Goal: Task Accomplishment & Management: Manage account settings

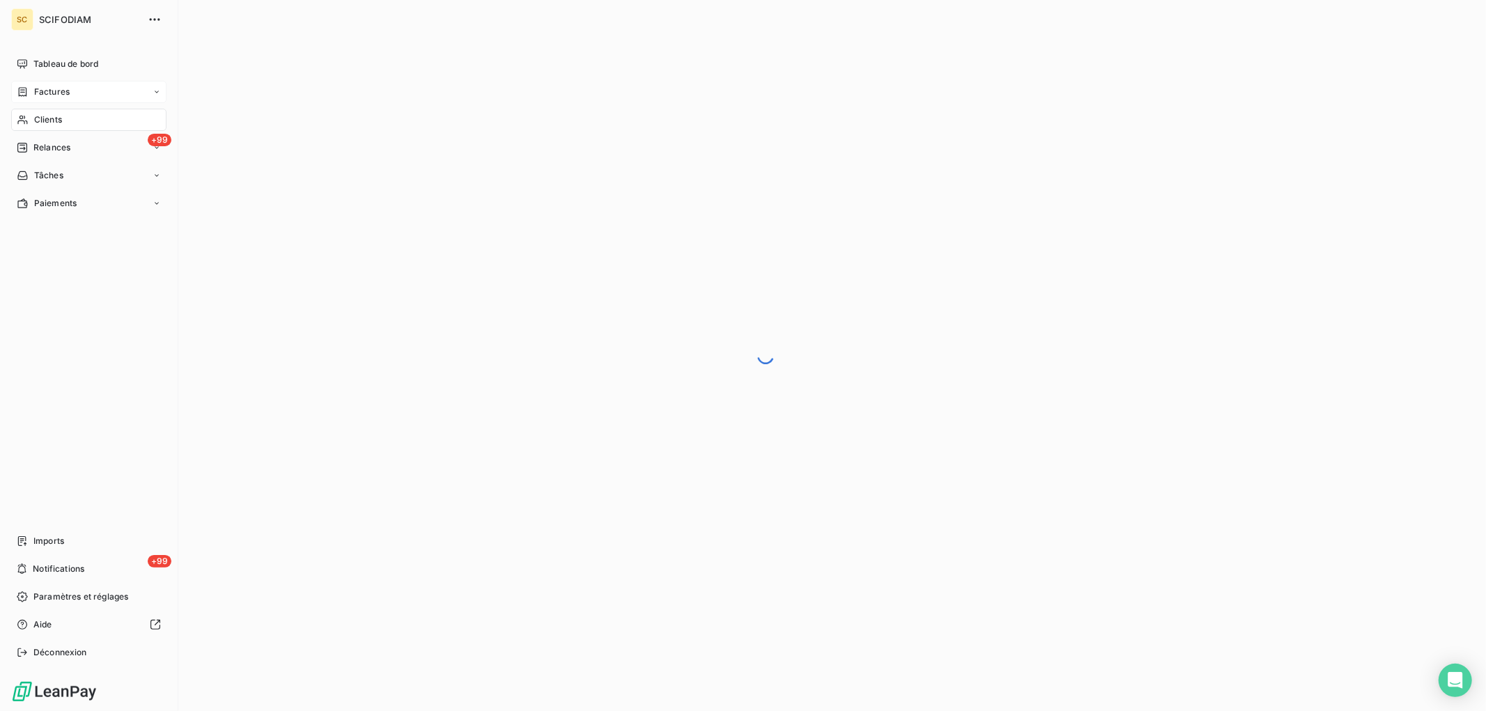
click at [70, 95] on div "Factures" at bounding box center [88, 92] width 155 height 22
click at [28, 121] on icon at bounding box center [23, 119] width 12 height 11
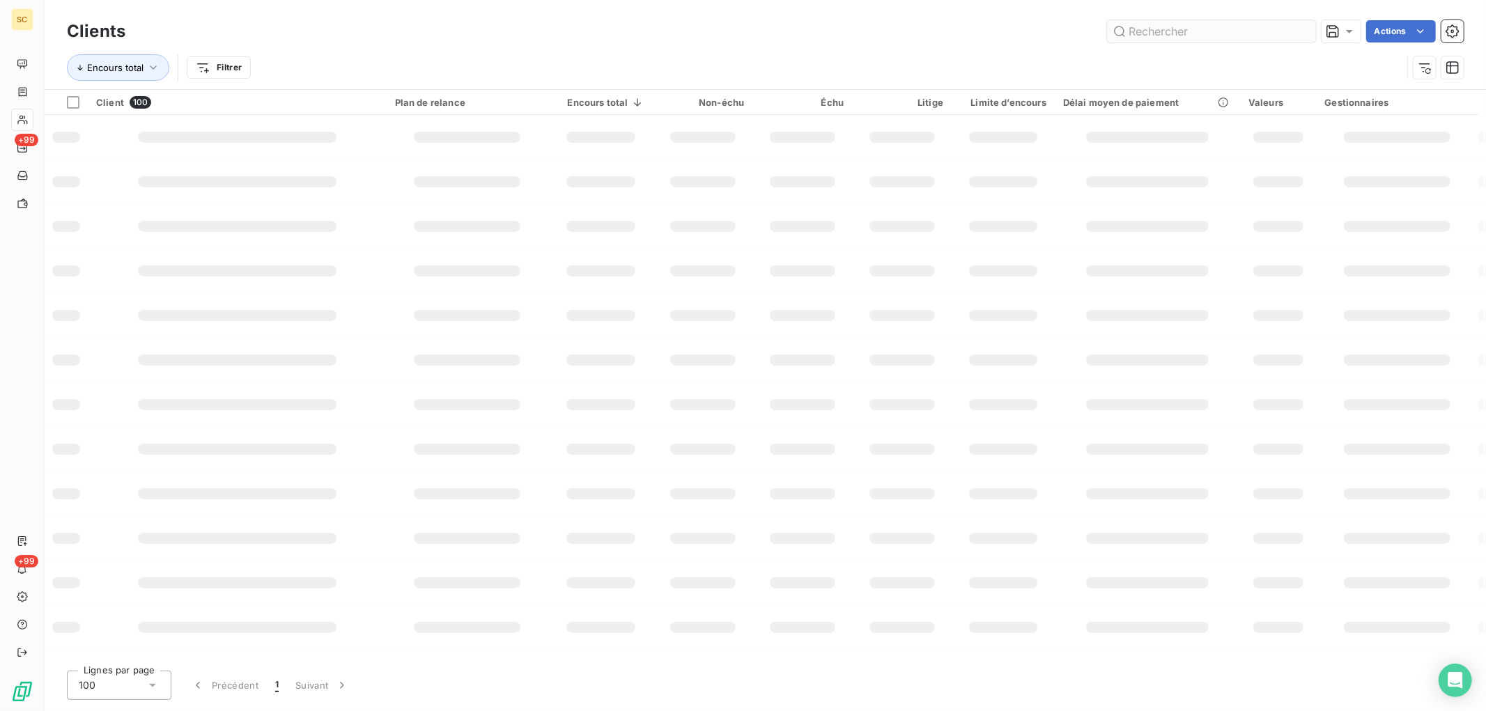
click at [1185, 35] on input "text" at bounding box center [1211, 31] width 209 height 22
type input "fonbo"
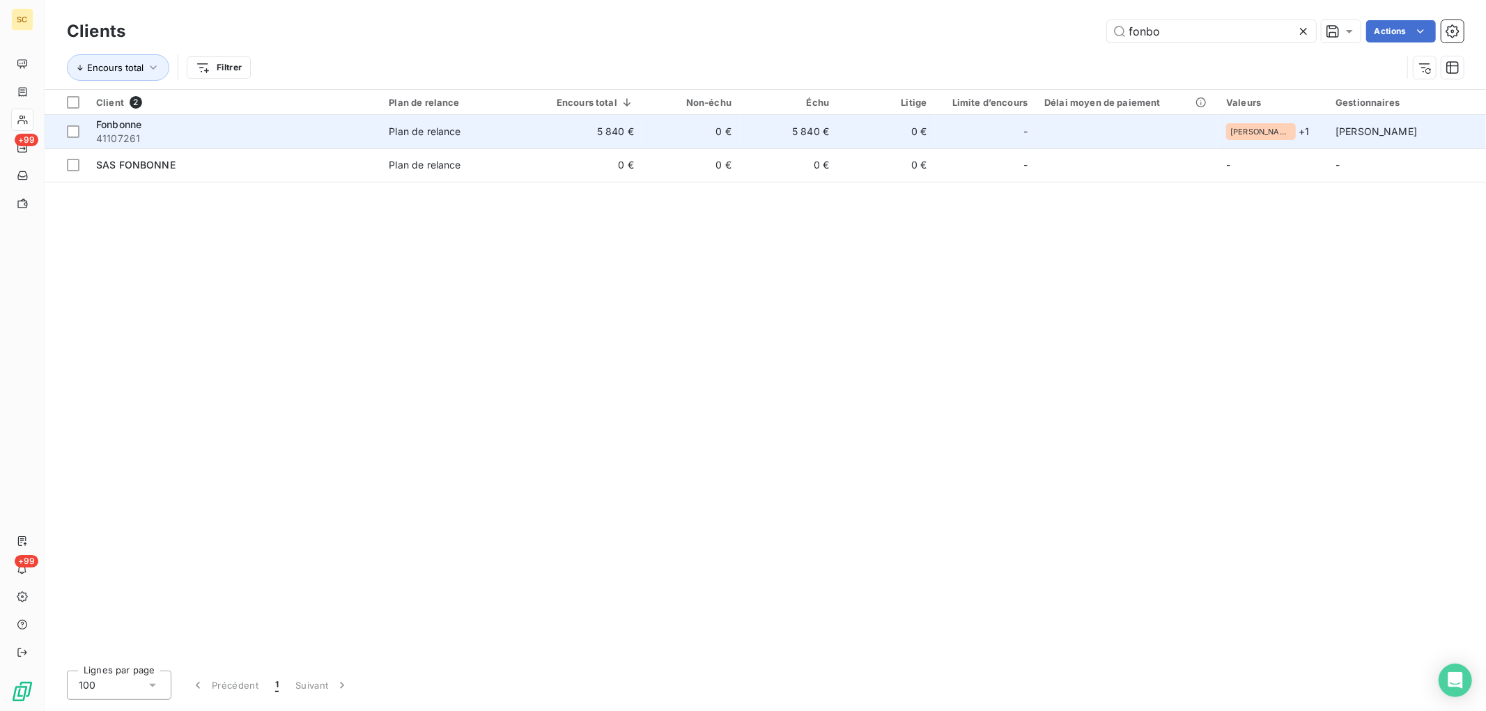
click at [806, 128] on td "5 840 €" at bounding box center [789, 131] width 98 height 33
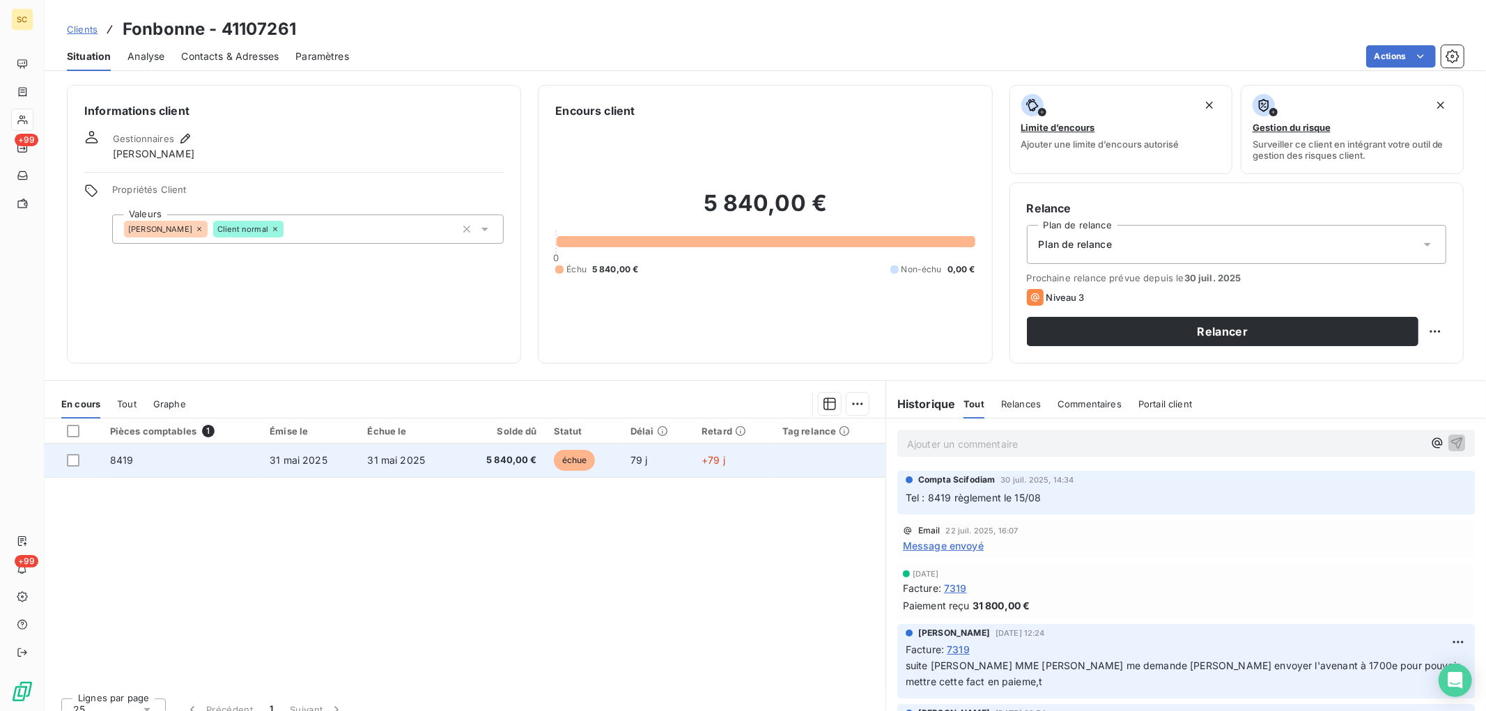
click at [472, 467] on span "5 840,00 €" at bounding box center [501, 461] width 72 height 14
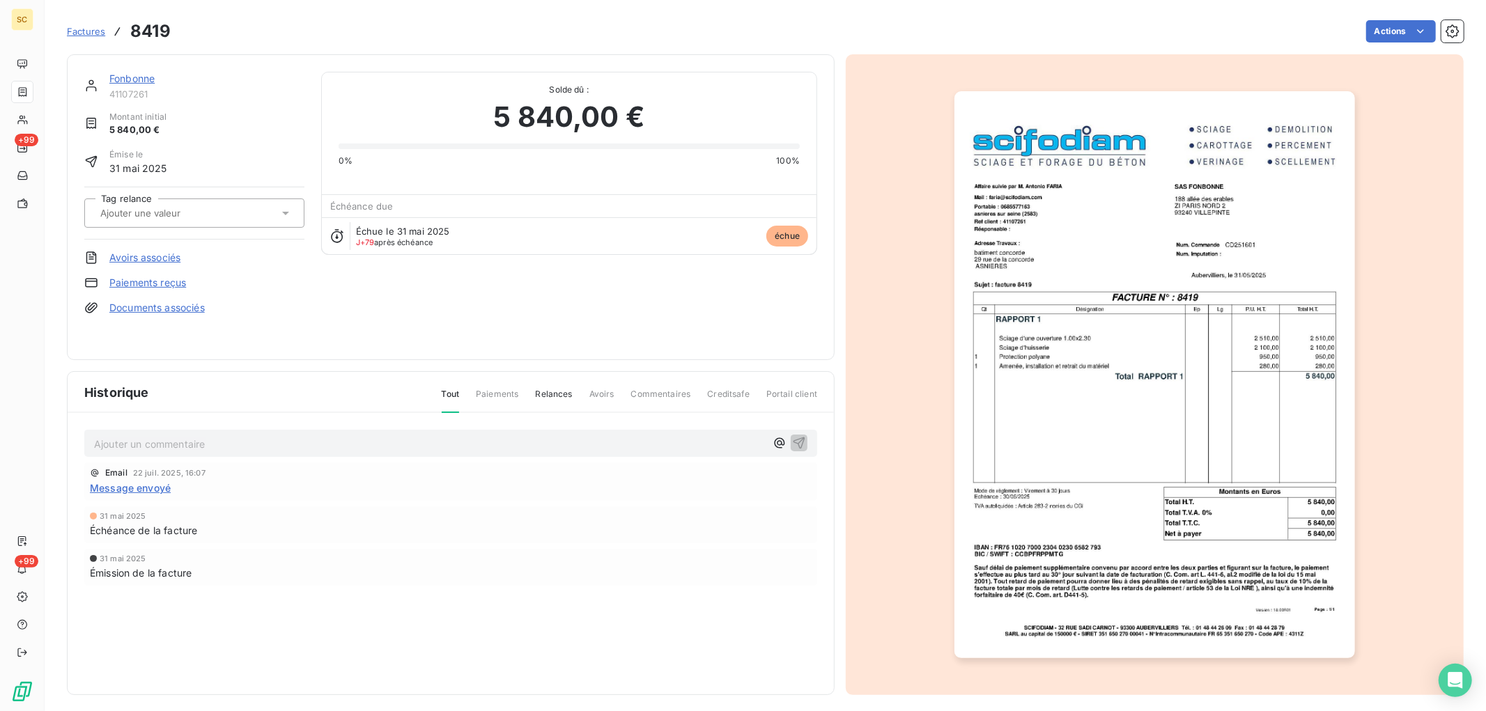
click at [152, 284] on link "Paiements reçus" at bounding box center [147, 283] width 77 height 14
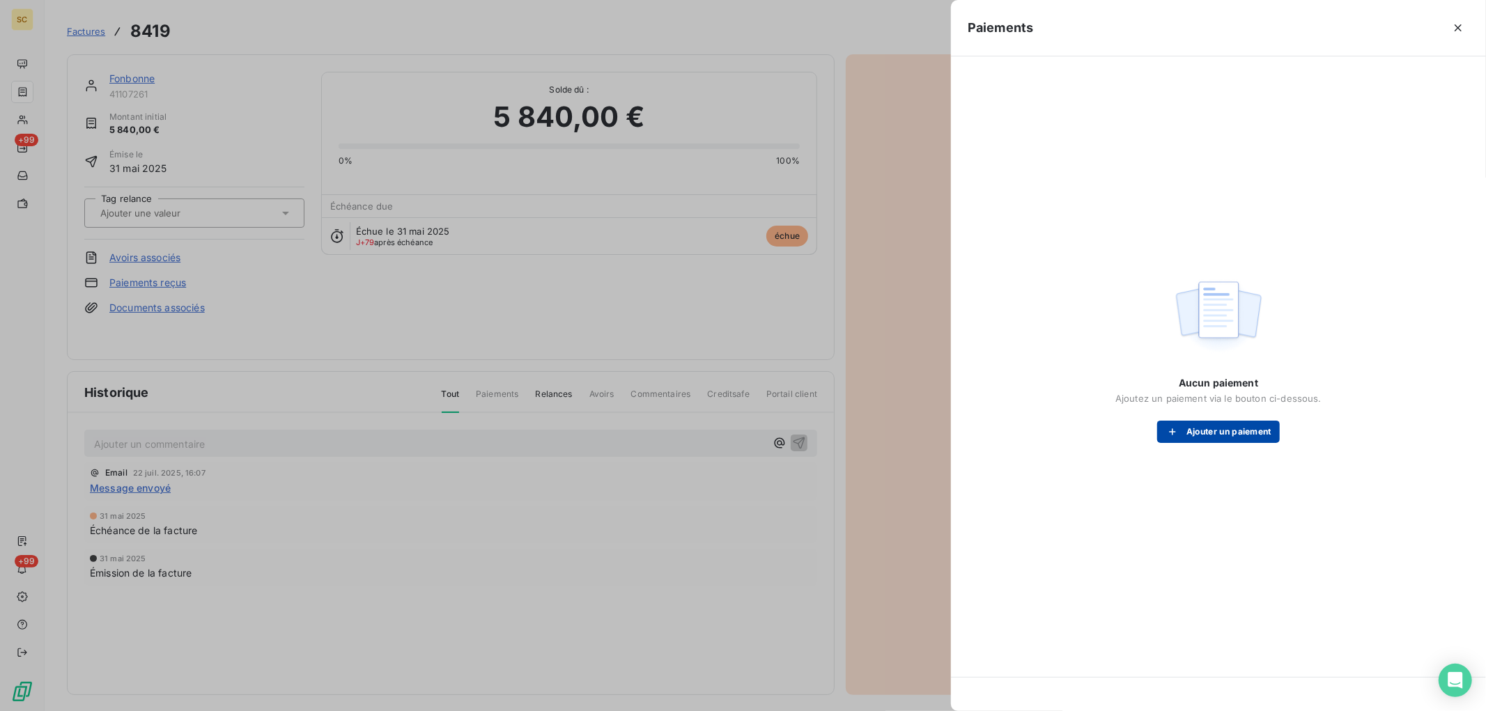
click at [1246, 427] on button "Ajouter un paiement" at bounding box center [1218, 432] width 123 height 22
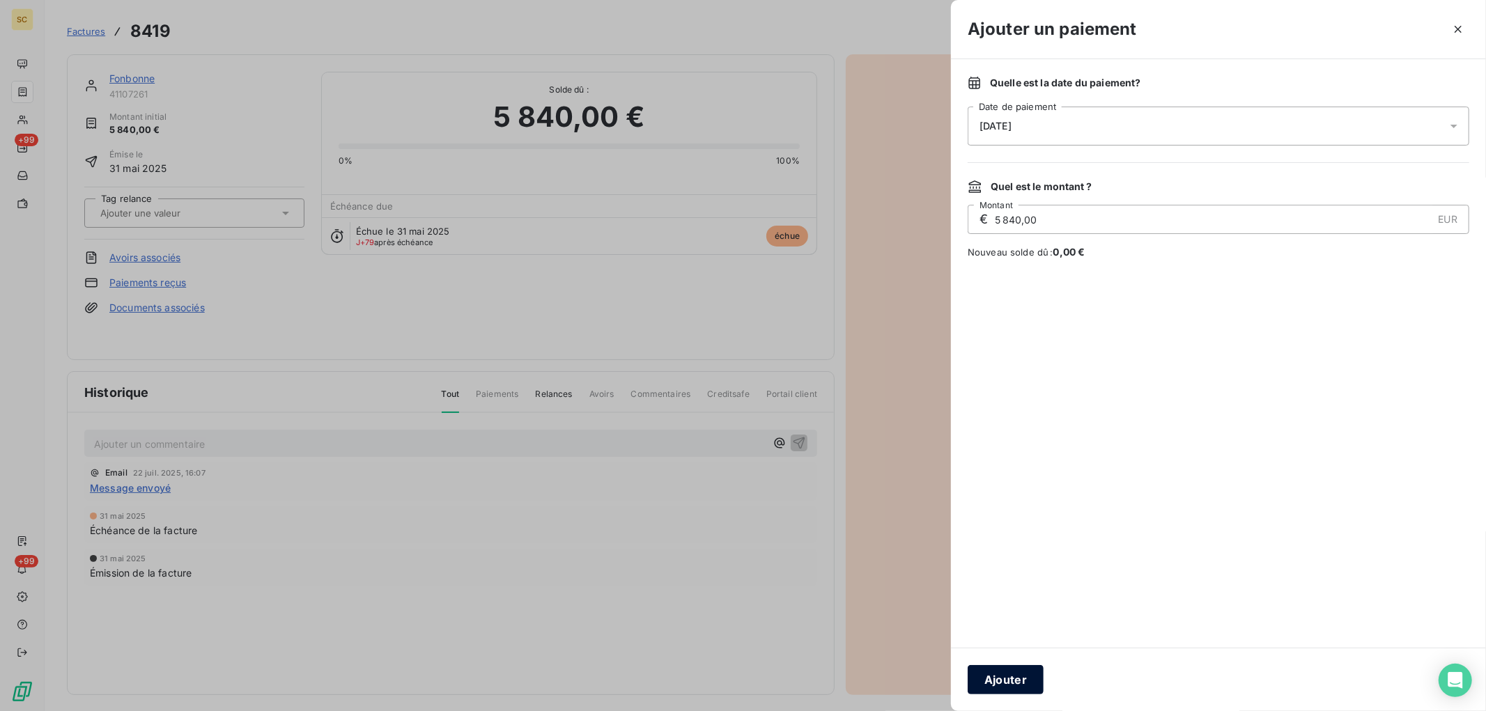
click at [1013, 684] on button "Ajouter" at bounding box center [1006, 679] width 76 height 29
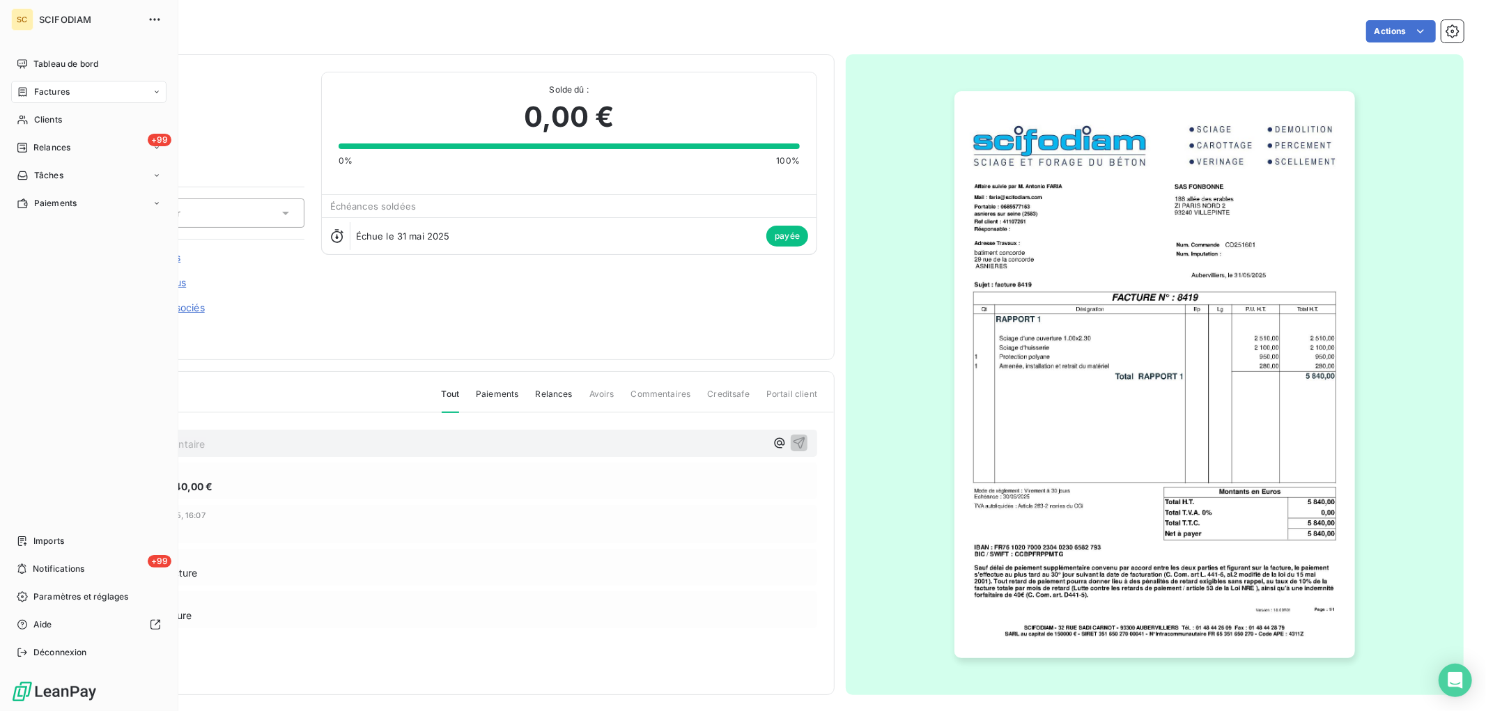
click at [47, 89] on span "Factures" at bounding box center [52, 92] width 36 height 13
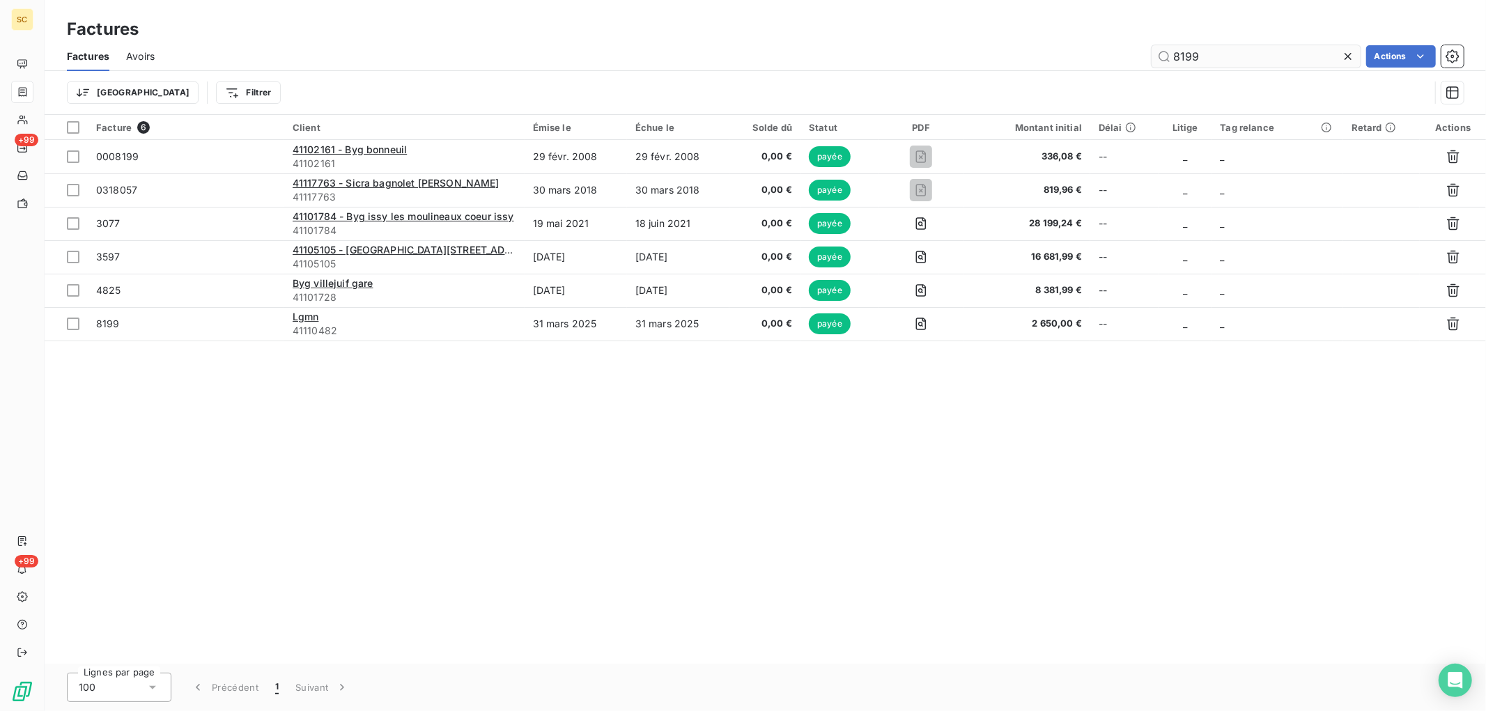
click at [1223, 65] on input "8199" at bounding box center [1256, 56] width 209 height 22
drag, startPoint x: 1221, startPoint y: 61, endPoint x: 983, endPoint y: 43, distance: 238.9
click at [983, 43] on div "Factures Avoirs 8199 Actions" at bounding box center [766, 56] width 1442 height 29
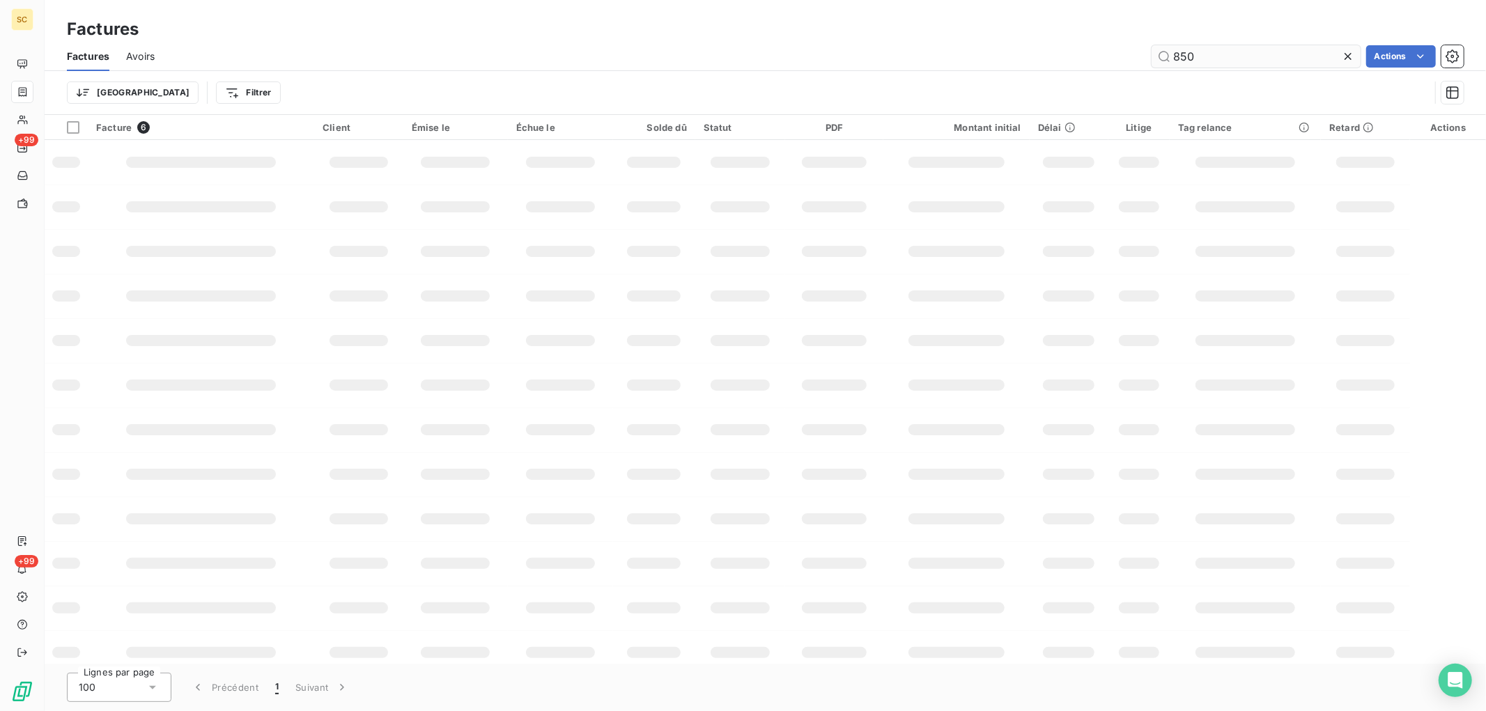
click at [1264, 54] on input "850" at bounding box center [1256, 56] width 209 height 22
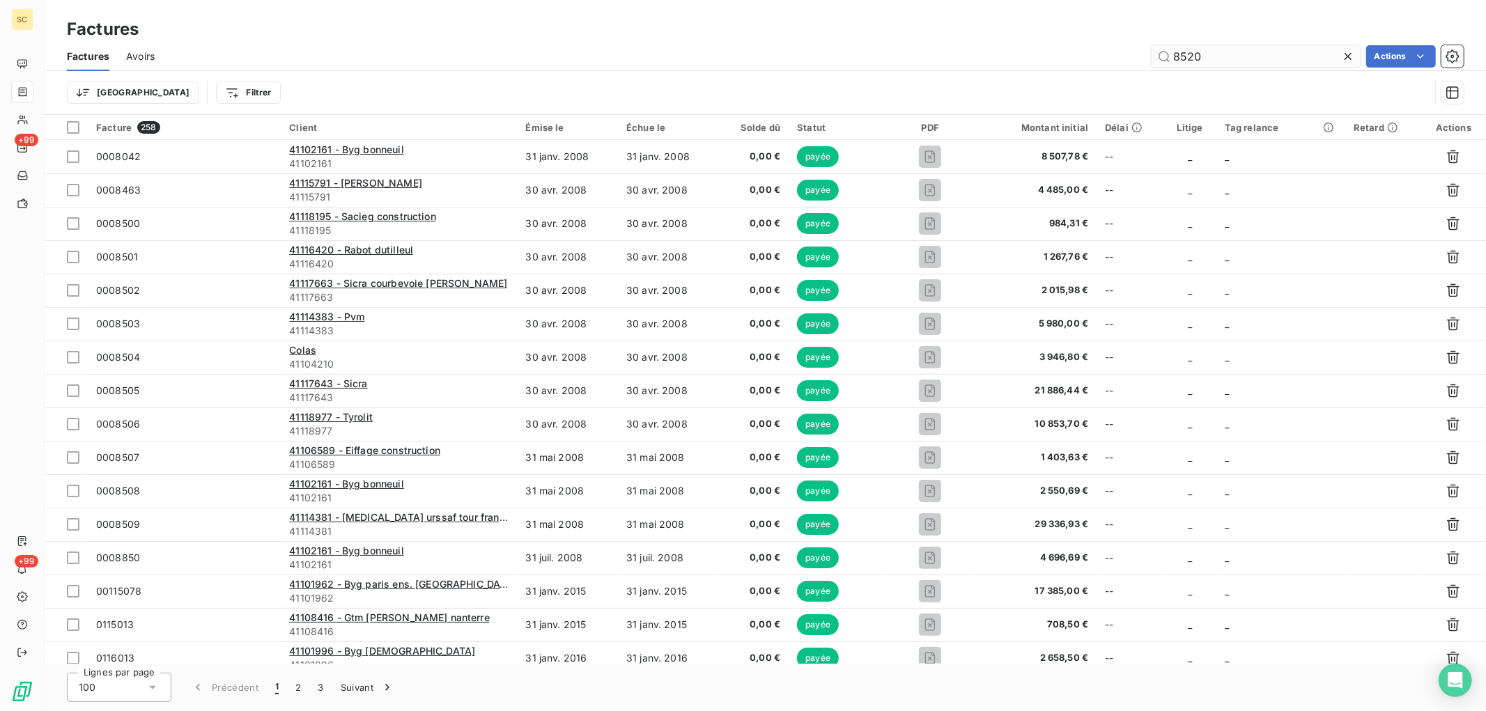
type input "8520"
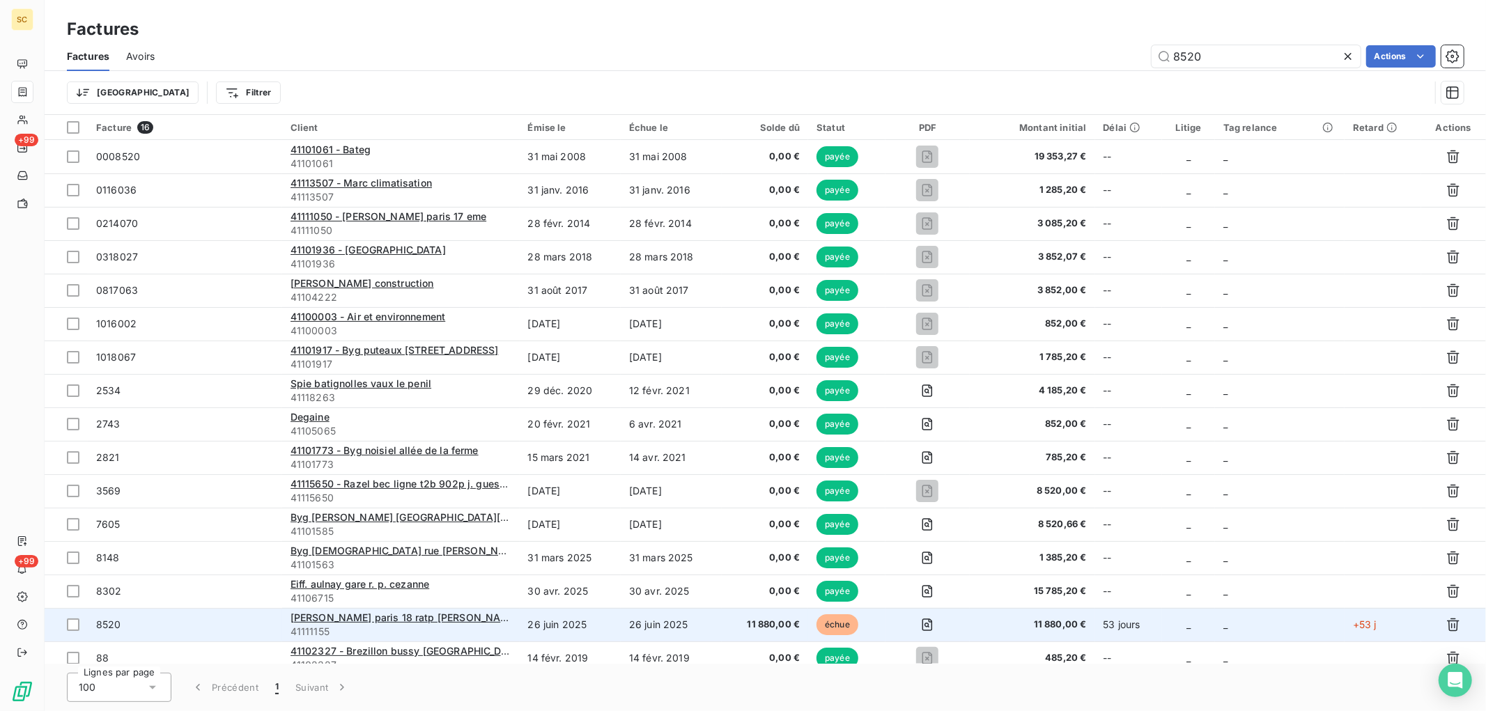
click at [593, 613] on td "26 juin 2025" at bounding box center [570, 624] width 101 height 33
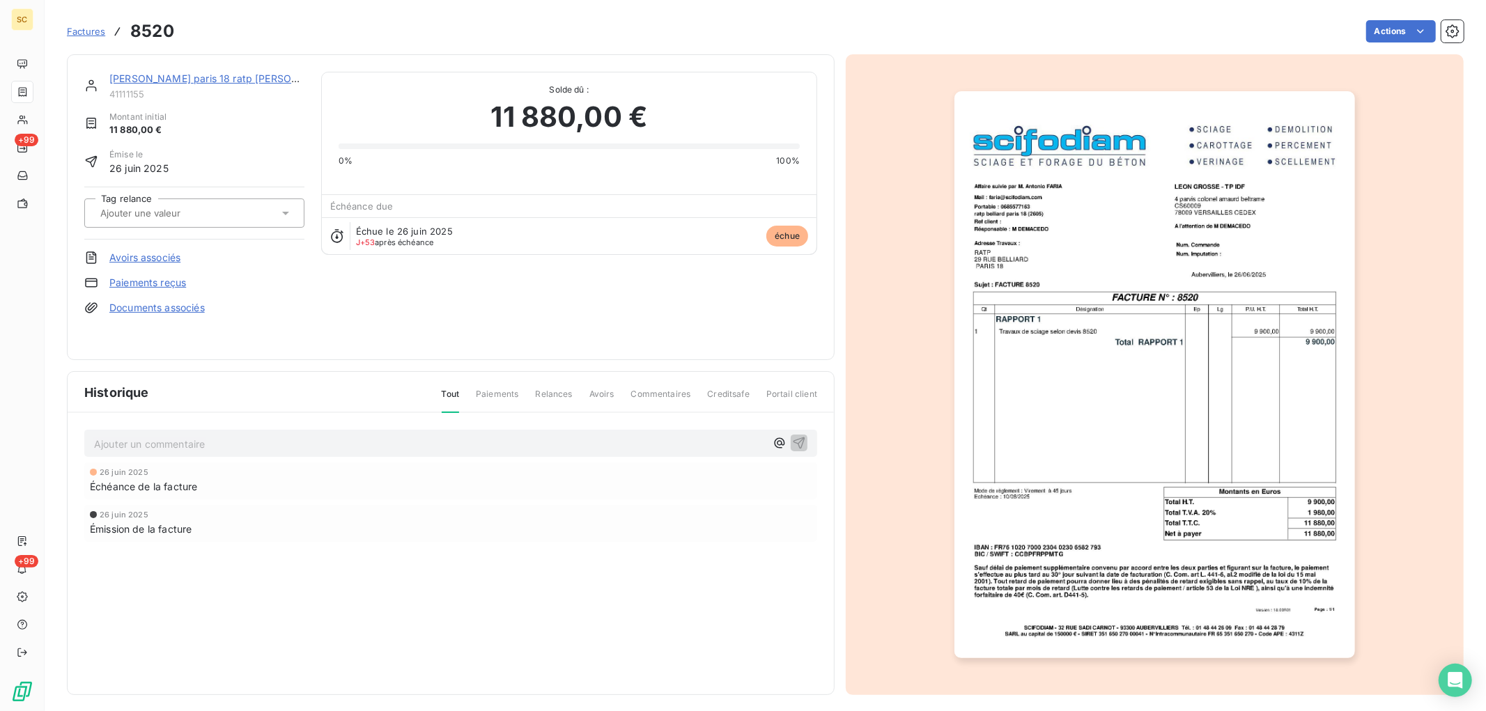
click at [151, 279] on link "Paiements reçus" at bounding box center [147, 283] width 77 height 14
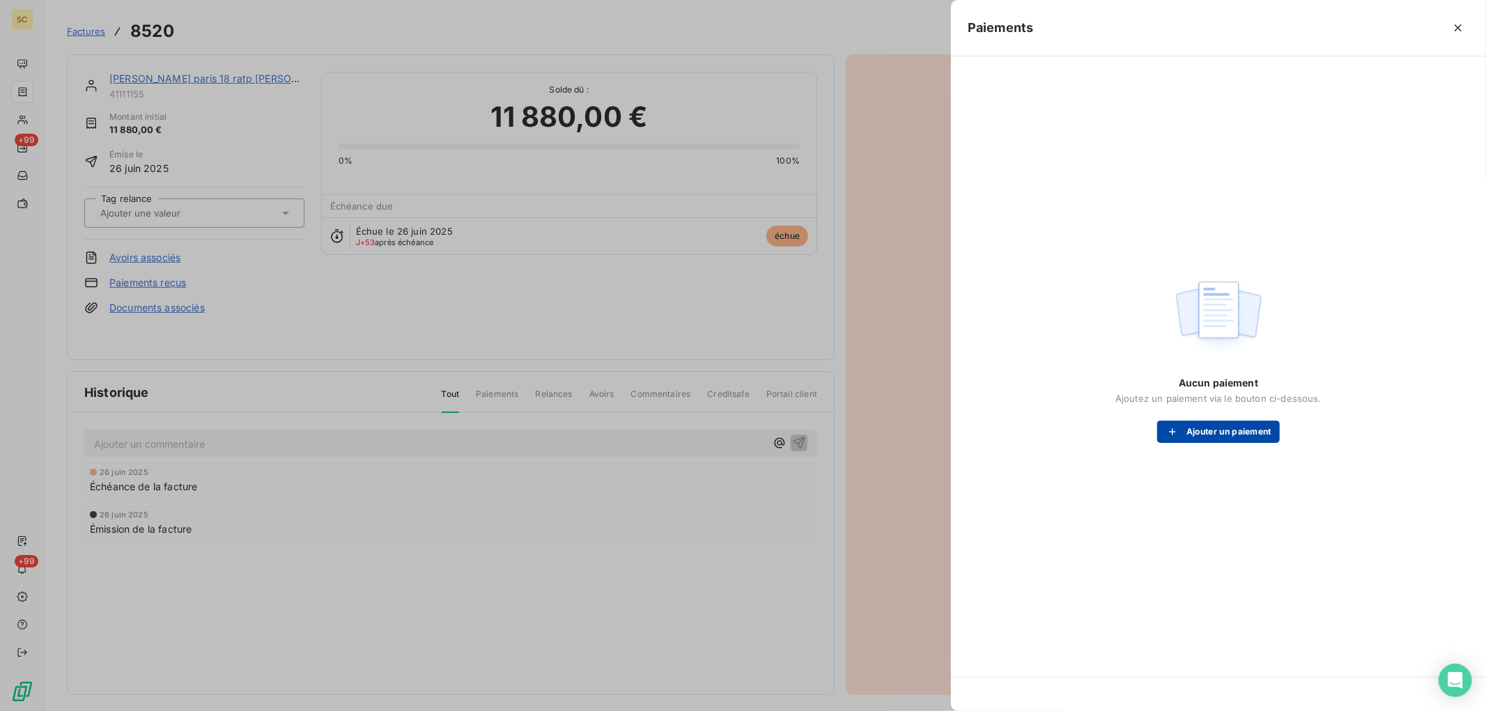
click at [1187, 430] on button "Ajouter un paiement" at bounding box center [1218, 432] width 123 height 22
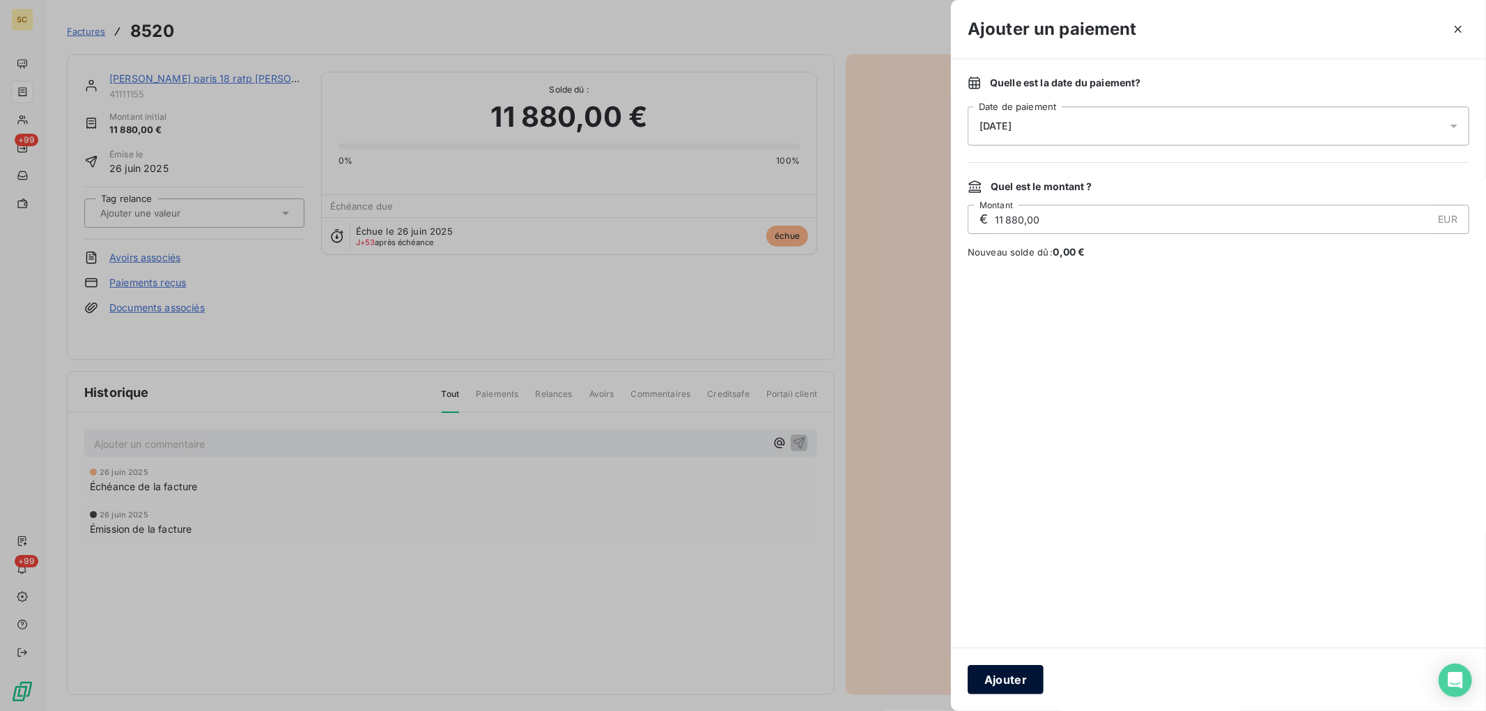
click at [1013, 680] on button "Ajouter" at bounding box center [1006, 679] width 76 height 29
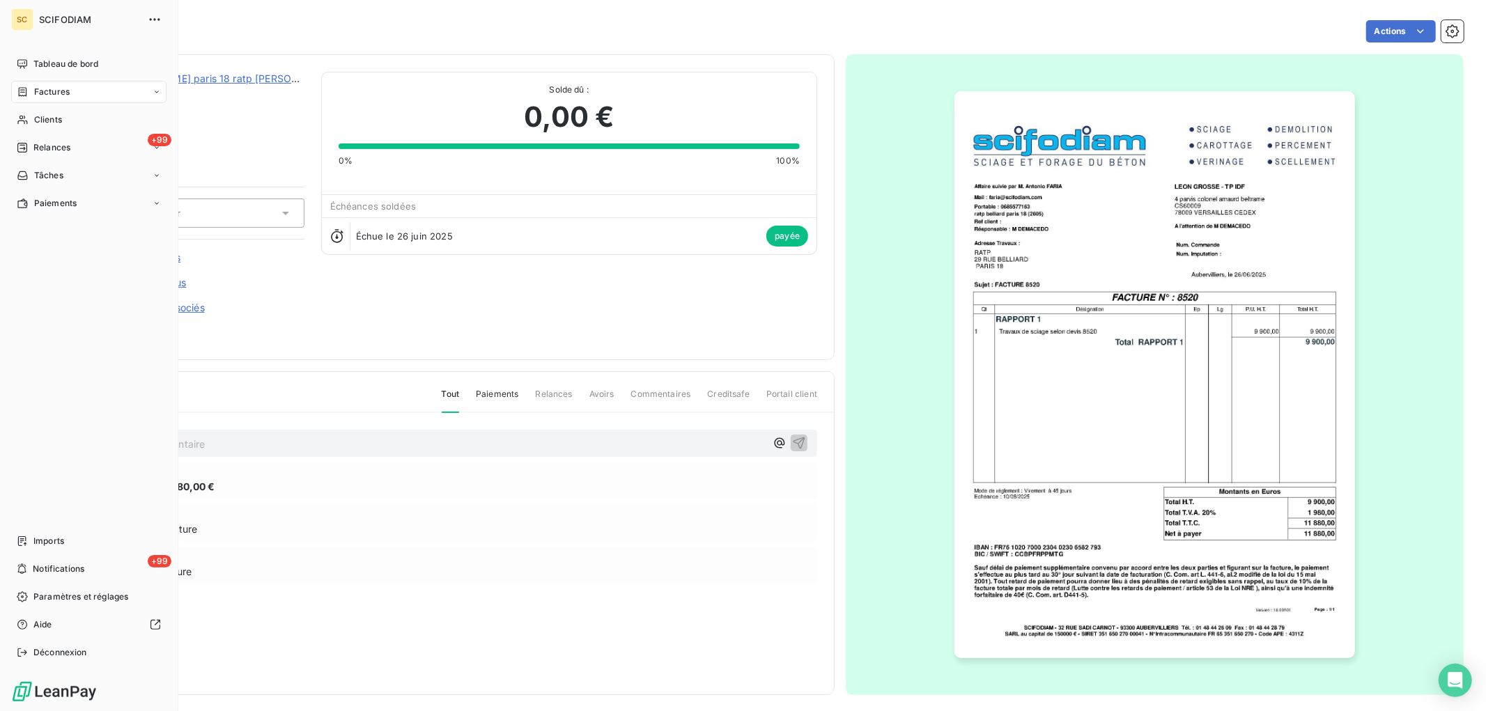
click at [24, 84] on div "Factures" at bounding box center [88, 92] width 155 height 22
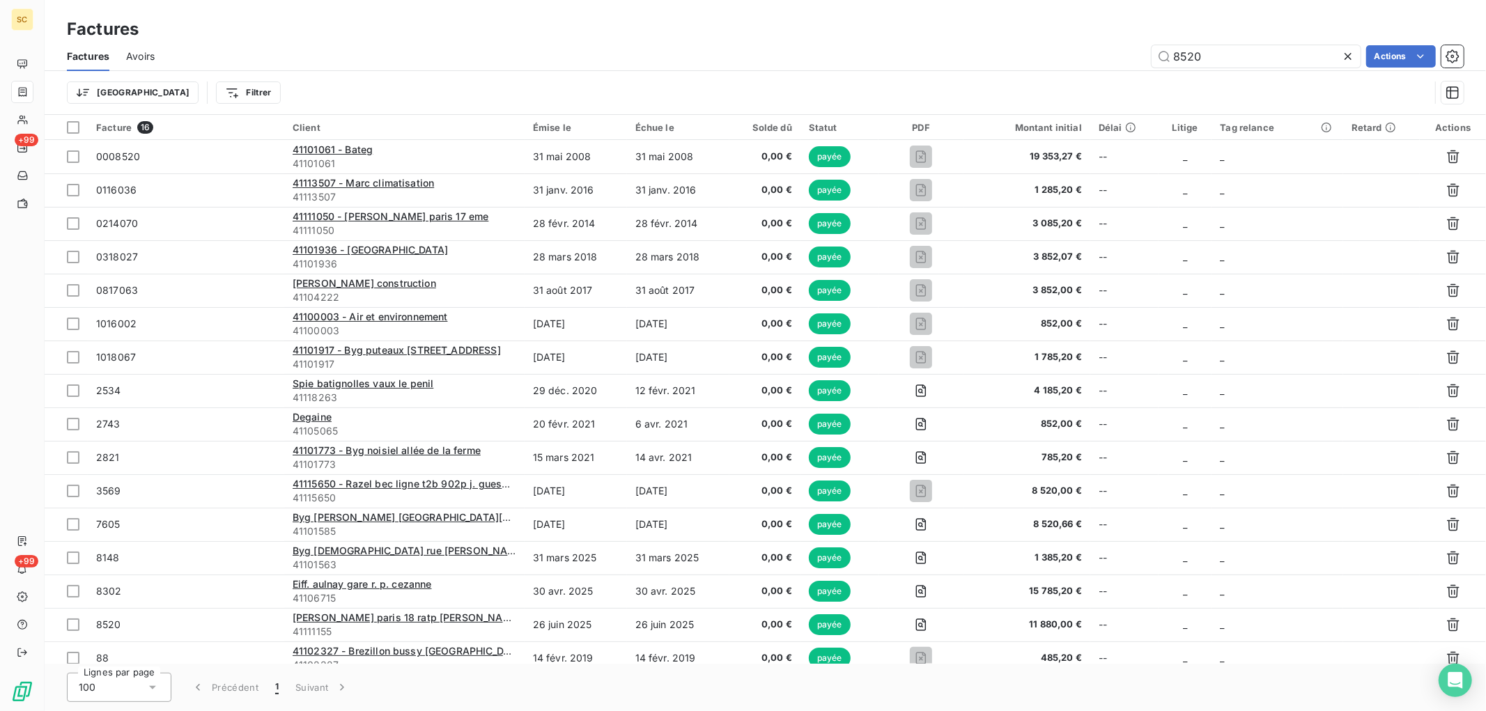
drag, startPoint x: 1219, startPoint y: 49, endPoint x: 1012, endPoint y: 66, distance: 207.7
click at [1012, 66] on div "8520 Actions" at bounding box center [817, 56] width 1293 height 22
type input "8517"
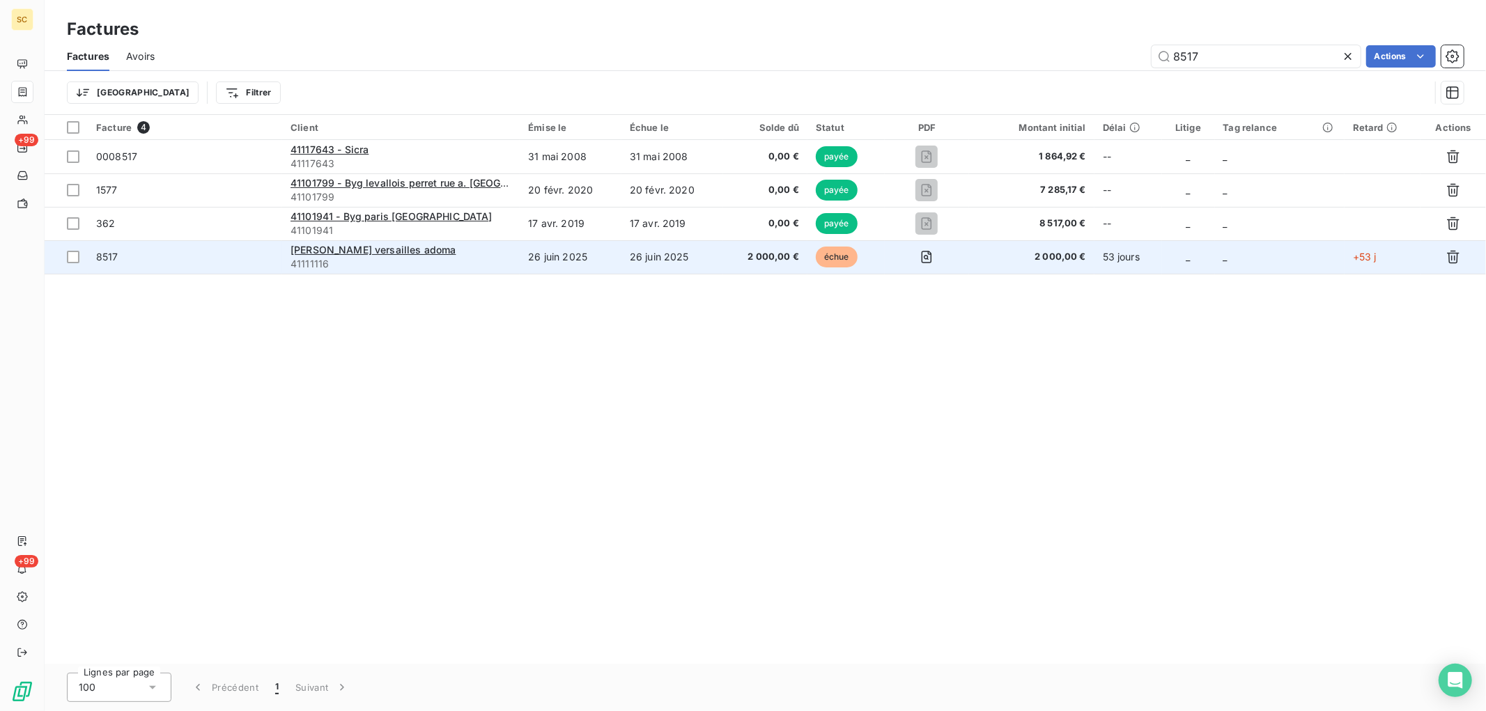
click at [748, 270] on td "2 000,00 €" at bounding box center [765, 256] width 84 height 33
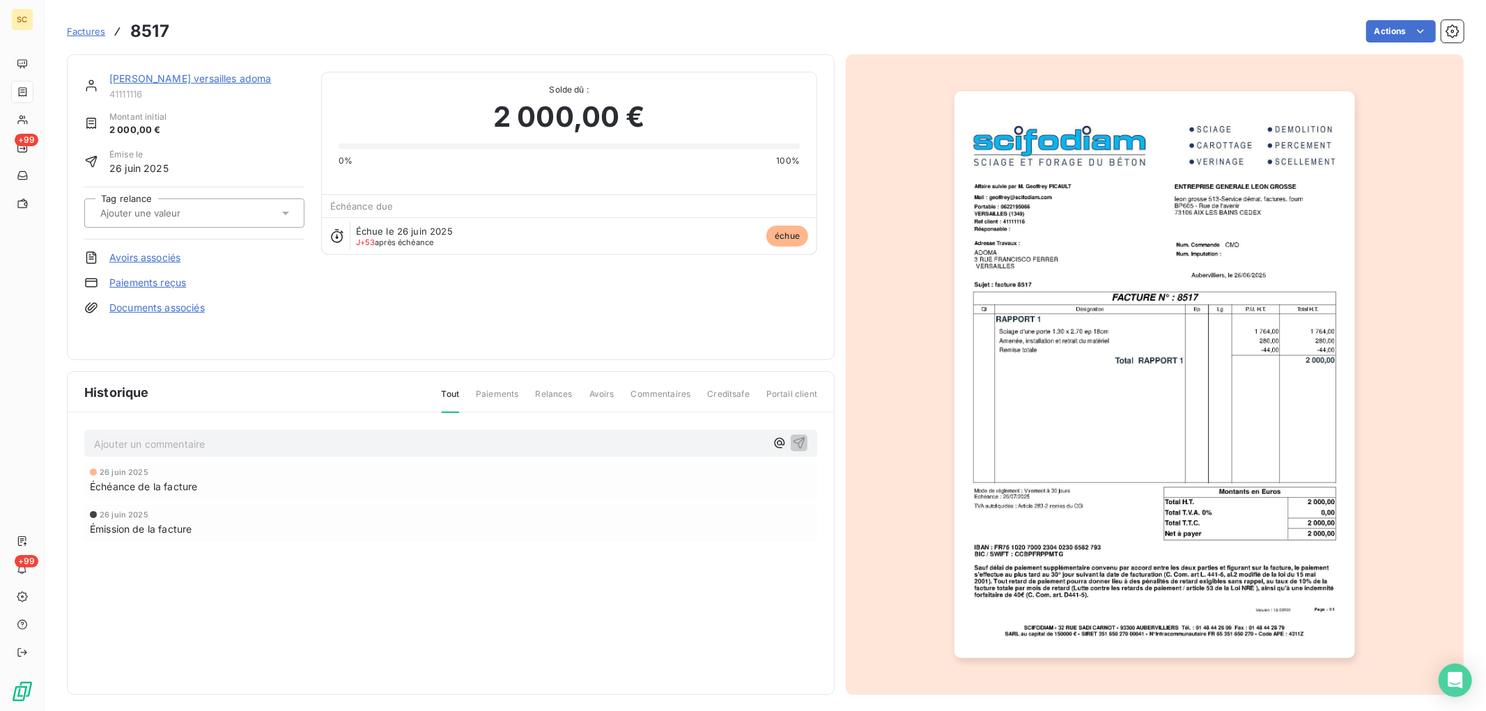
click at [160, 279] on link "Paiements reçus" at bounding box center [147, 283] width 77 height 14
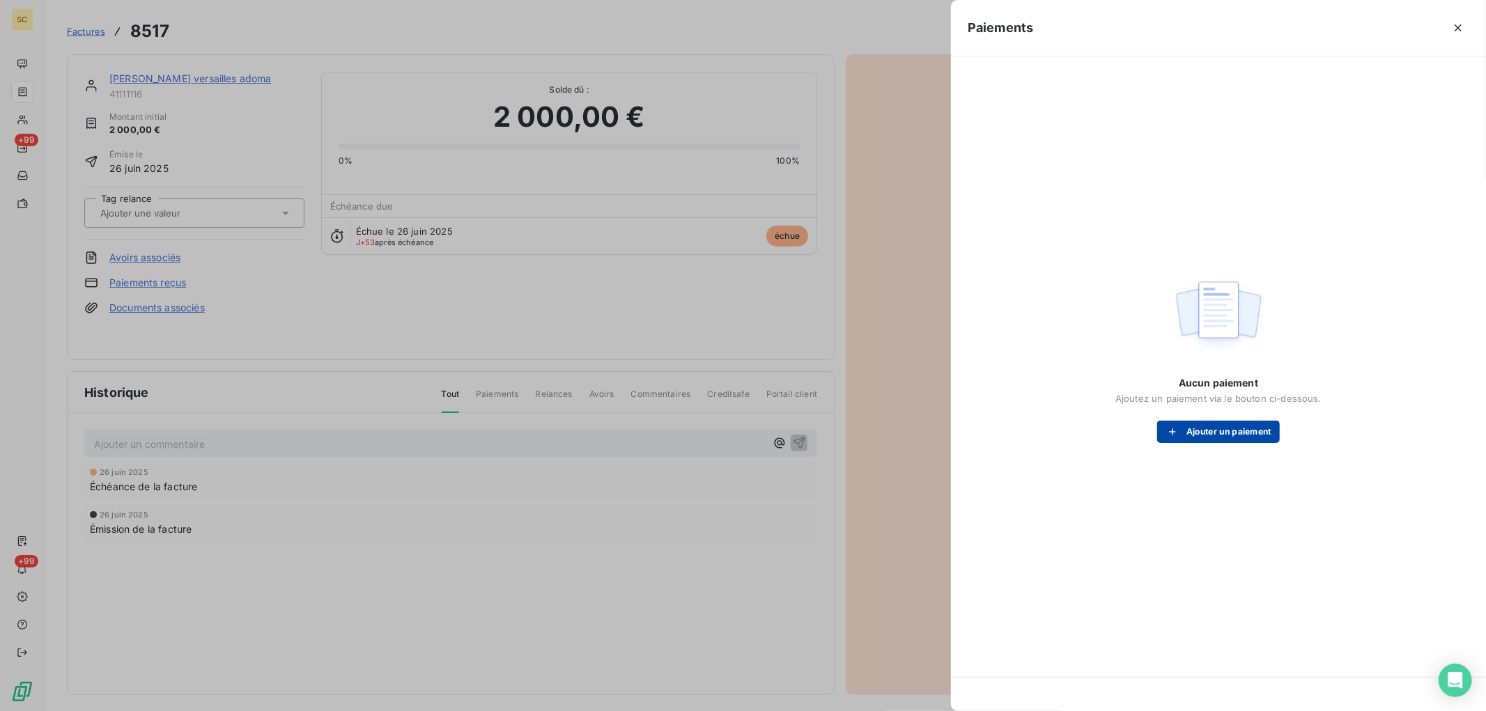
click at [1227, 426] on button "Ajouter un paiement" at bounding box center [1218, 432] width 123 height 22
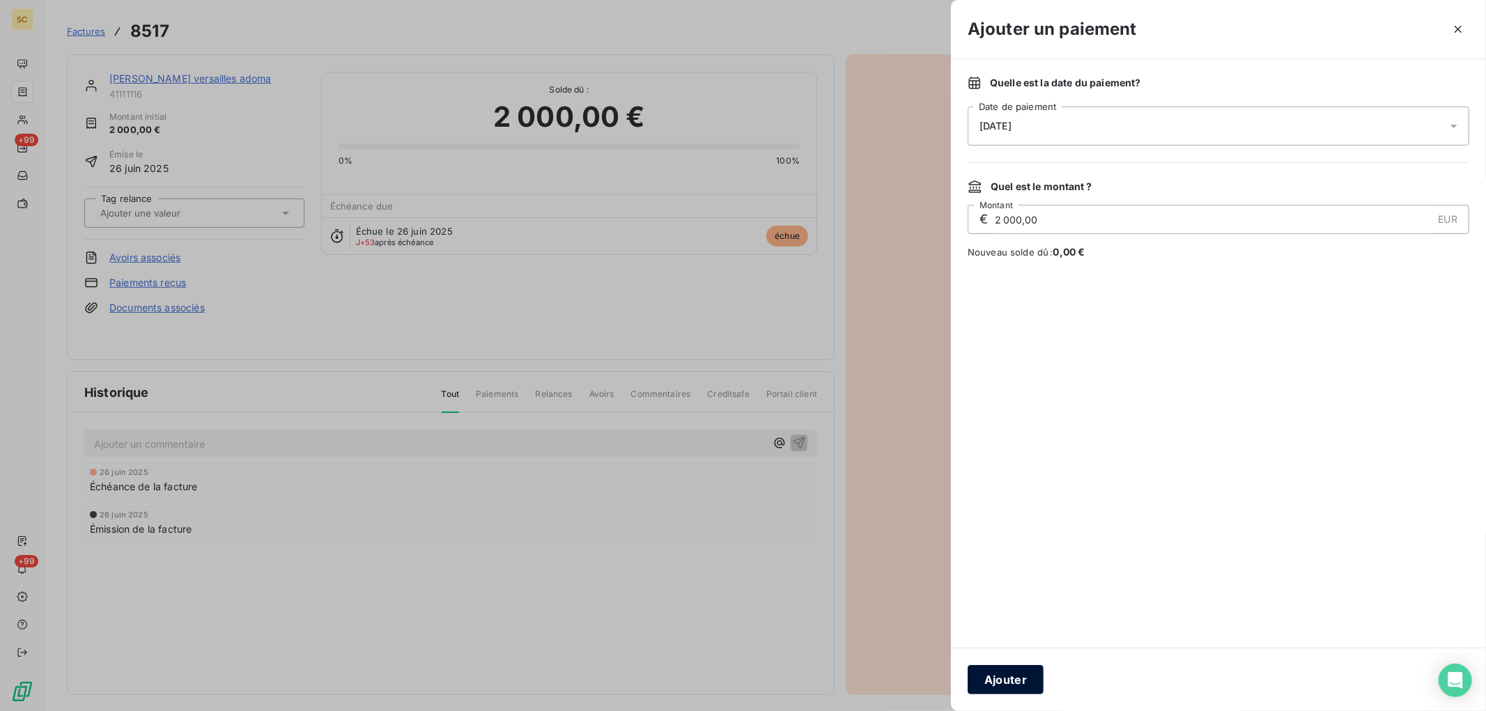
click at [1014, 683] on button "Ajouter" at bounding box center [1006, 679] width 76 height 29
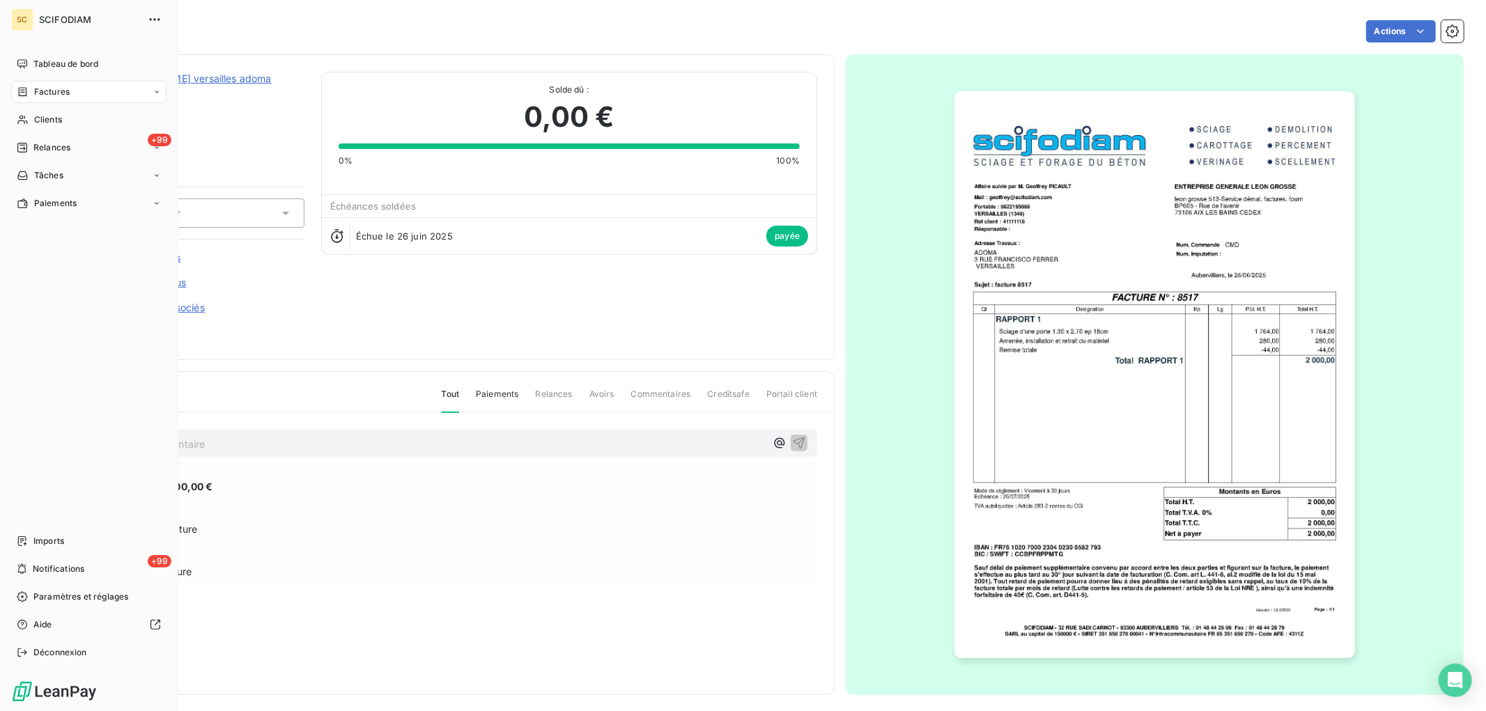
click at [45, 89] on span "Factures" at bounding box center [52, 92] width 36 height 13
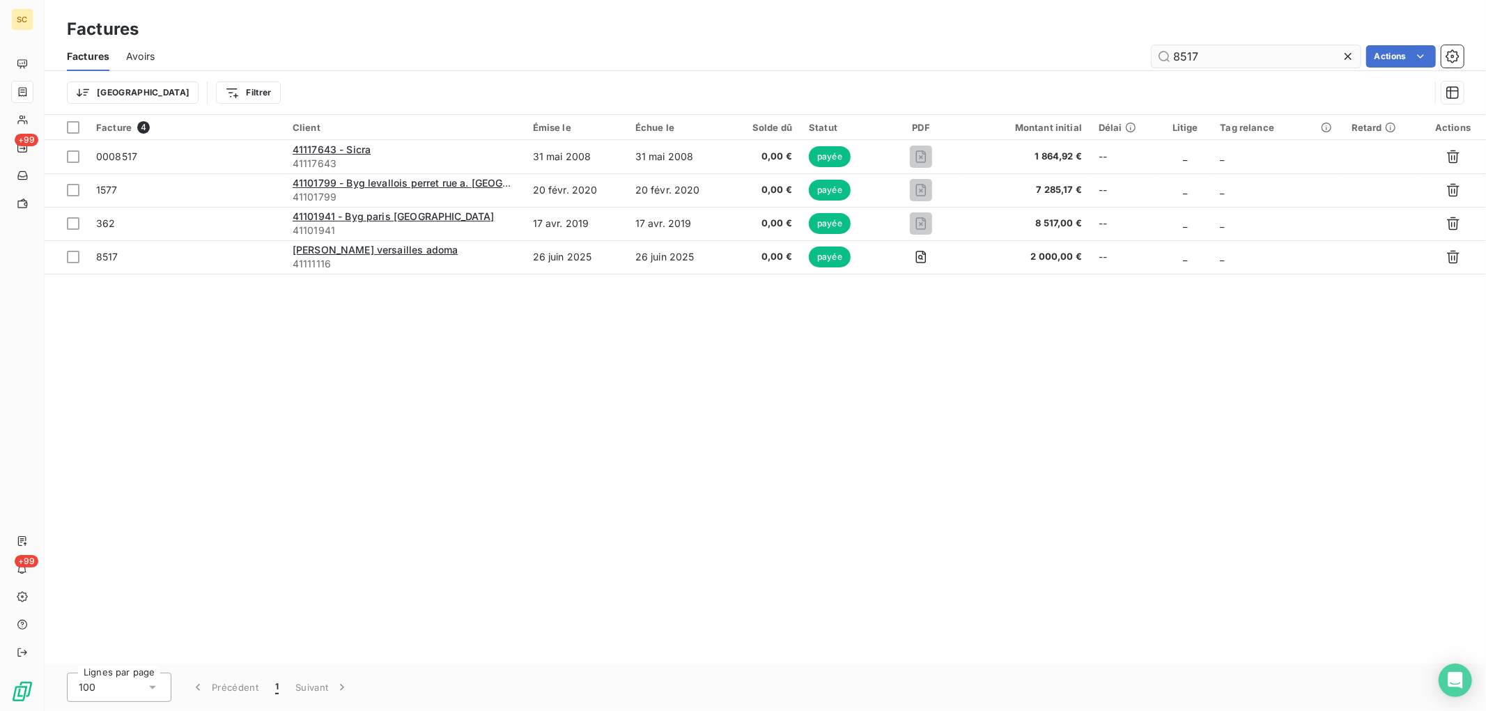
click at [1209, 65] on input "8517" at bounding box center [1256, 56] width 209 height 22
drag, startPoint x: 1209, startPoint y: 60, endPoint x: 927, endPoint y: 46, distance: 281.8
click at [927, 47] on div "8517 Actions" at bounding box center [817, 56] width 1293 height 22
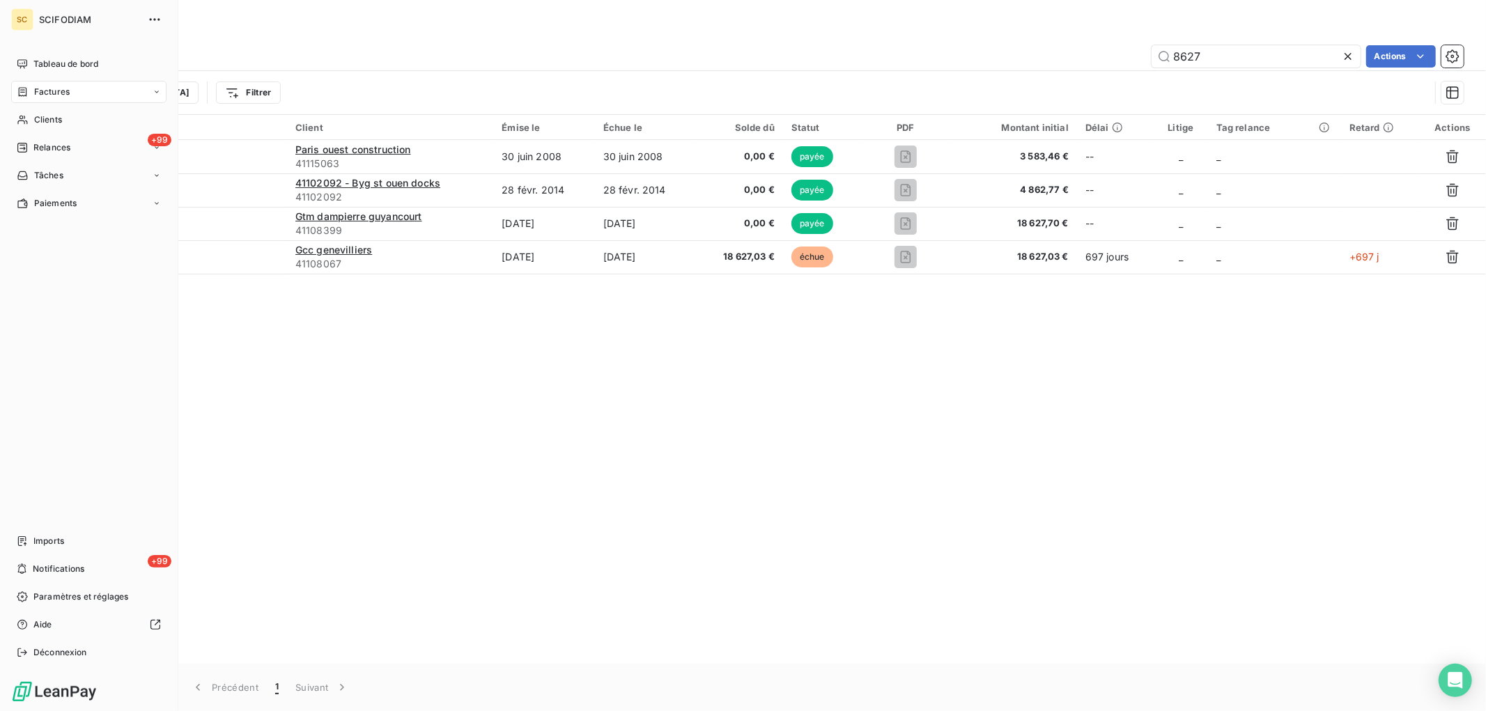
click at [63, 93] on span "Factures" at bounding box center [52, 92] width 36 height 13
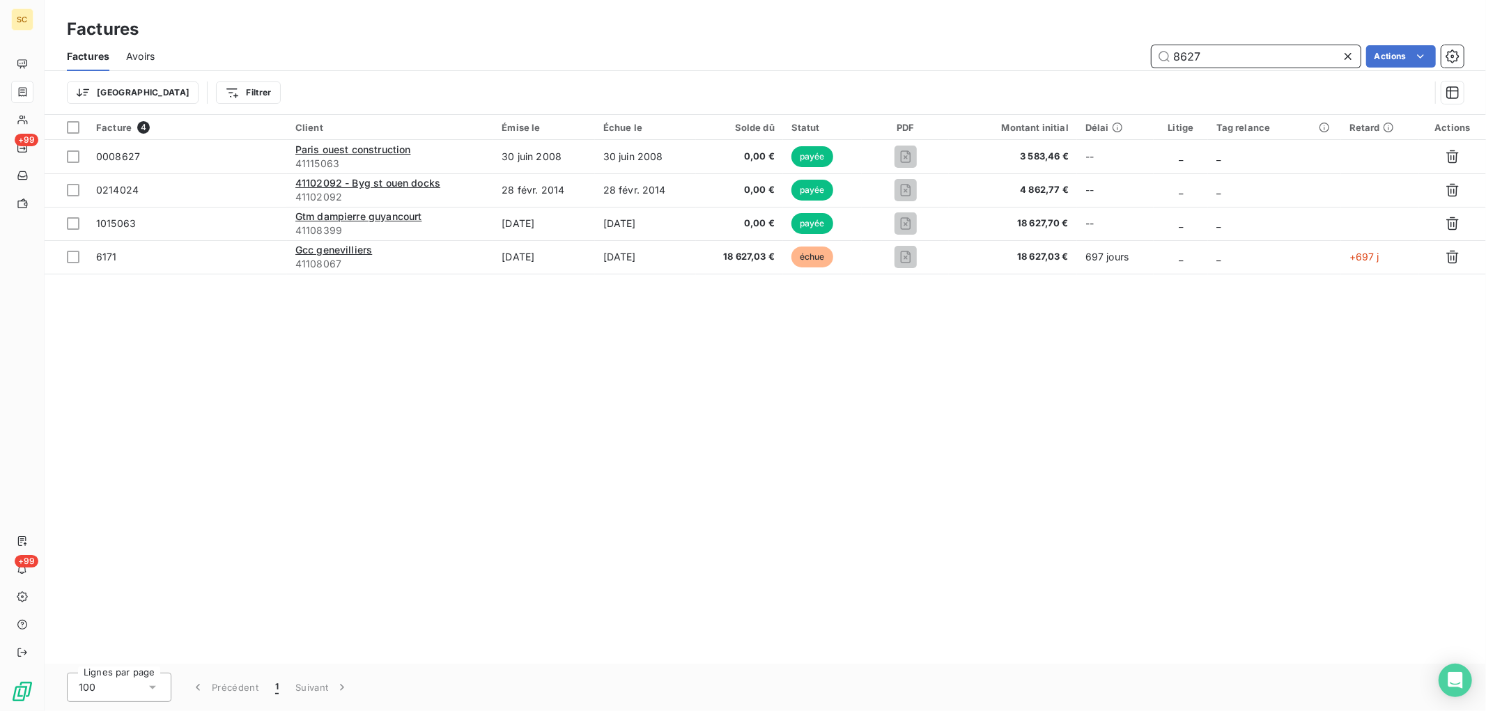
drag, startPoint x: 1188, startPoint y: 51, endPoint x: 1026, endPoint y: 45, distance: 162.5
click at [1028, 45] on div "8627 Actions" at bounding box center [817, 56] width 1293 height 22
type input "8521"
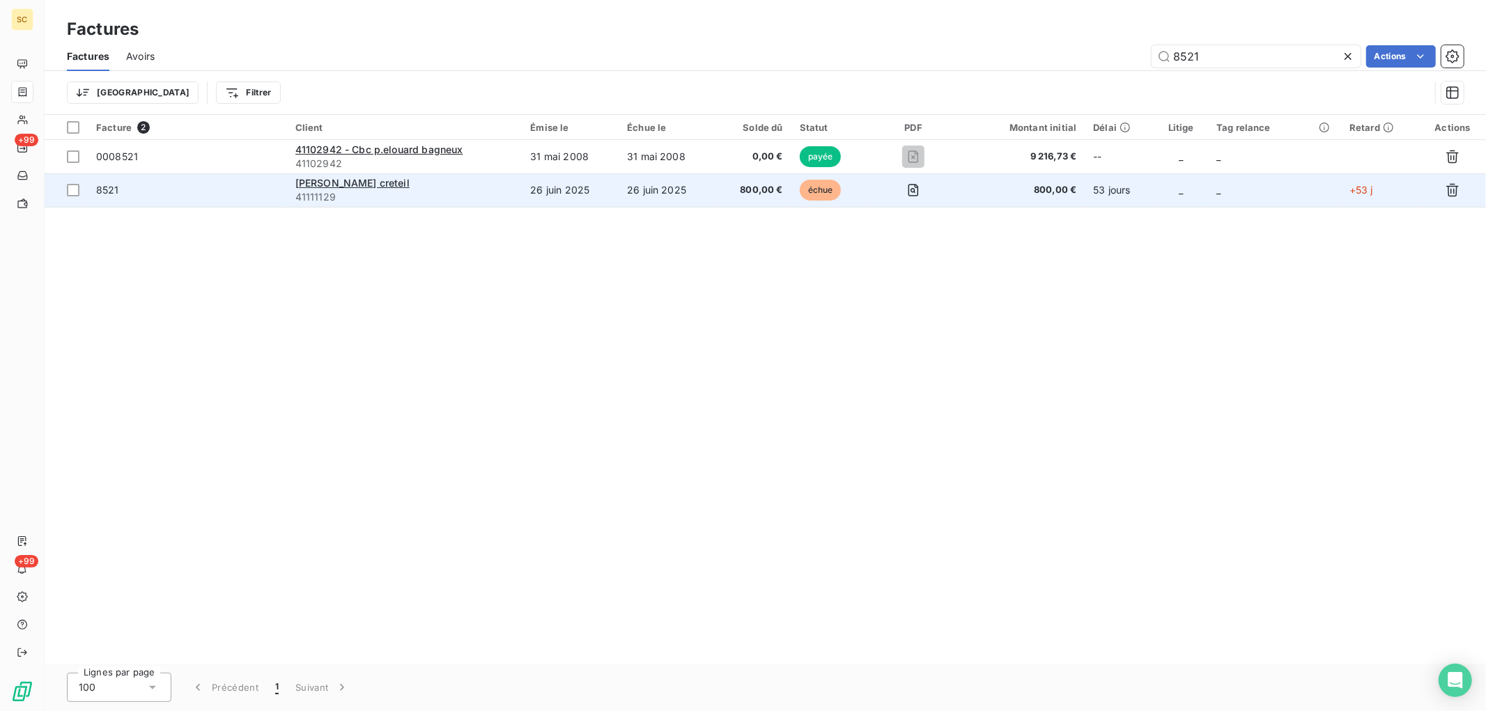
click at [636, 193] on td "26 juin 2025" at bounding box center [667, 189] width 97 height 33
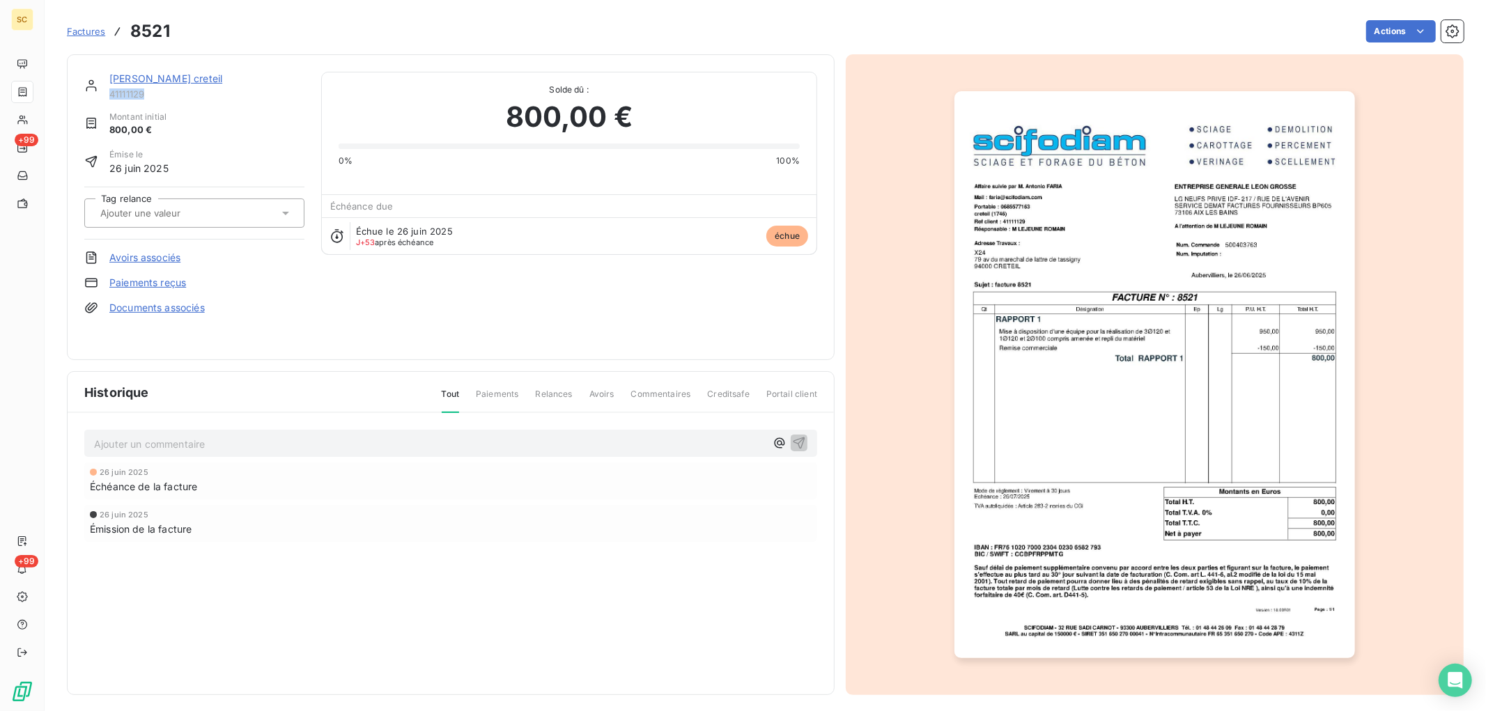
drag, startPoint x: 138, startPoint y: 89, endPoint x: 109, endPoint y: 89, distance: 29.3
click at [109, 89] on span "41111129" at bounding box center [206, 93] width 195 height 11
click at [122, 88] on span "41111129" at bounding box center [206, 93] width 195 height 11
drag, startPoint x: 118, startPoint y: 95, endPoint x: 135, endPoint y: 96, distance: 16.8
click at [135, 96] on span "41111129" at bounding box center [206, 93] width 195 height 11
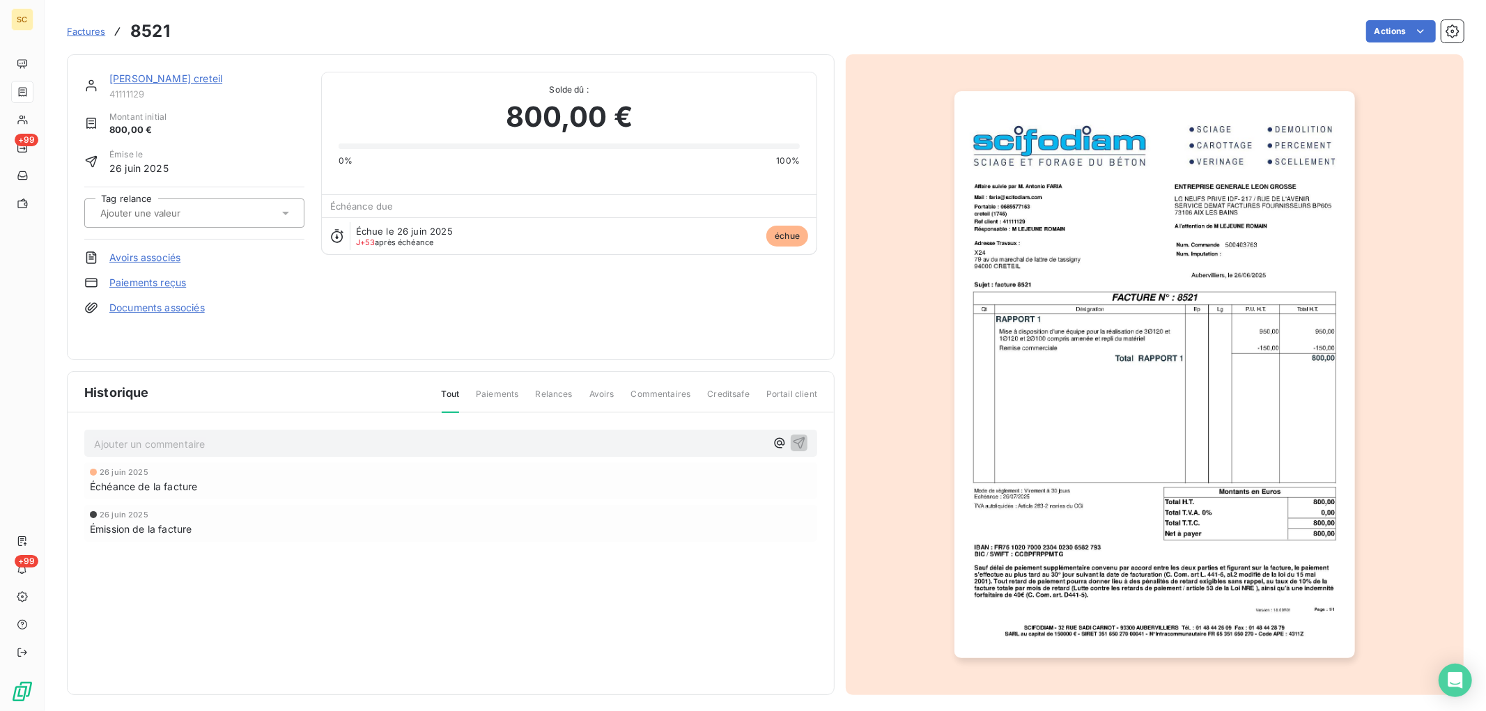
click at [159, 284] on link "Paiements reçus" at bounding box center [147, 283] width 77 height 14
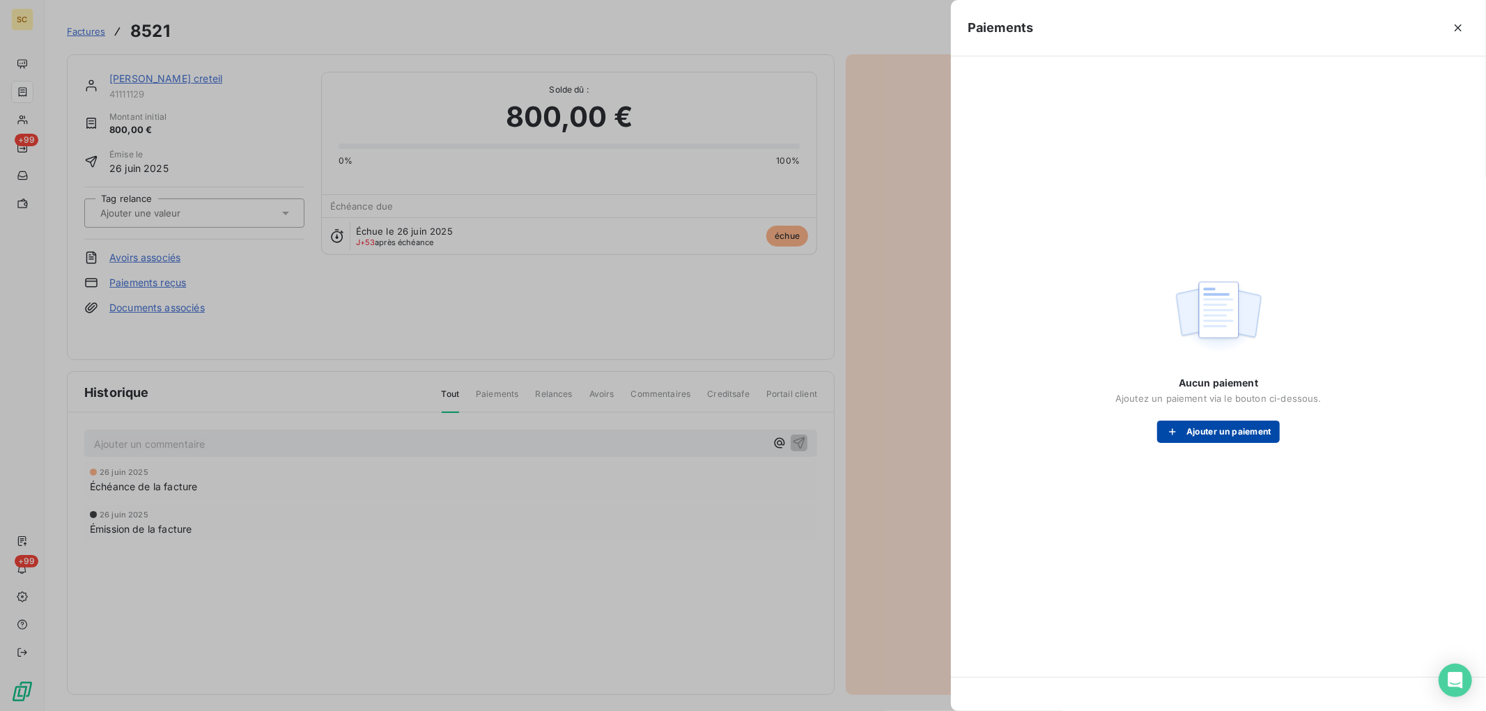
click at [1249, 425] on button "Ajouter un paiement" at bounding box center [1218, 432] width 123 height 22
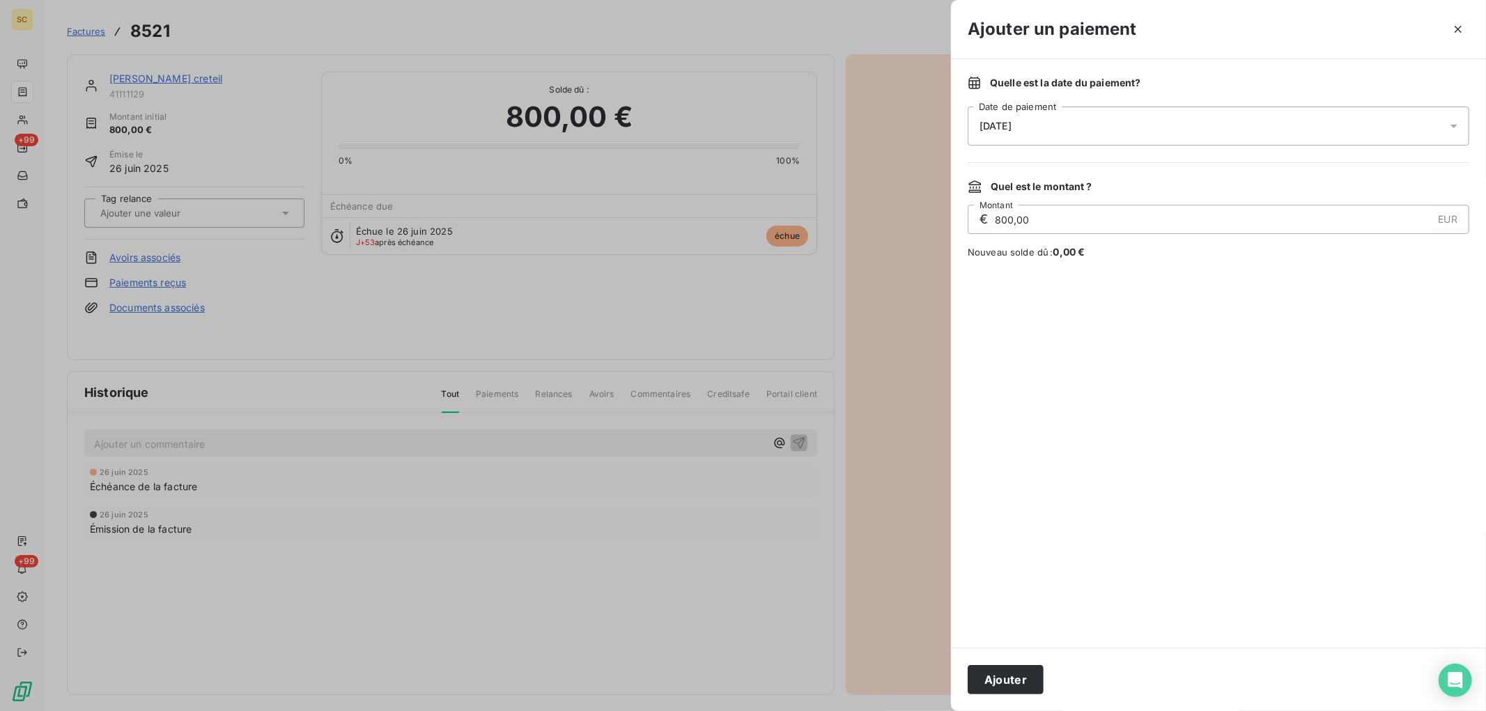
click at [1022, 117] on div "[DATE]" at bounding box center [1219, 126] width 502 height 39
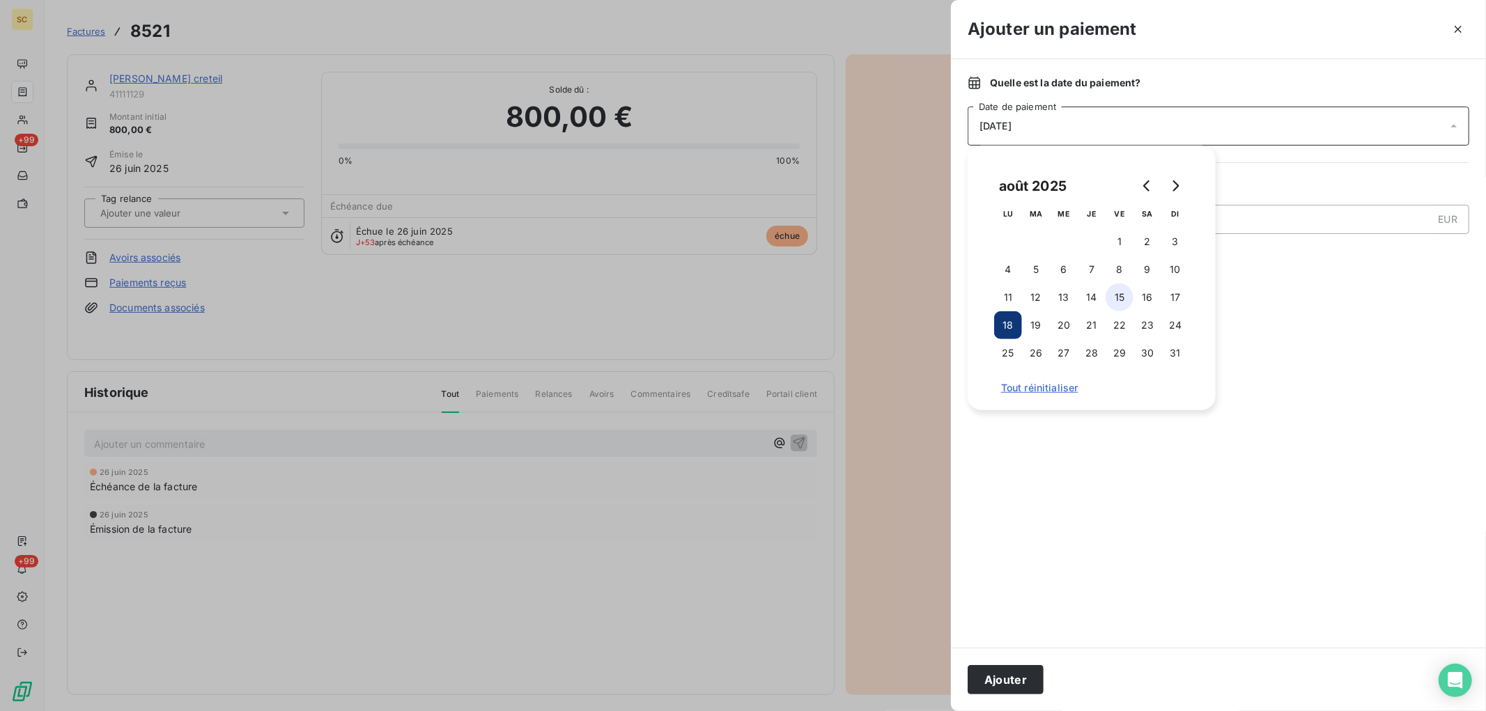
click at [1129, 296] on button "15" at bounding box center [1120, 298] width 28 height 28
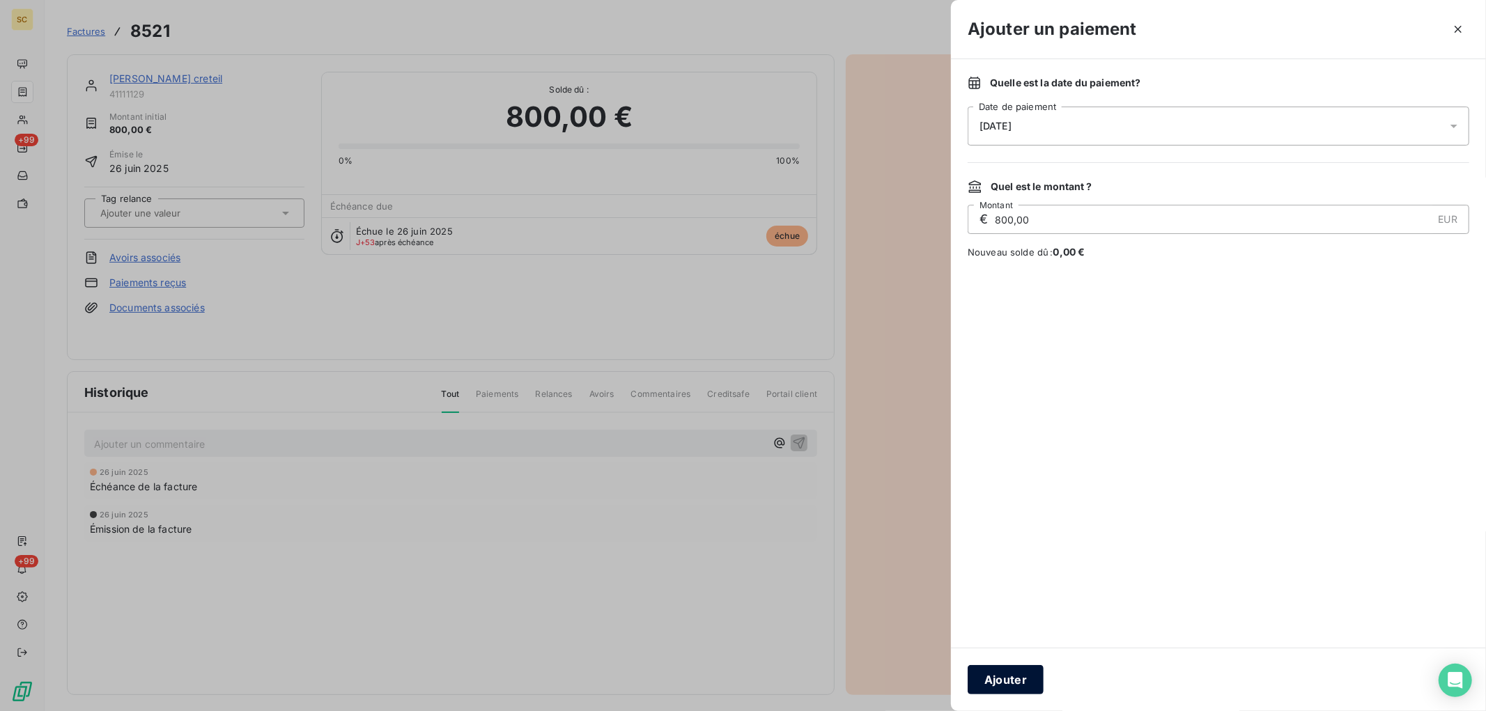
click at [1018, 686] on button "Ajouter" at bounding box center [1006, 679] width 76 height 29
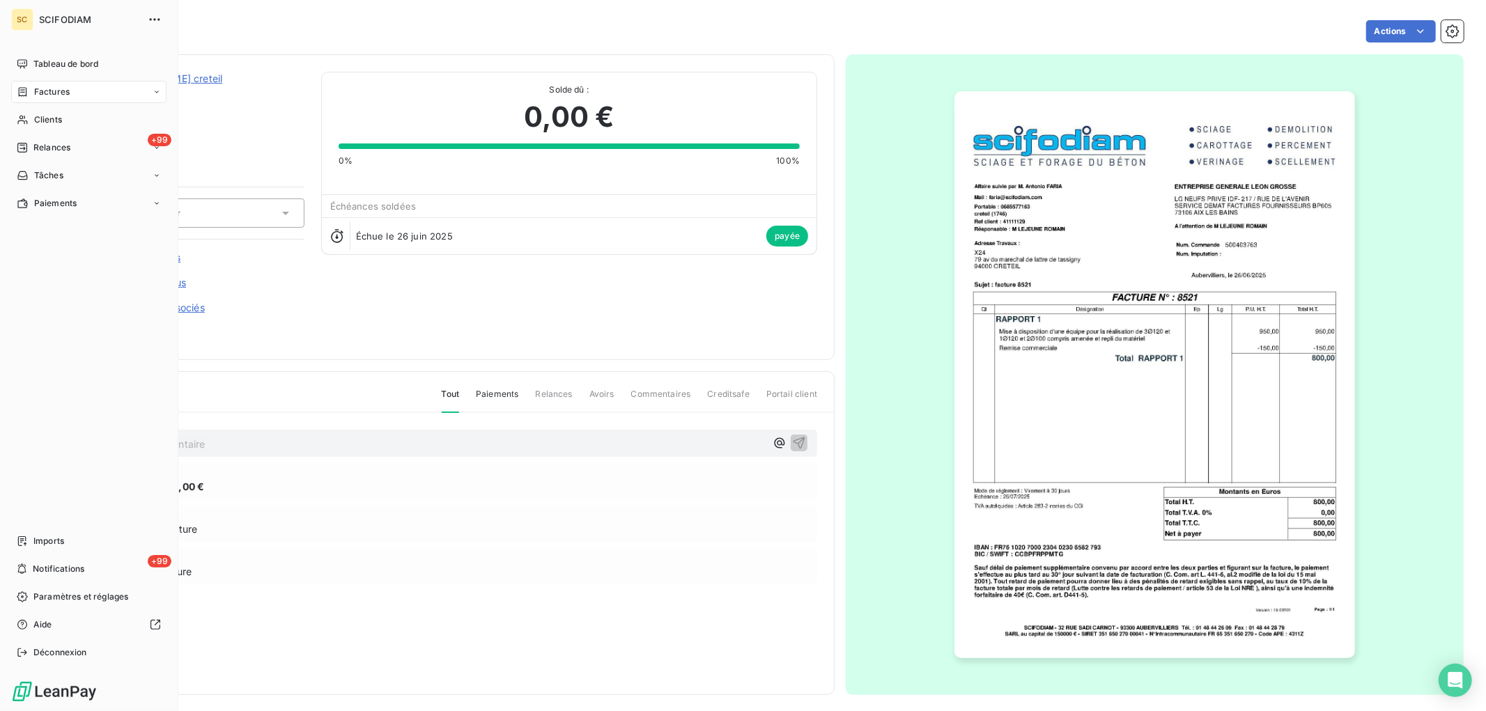
click at [34, 96] on span "Factures" at bounding box center [52, 92] width 36 height 13
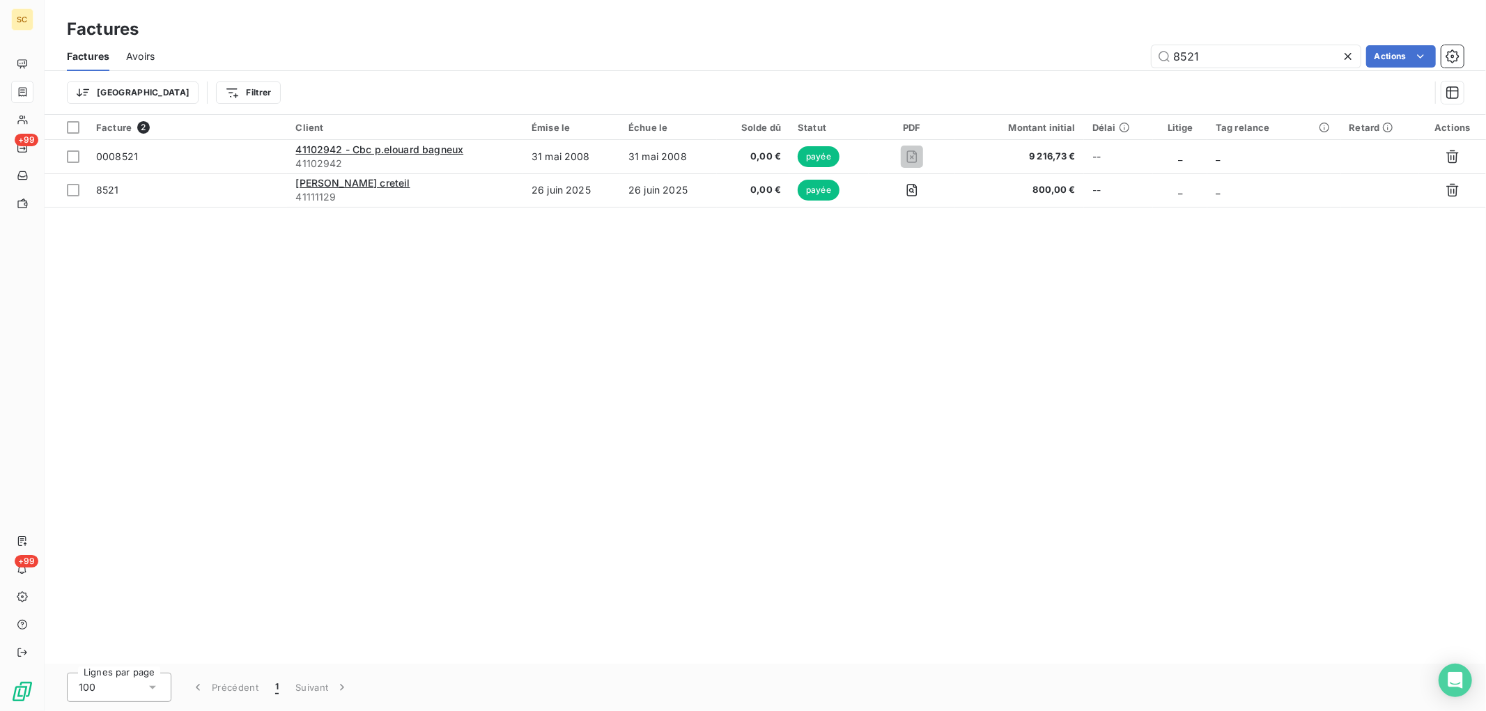
drag, startPoint x: 1224, startPoint y: 54, endPoint x: 950, endPoint y: 58, distance: 273.9
click at [950, 58] on div "8521 Actions" at bounding box center [817, 56] width 1293 height 22
type input "fayol"
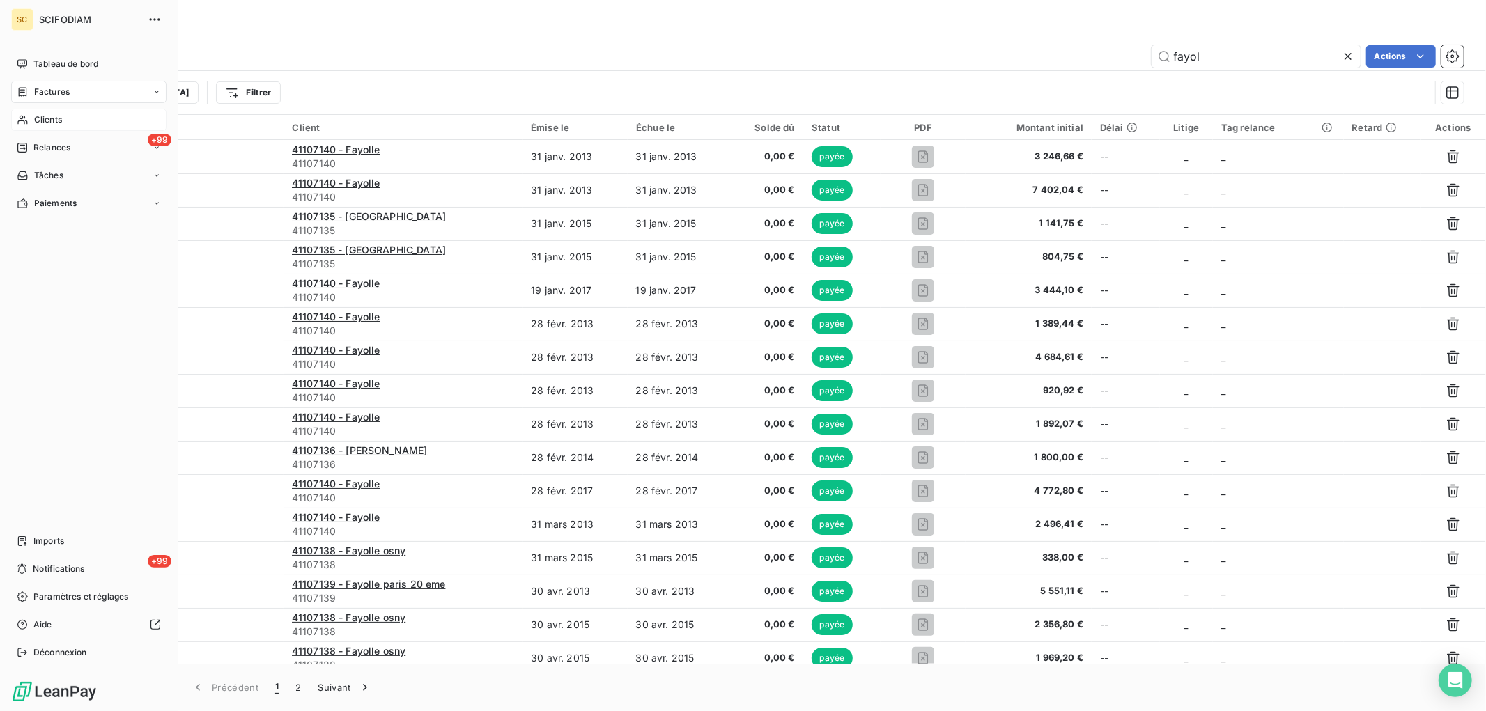
click at [30, 116] on div "Clients" at bounding box center [88, 120] width 155 height 22
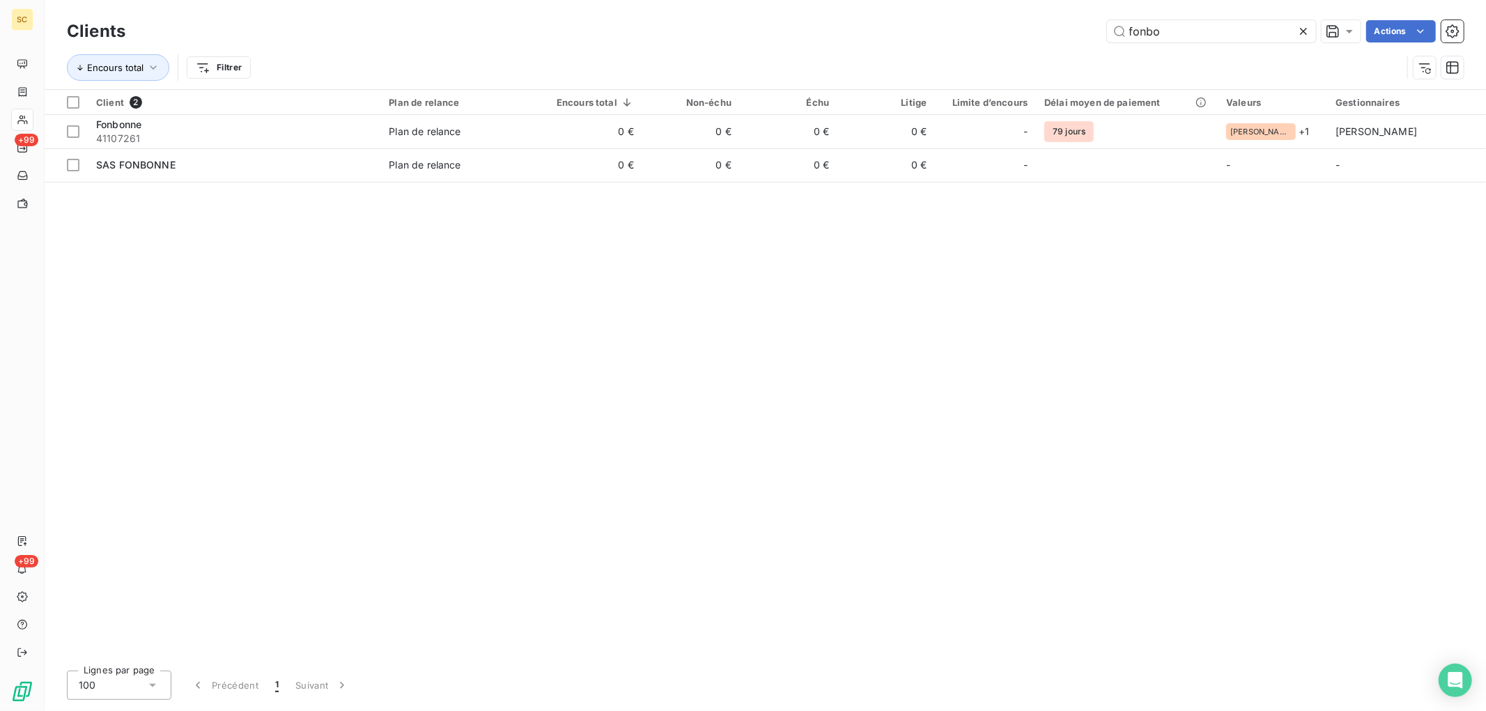
drag, startPoint x: 1182, startPoint y: 30, endPoint x: 1009, endPoint y: 30, distance: 173.5
click at [1011, 30] on div "fonbo Actions" at bounding box center [803, 31] width 1322 height 22
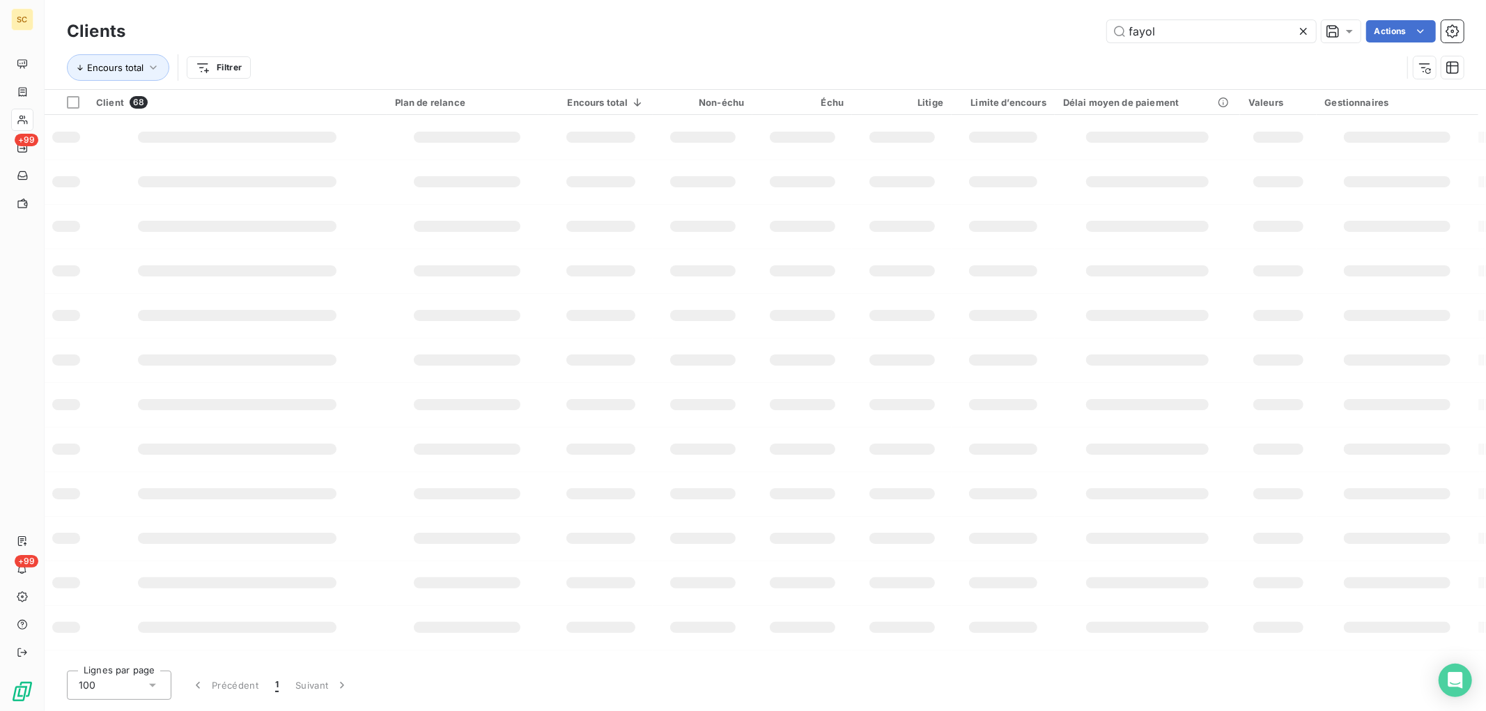
type input "fayol"
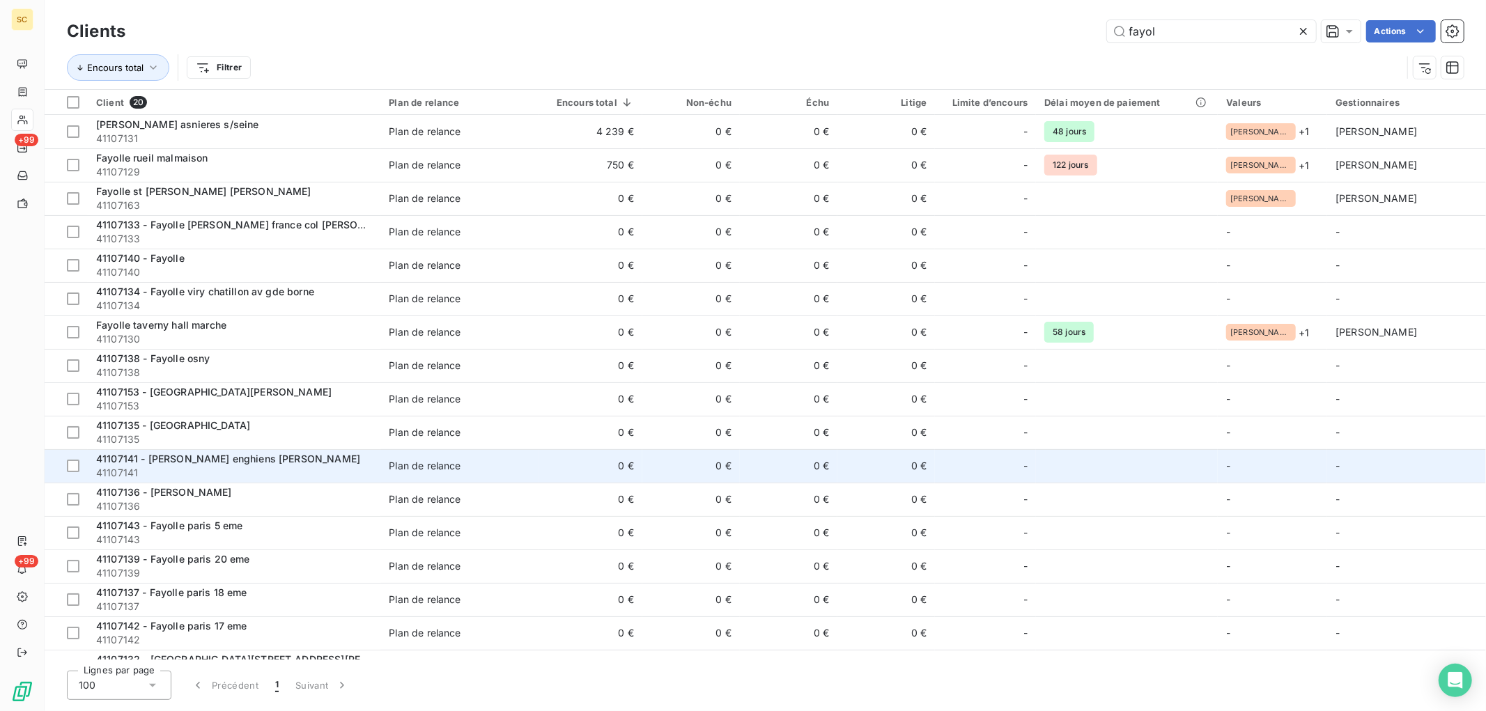
scroll to position [124, 0]
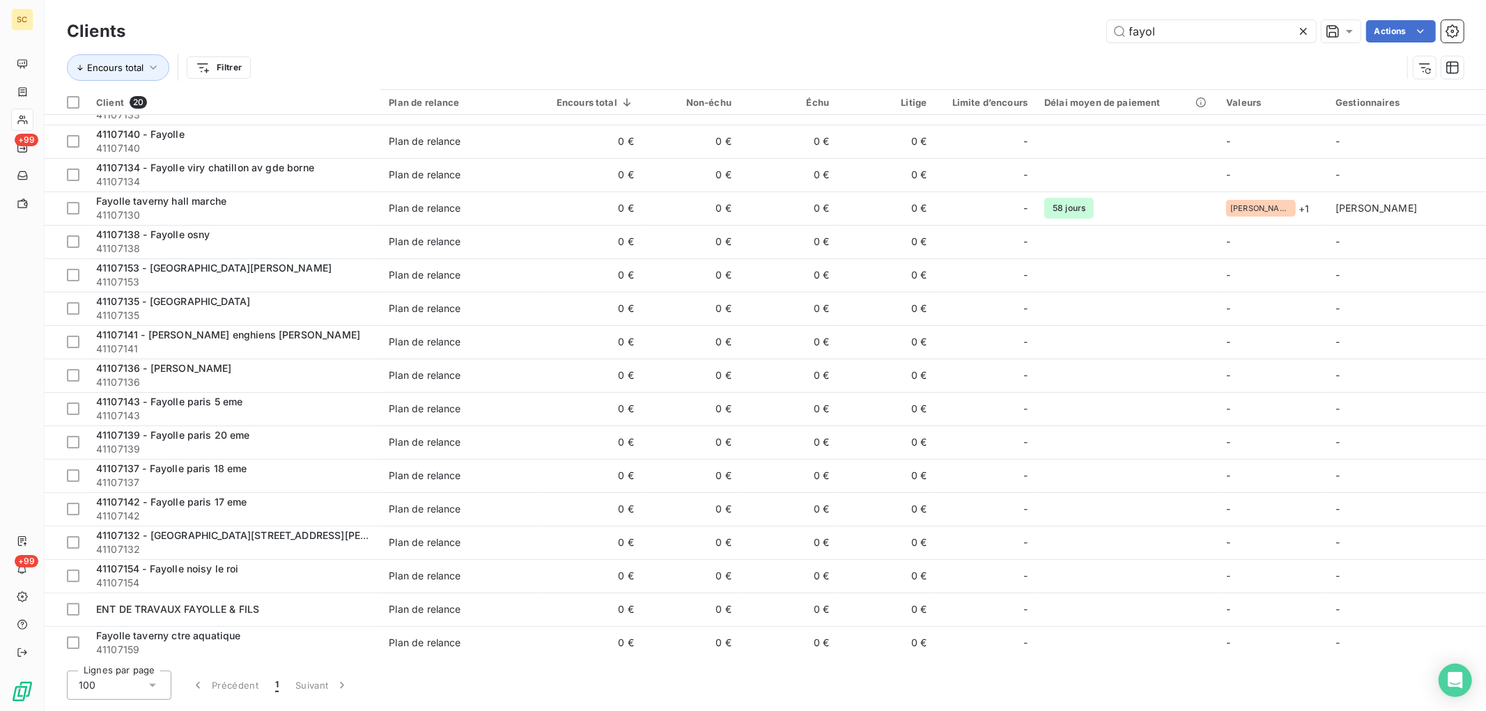
click at [116, 692] on div "100" at bounding box center [119, 685] width 105 height 29
click at [113, 652] on li "100" at bounding box center [119, 655] width 105 height 25
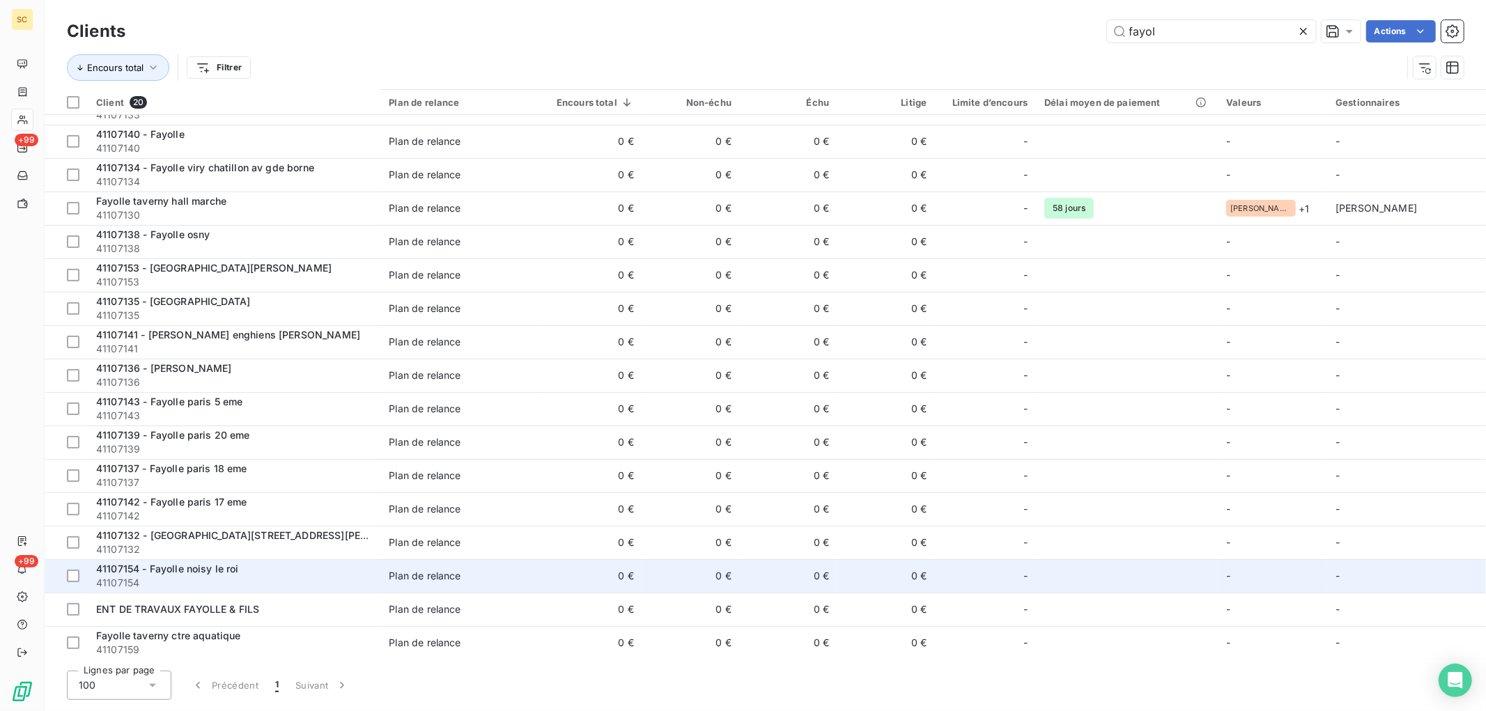
scroll to position [0, 0]
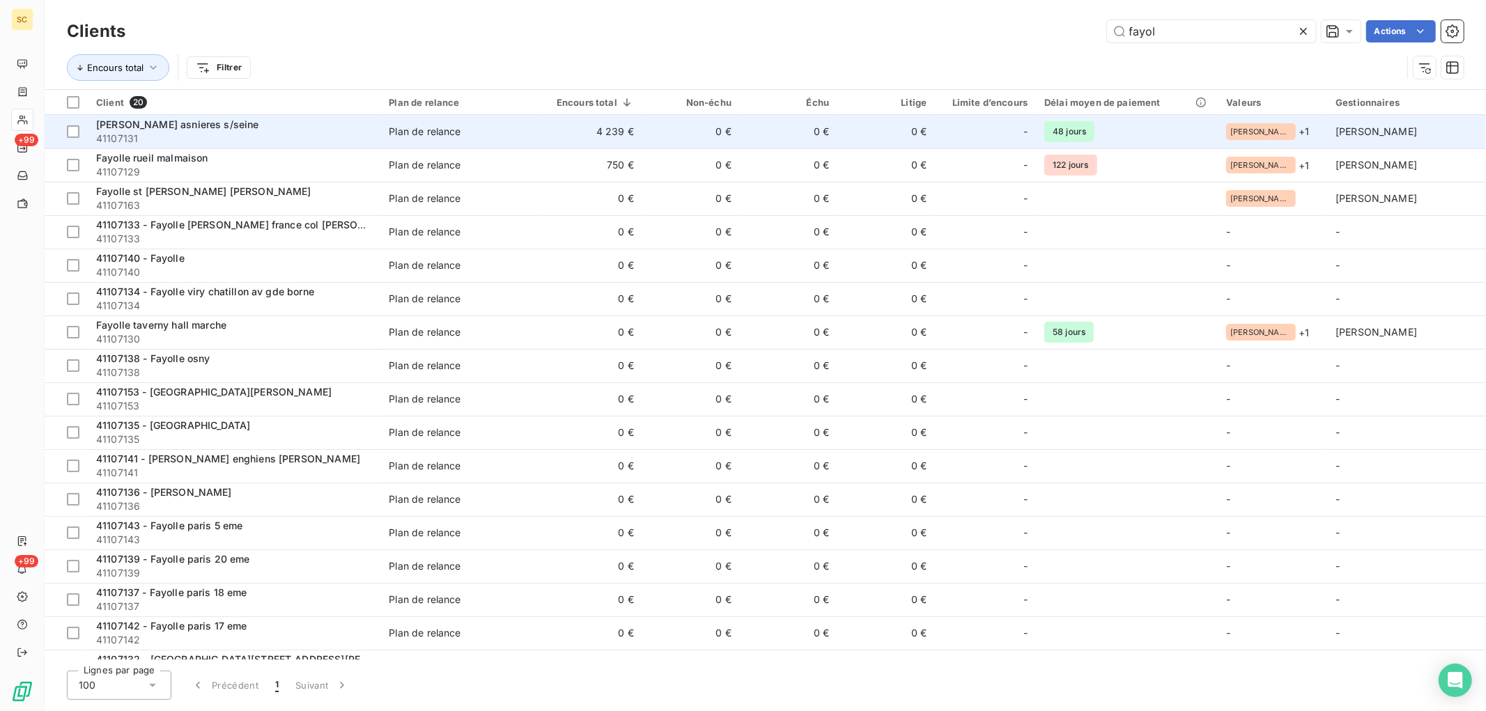
click at [617, 126] on td "4 239 €" at bounding box center [590, 131] width 103 height 33
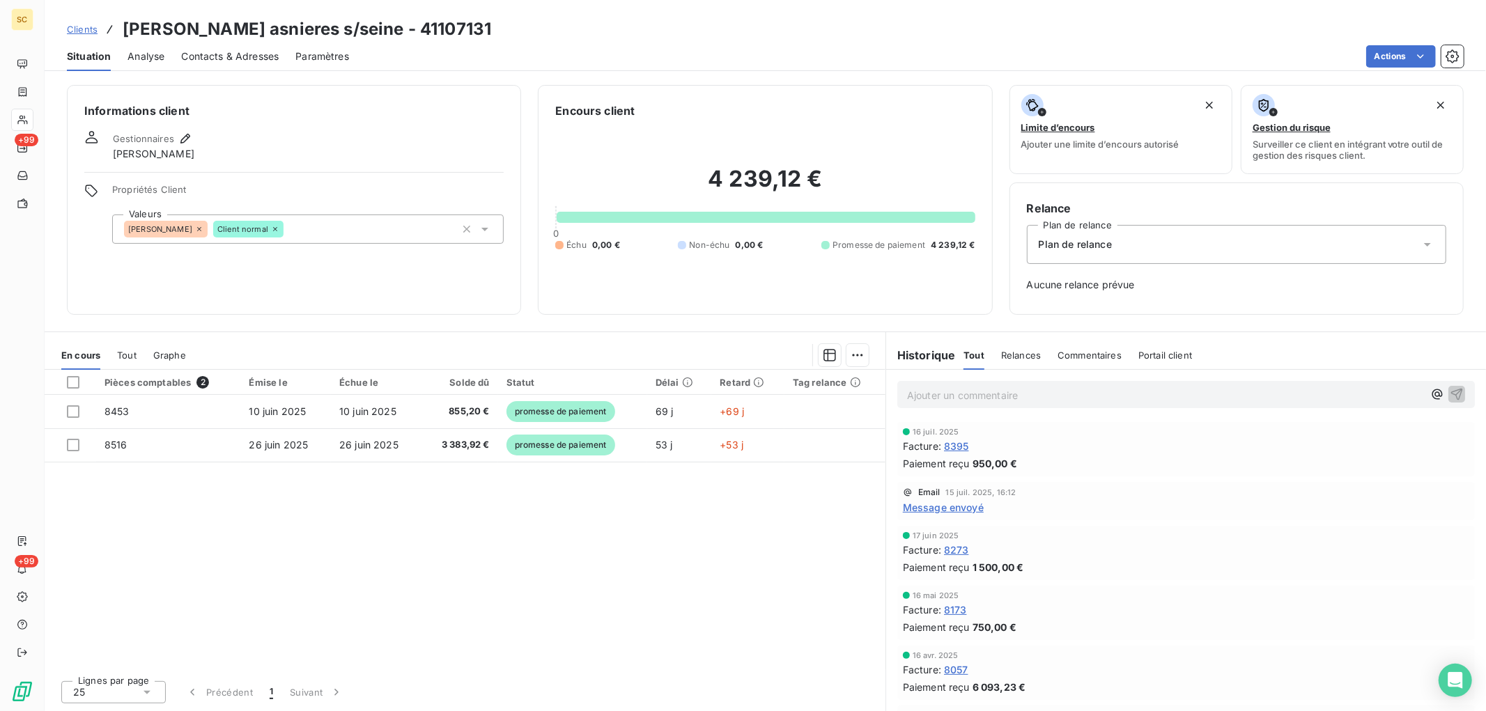
click at [134, 356] on span "Tout" at bounding box center [127, 355] width 20 height 11
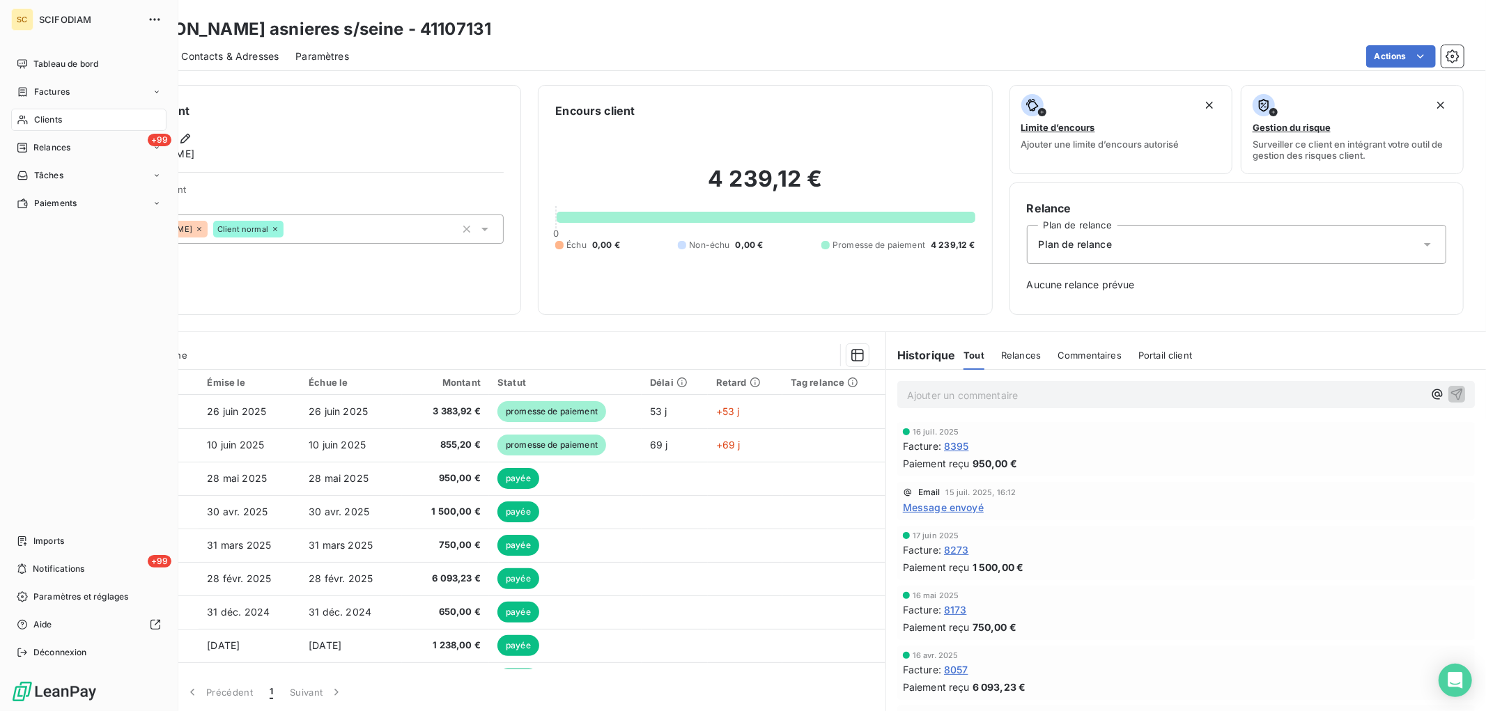
click at [52, 116] on span "Clients" at bounding box center [48, 120] width 28 height 13
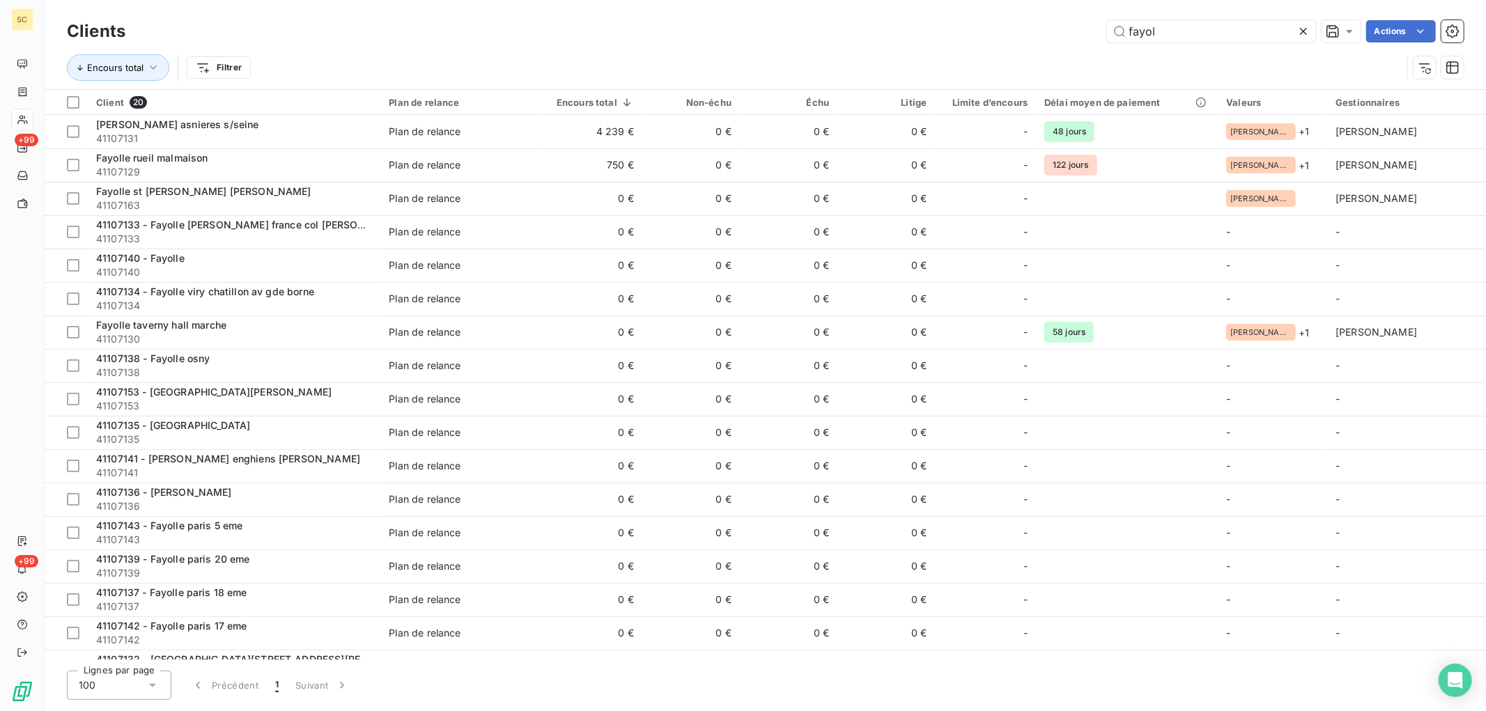
drag, startPoint x: 1168, startPoint y: 33, endPoint x: 788, endPoint y: 47, distance: 380.7
click at [788, 47] on div "Clients fayol Actions Encours total Filtrer" at bounding box center [765, 53] width 1397 height 72
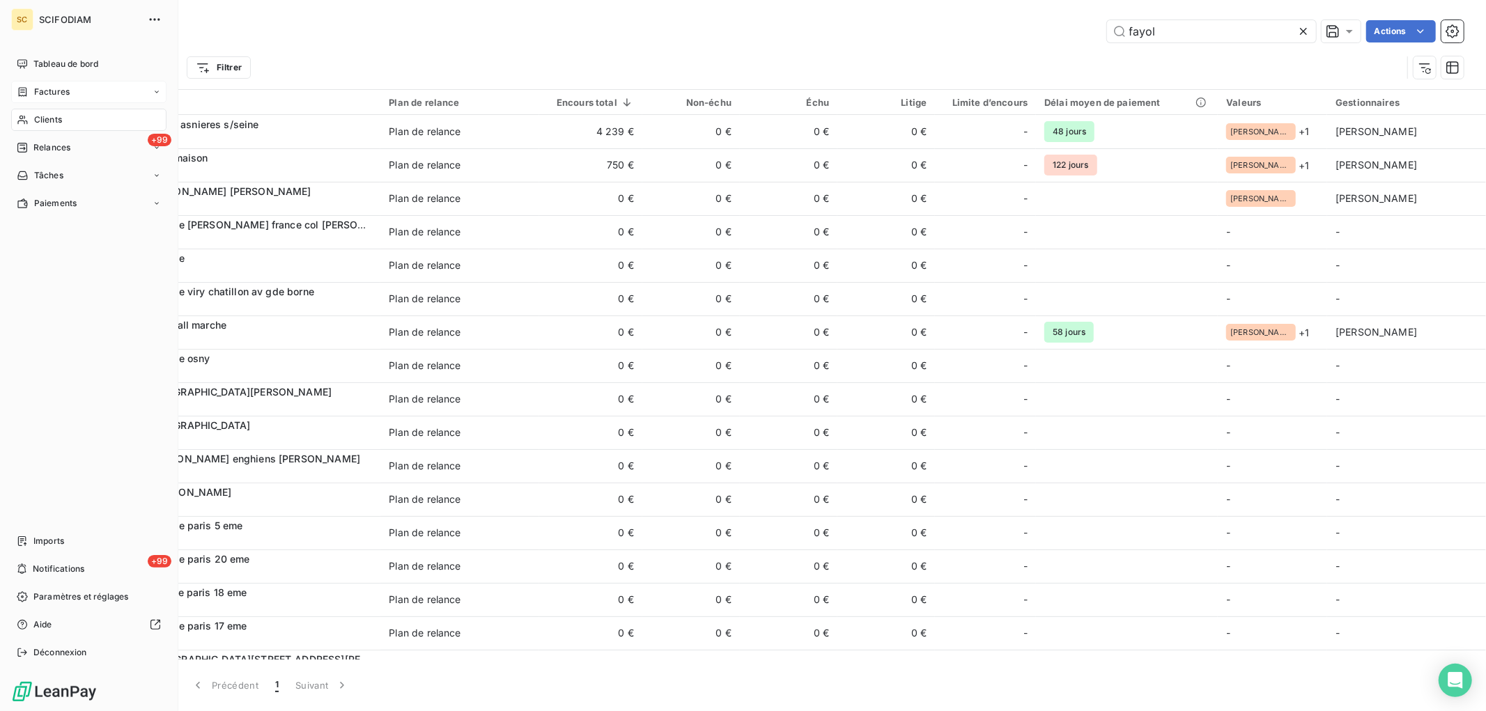
click at [12, 93] on div "Factures" at bounding box center [88, 92] width 155 height 22
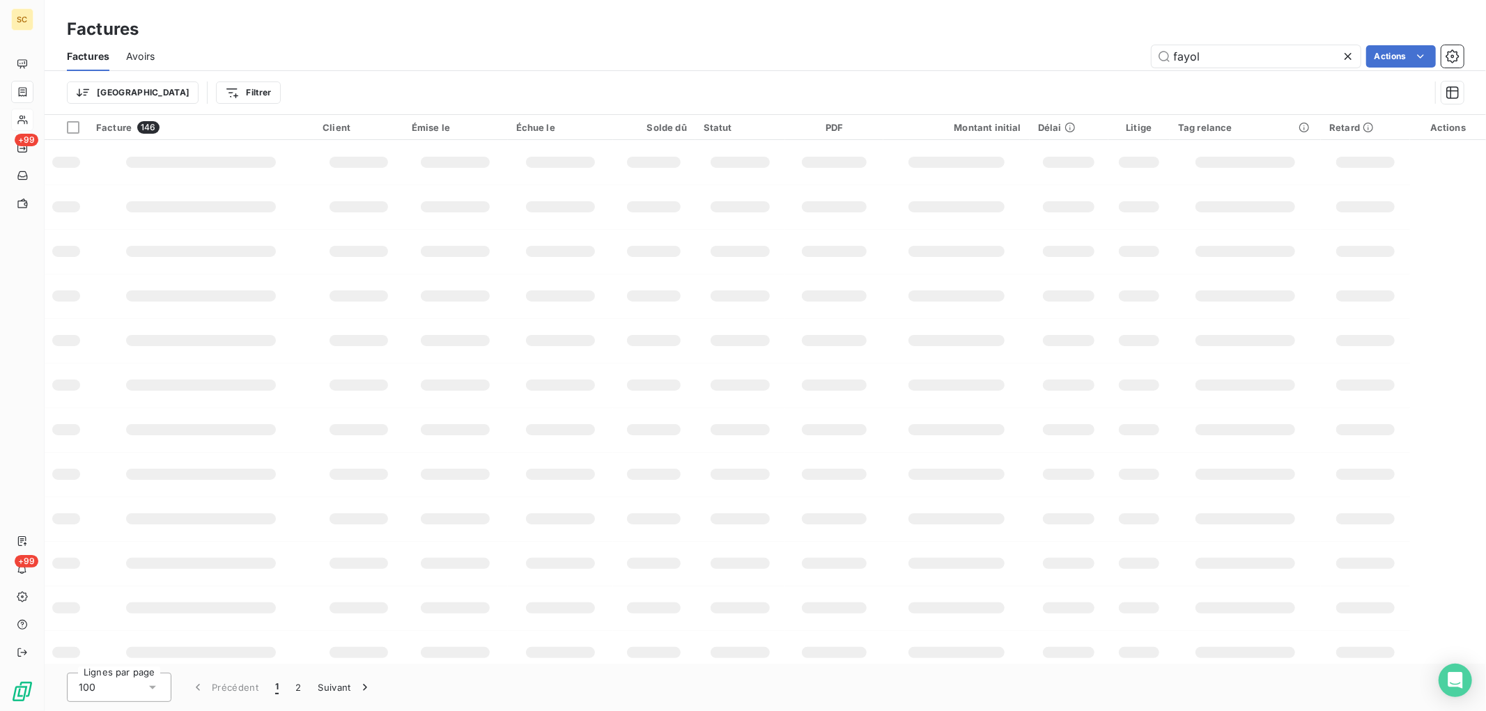
click at [979, 54] on div "fayol Actions" at bounding box center [817, 56] width 1293 height 22
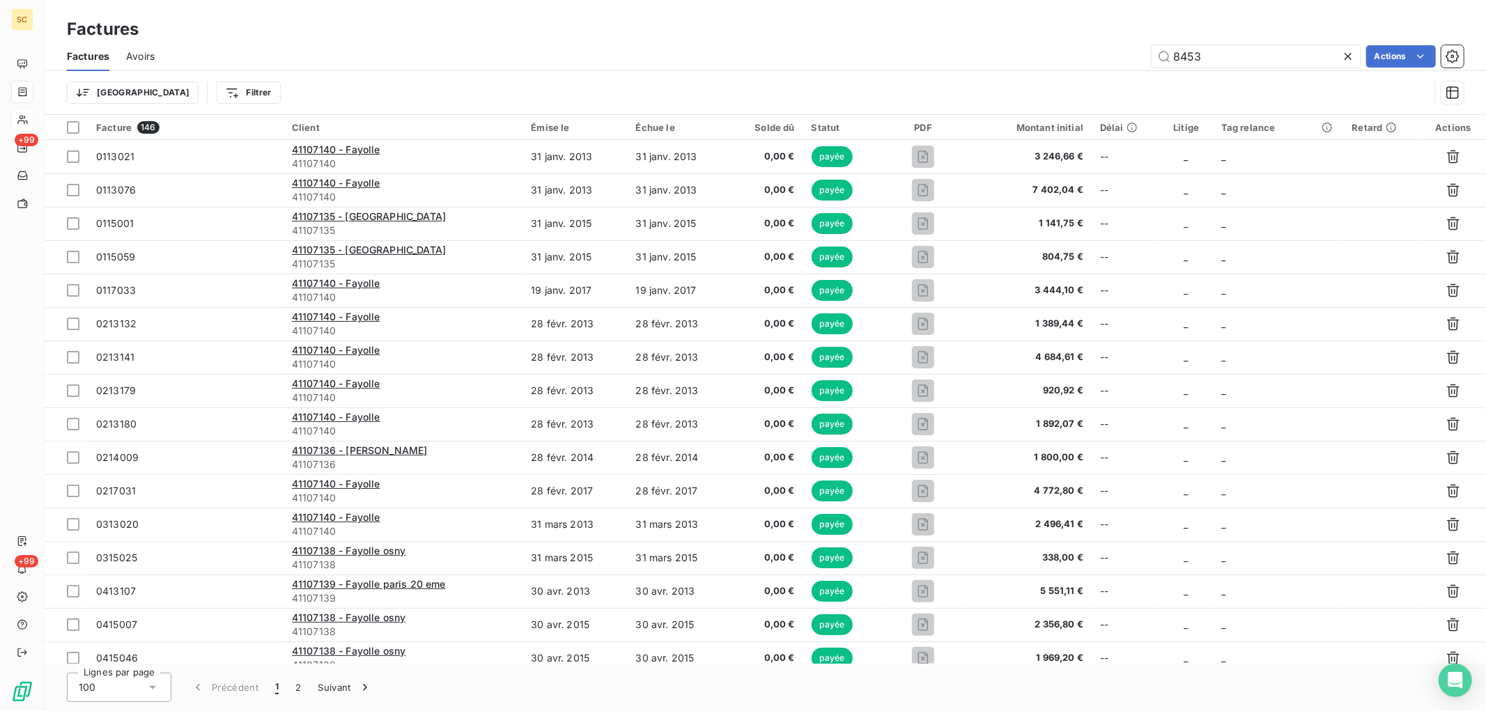
type input "8453"
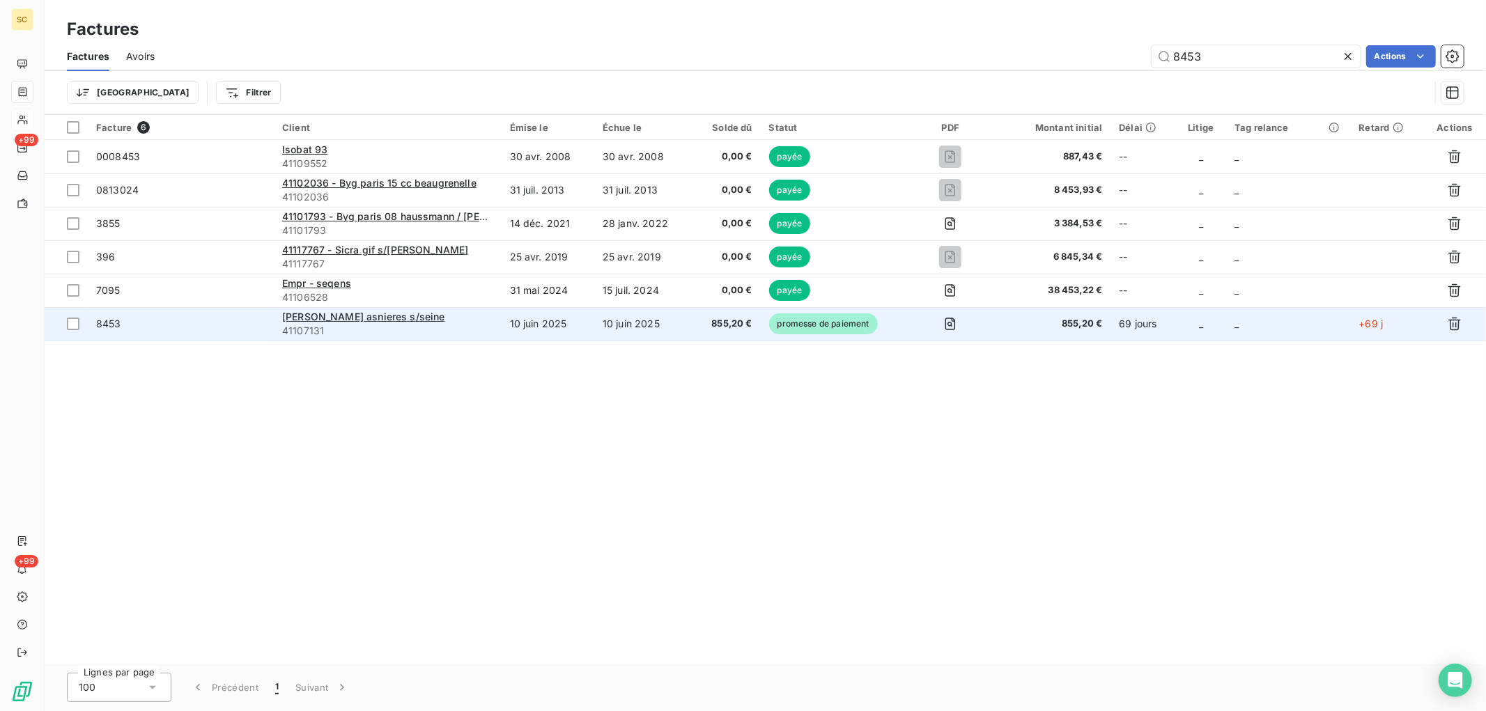
click at [656, 330] on td "10 juin 2025" at bounding box center [643, 323] width 98 height 33
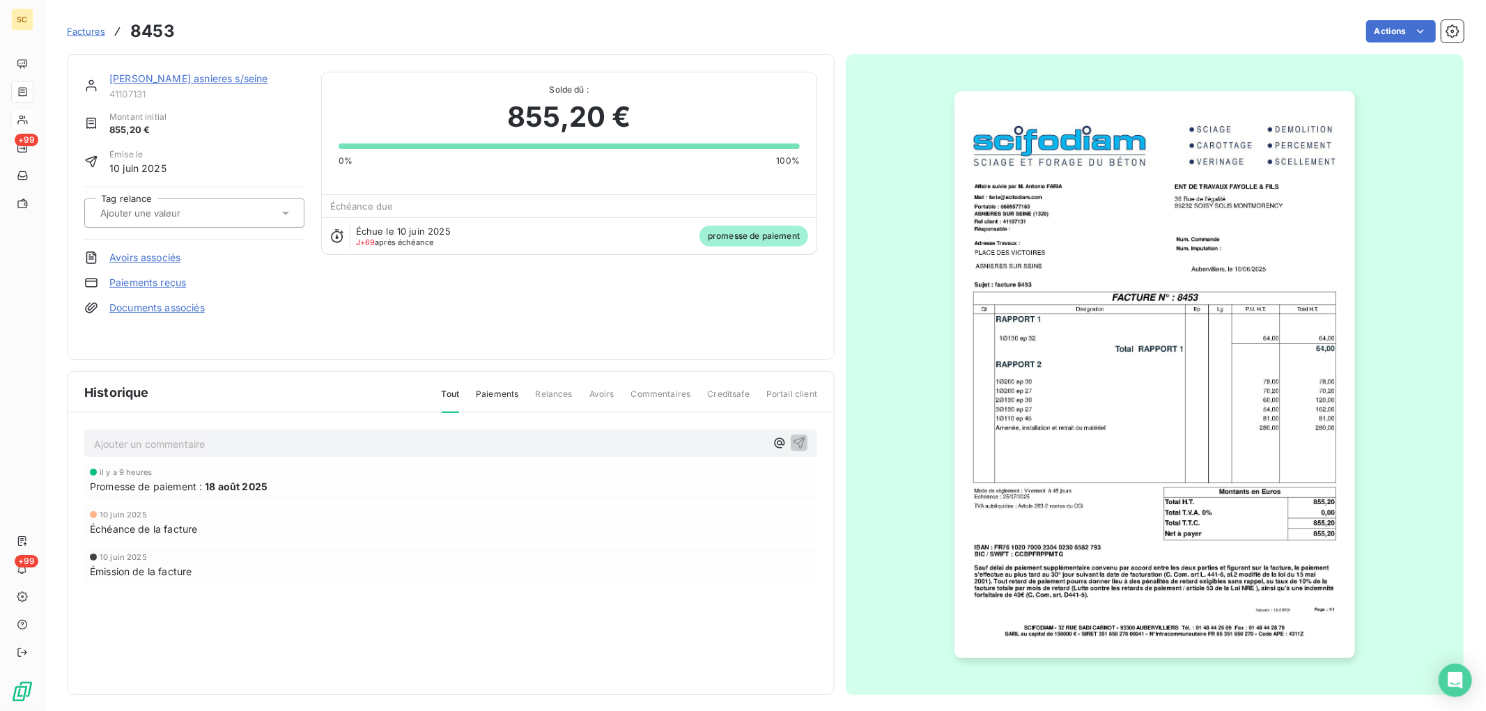
click at [172, 280] on link "Paiements reçus" at bounding box center [147, 283] width 77 height 14
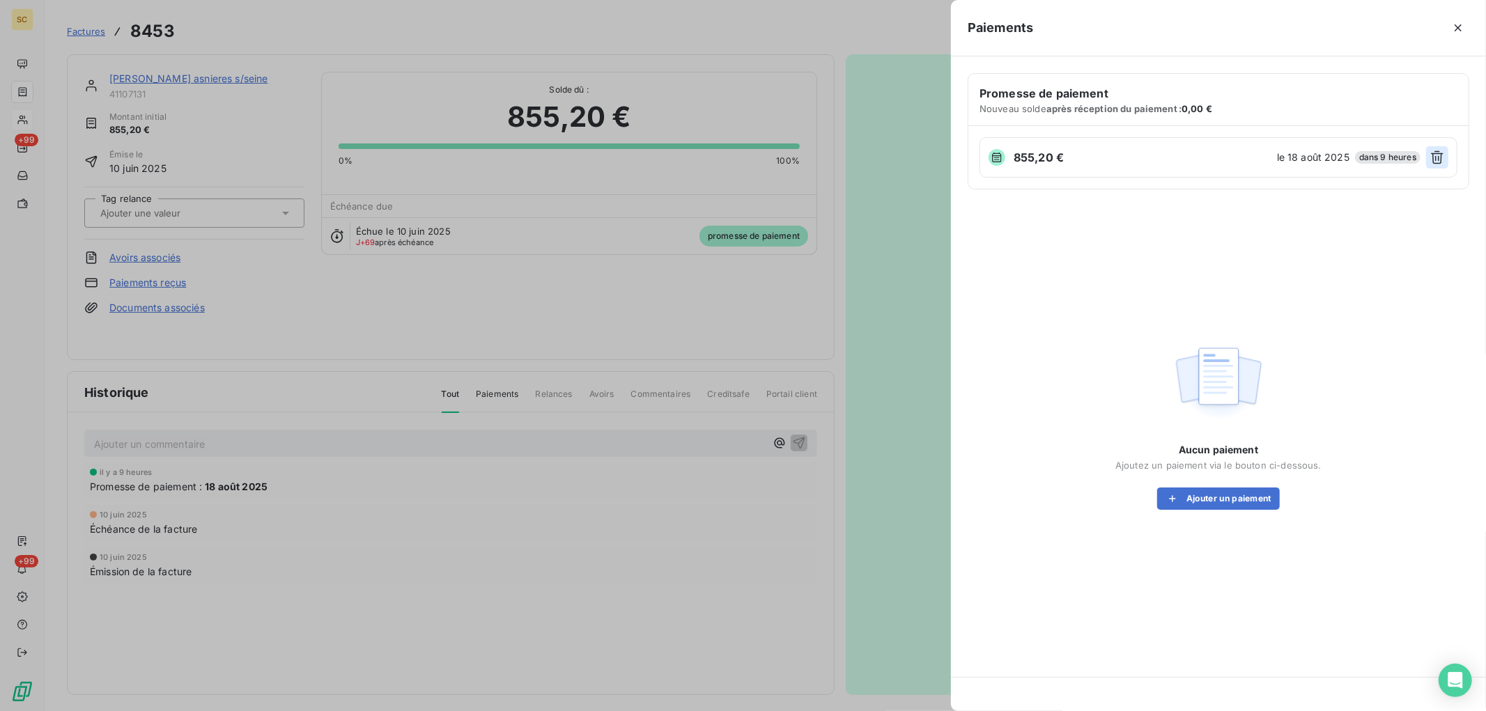
click at [1433, 157] on icon "button" at bounding box center [1437, 158] width 14 height 14
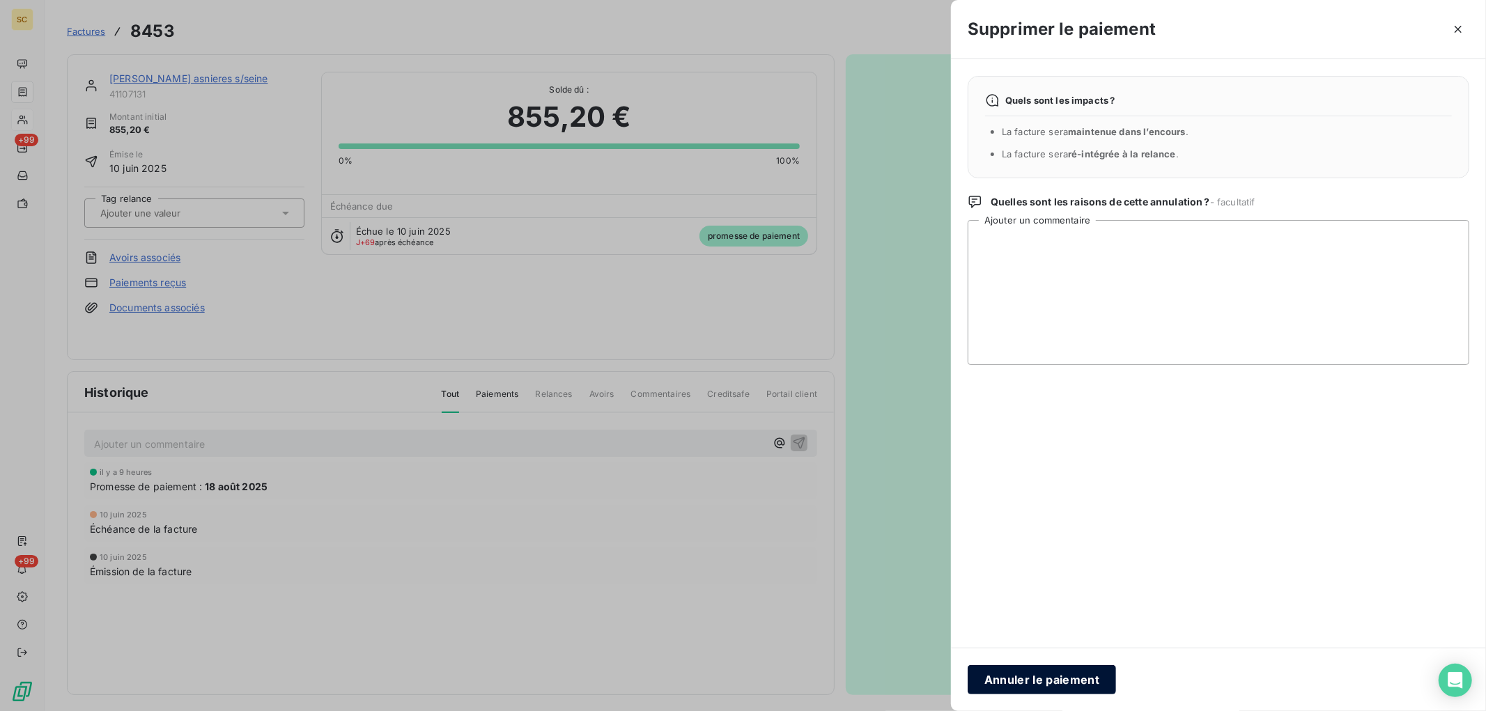
click at [1074, 681] on button "Annuler le paiement" at bounding box center [1042, 679] width 148 height 29
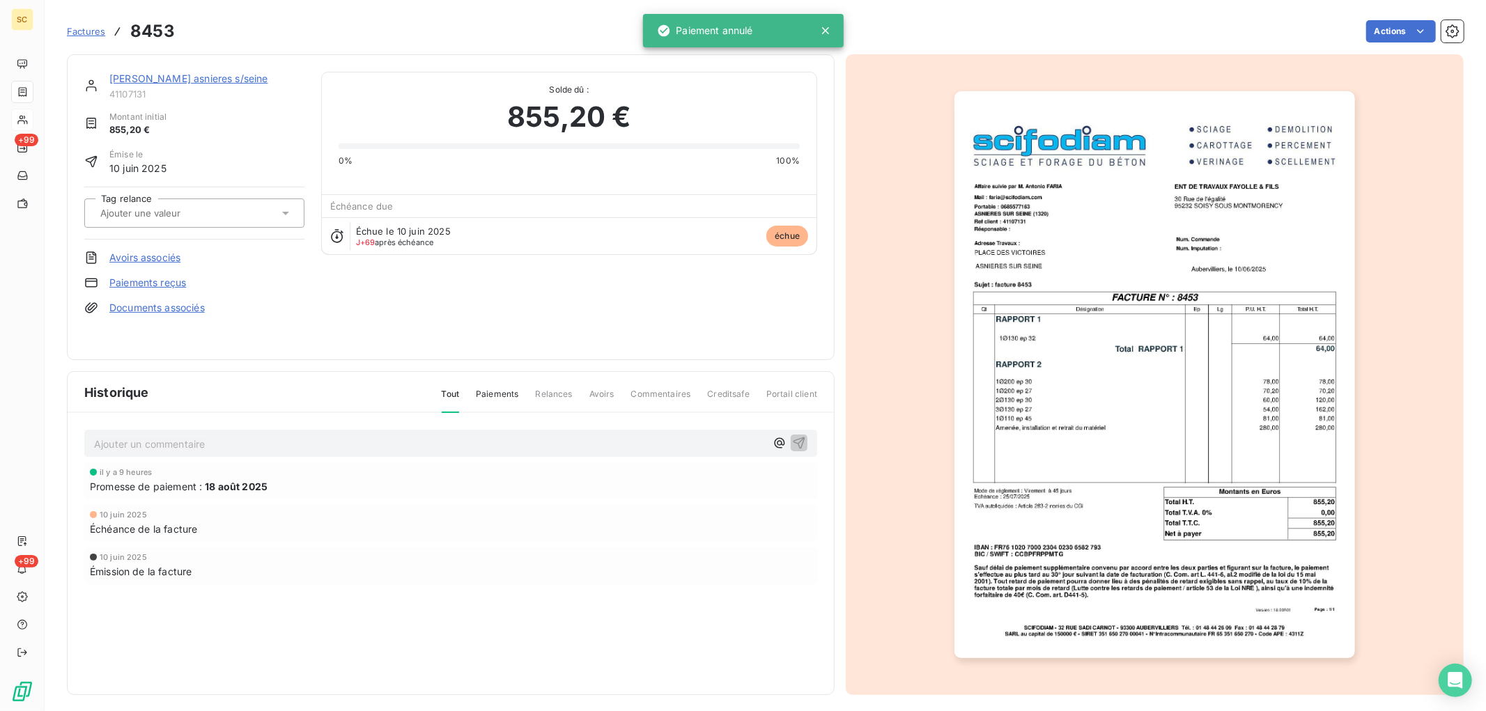
click at [133, 281] on link "Paiements reçus" at bounding box center [147, 283] width 77 height 14
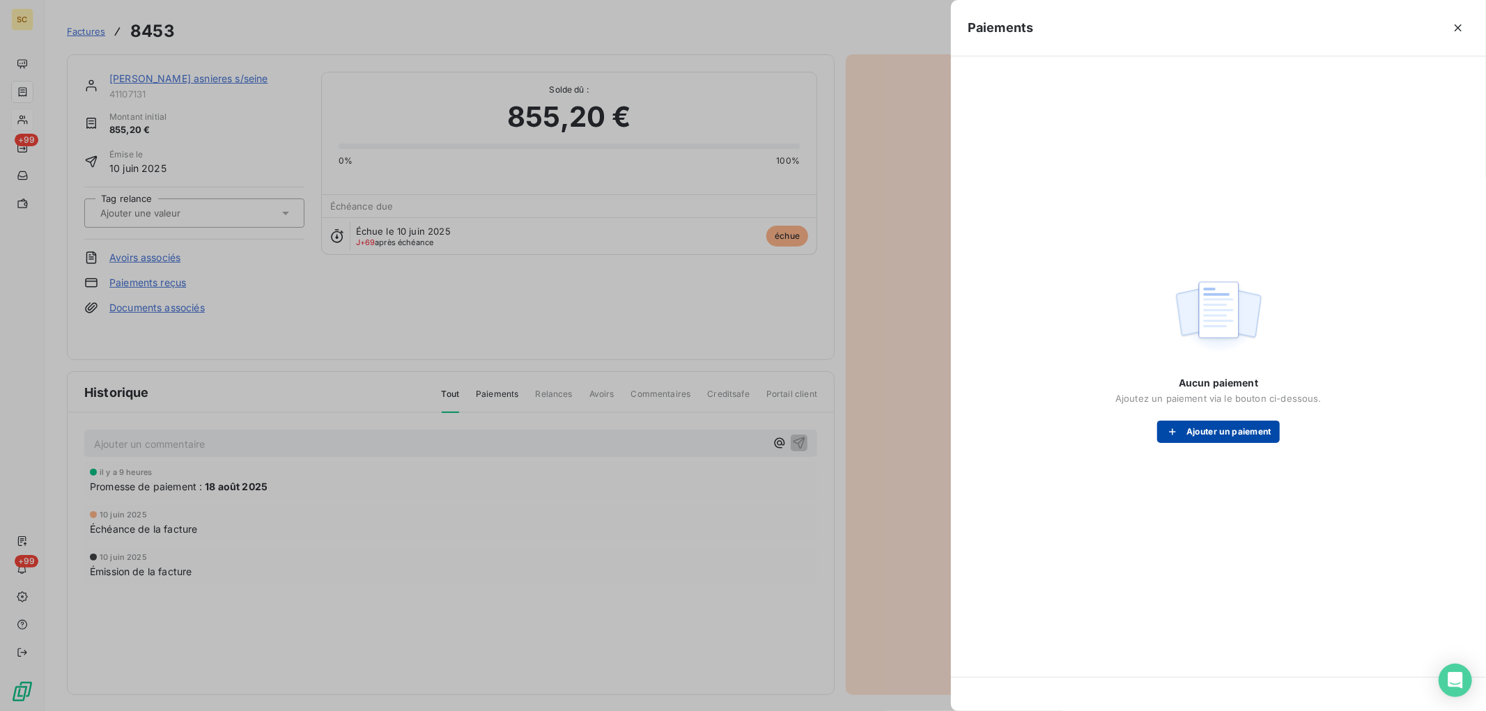
click at [1222, 436] on button "Ajouter un paiement" at bounding box center [1218, 432] width 123 height 22
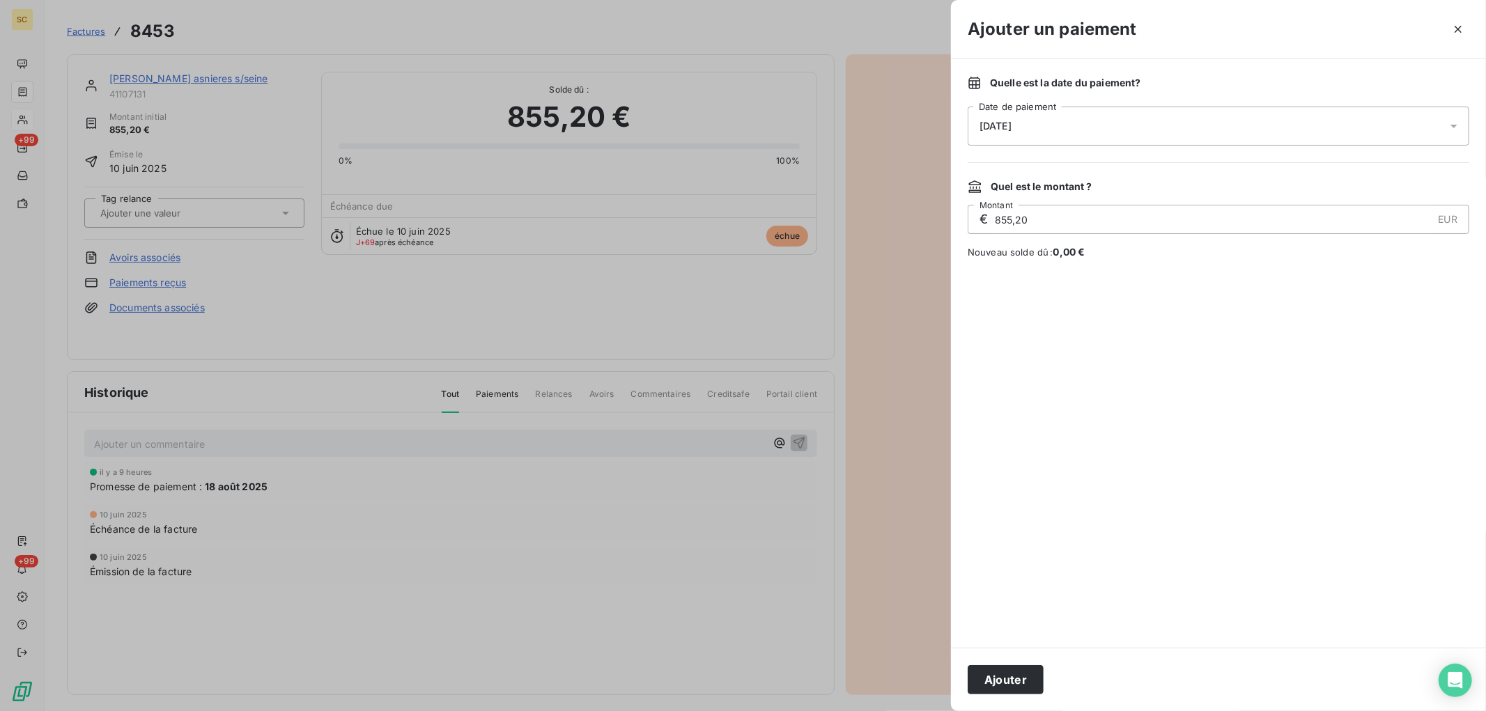
click at [1001, 126] on span "[DATE]" at bounding box center [996, 126] width 32 height 11
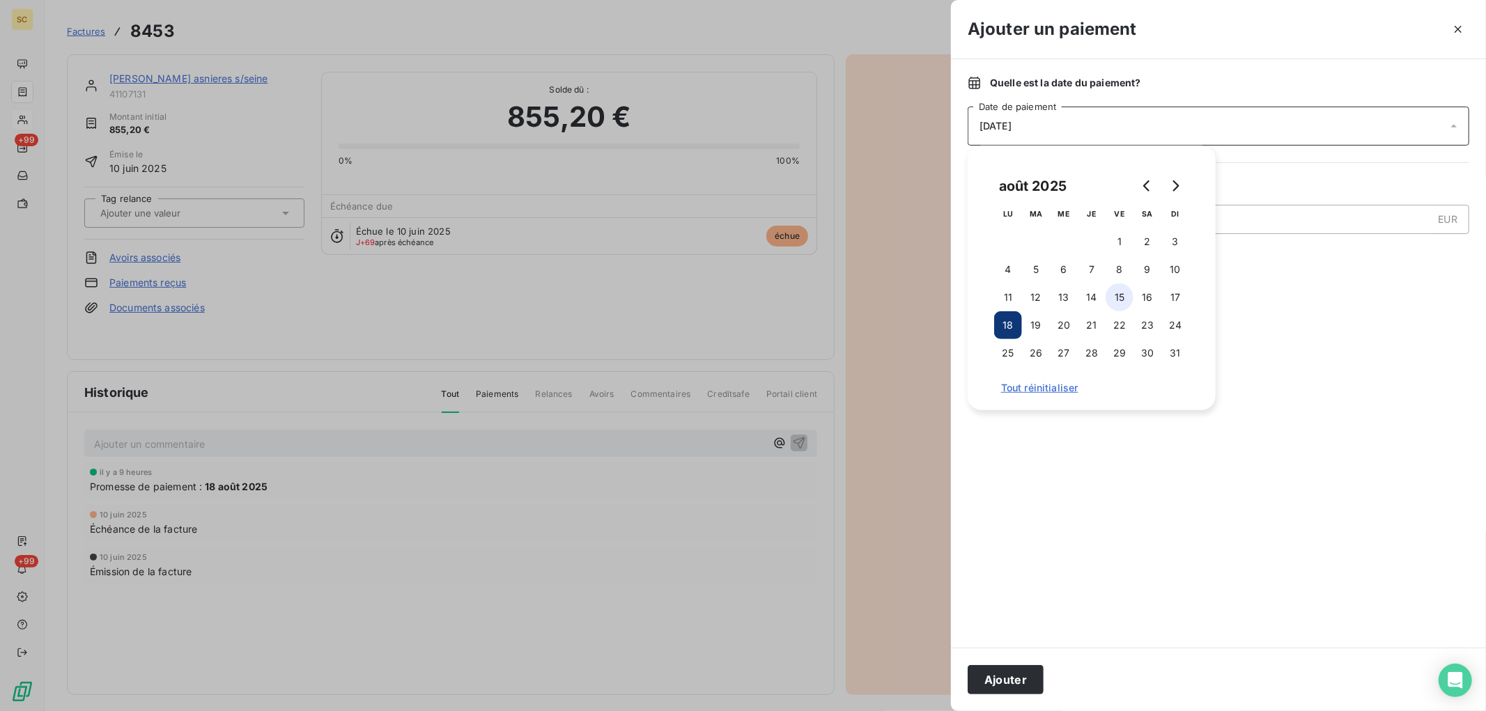
click at [1117, 297] on button "15" at bounding box center [1120, 298] width 28 height 28
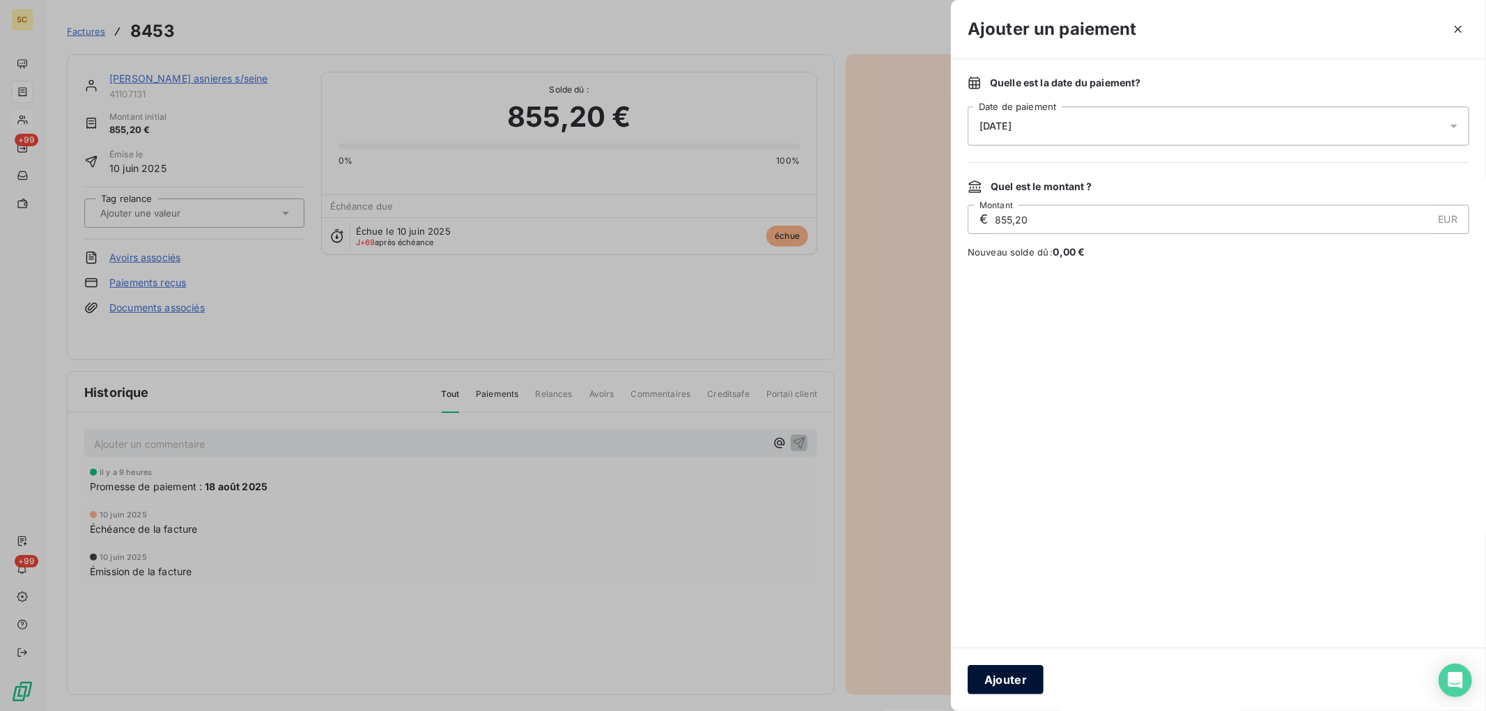
click at [1019, 683] on button "Ajouter" at bounding box center [1006, 679] width 76 height 29
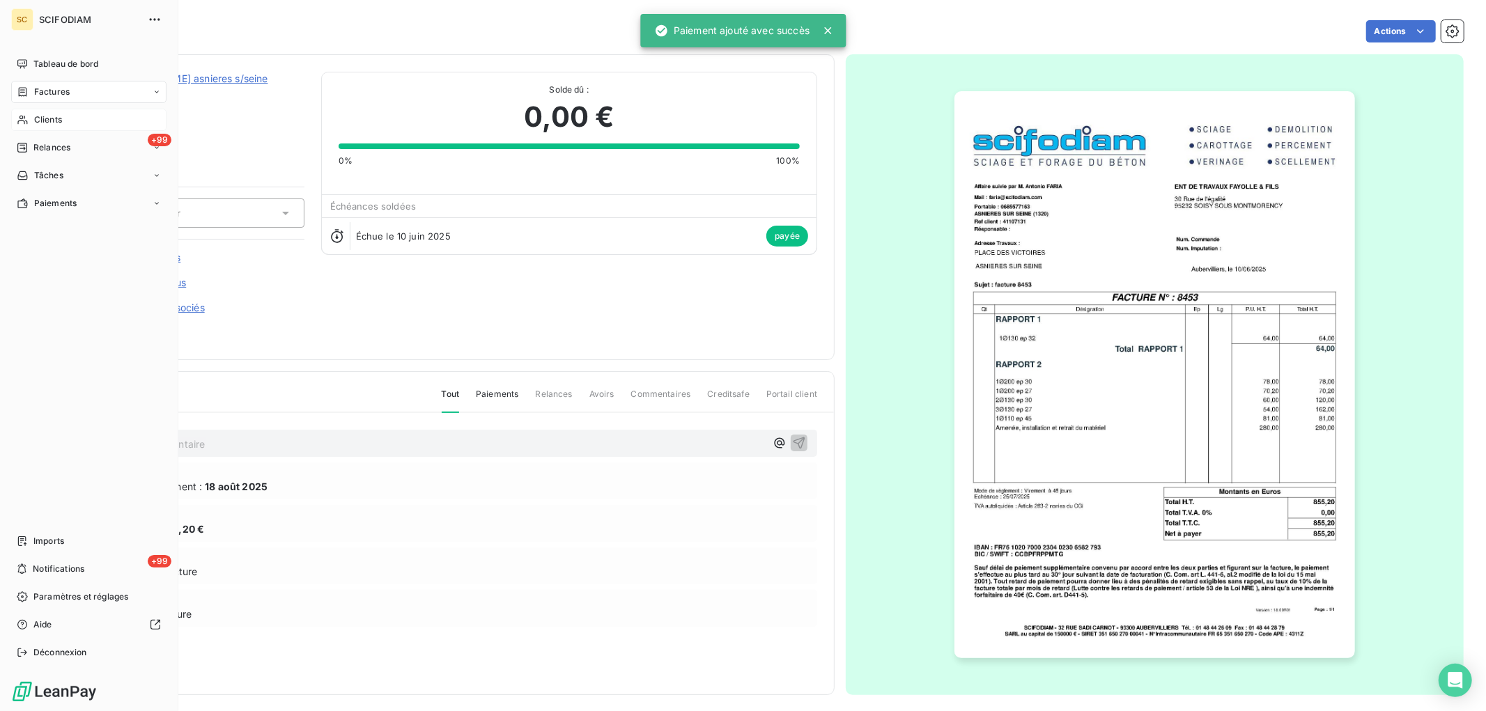
click at [52, 98] on span "Factures" at bounding box center [52, 92] width 36 height 13
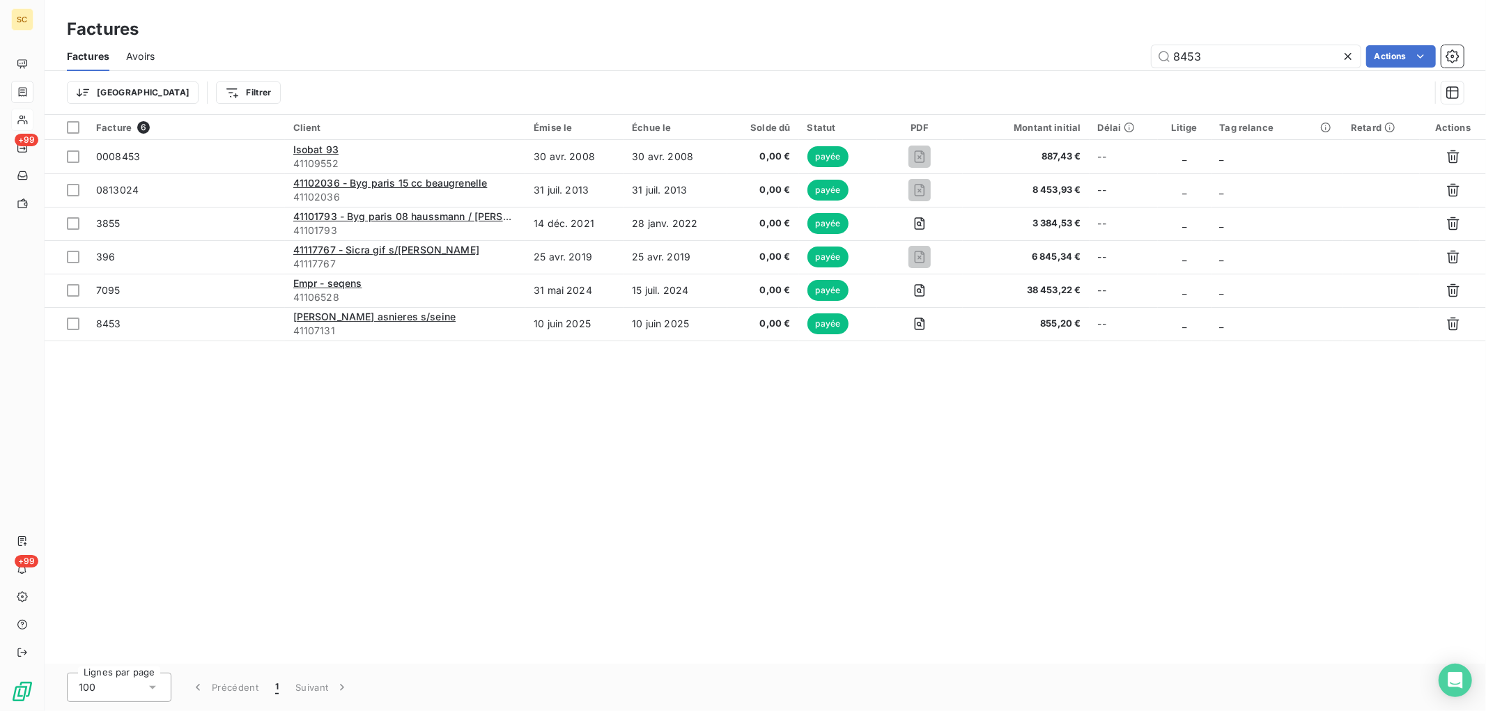
drag, startPoint x: 1207, startPoint y: 54, endPoint x: 1056, endPoint y: 54, distance: 151.9
click at [1058, 56] on div "8453 Actions" at bounding box center [817, 56] width 1293 height 22
type input "8454"
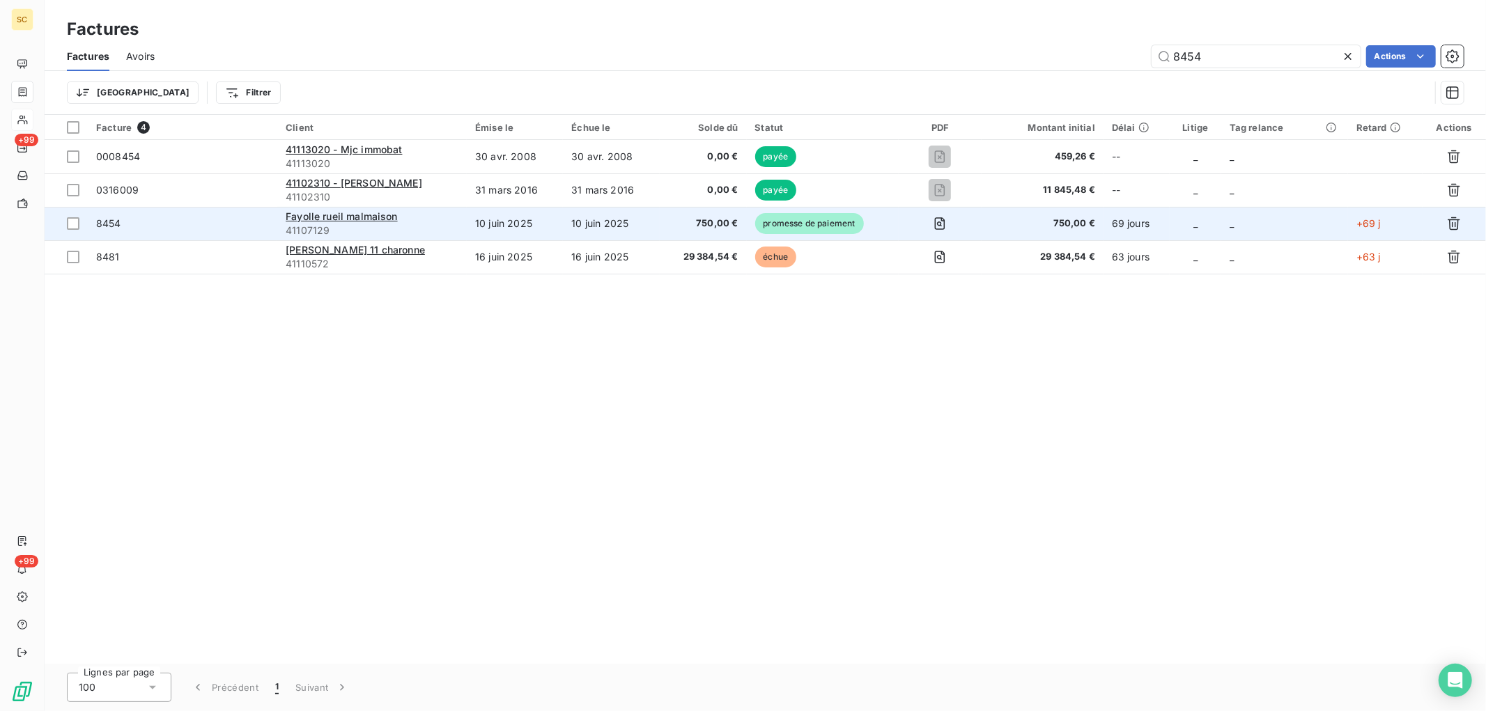
click at [732, 219] on span "750,00 €" at bounding box center [703, 224] width 70 height 14
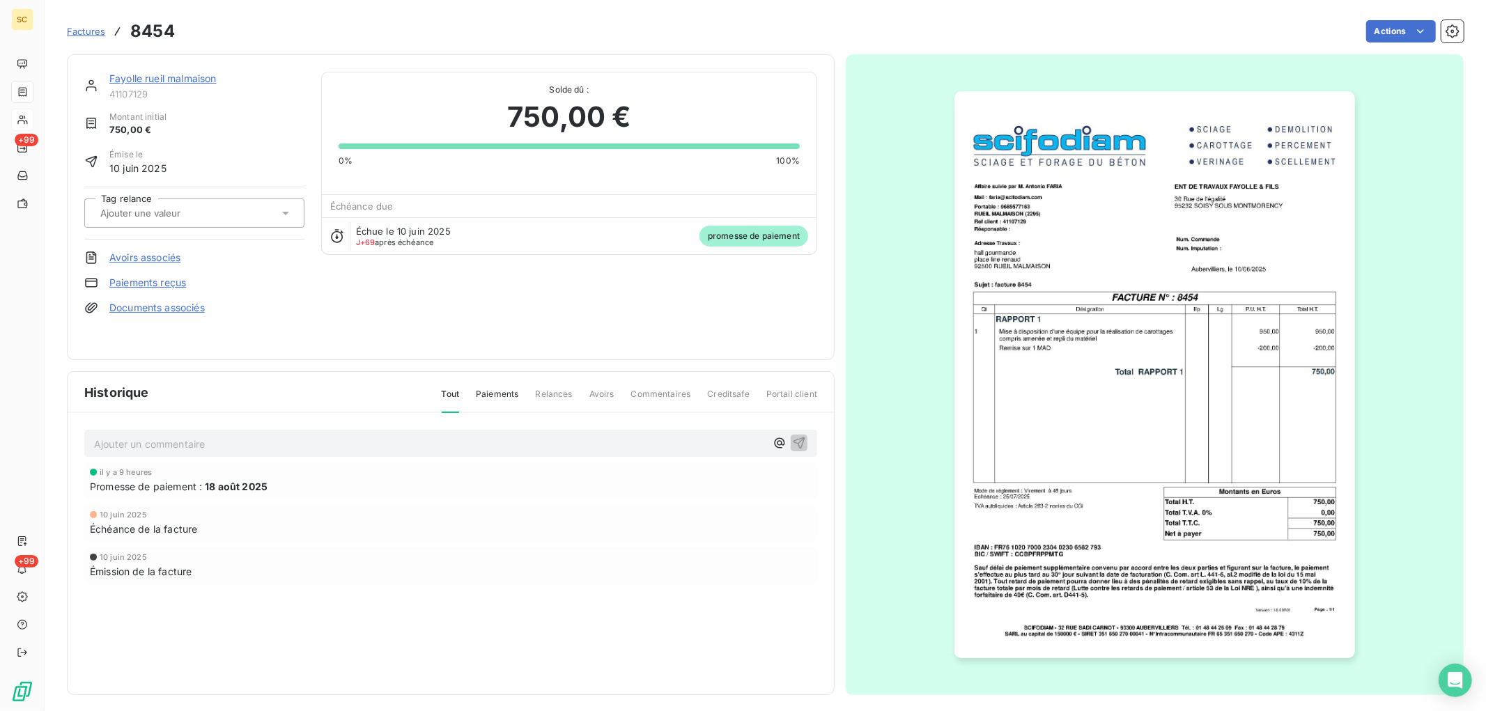
click at [182, 286] on link "Paiements reçus" at bounding box center [147, 283] width 77 height 14
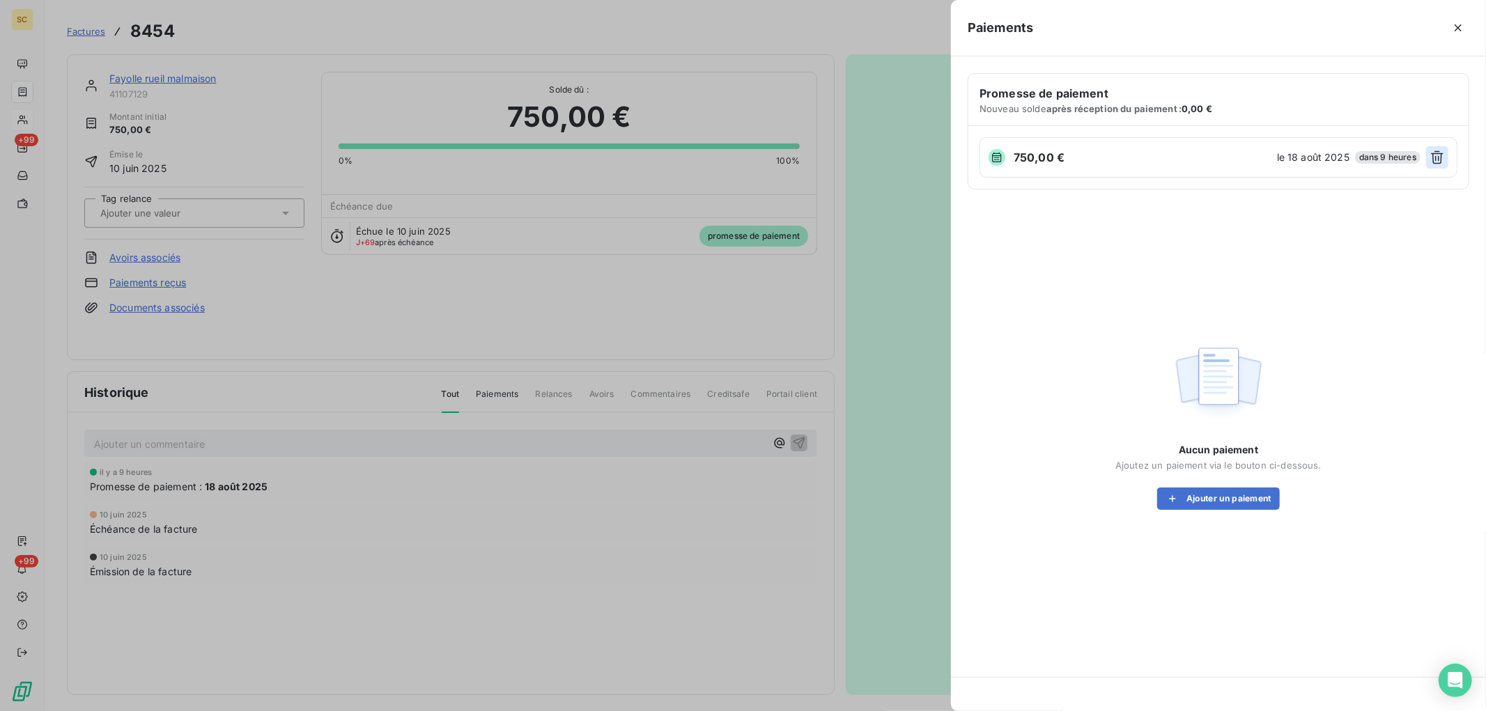
click at [1440, 161] on icon "button" at bounding box center [1437, 158] width 14 height 14
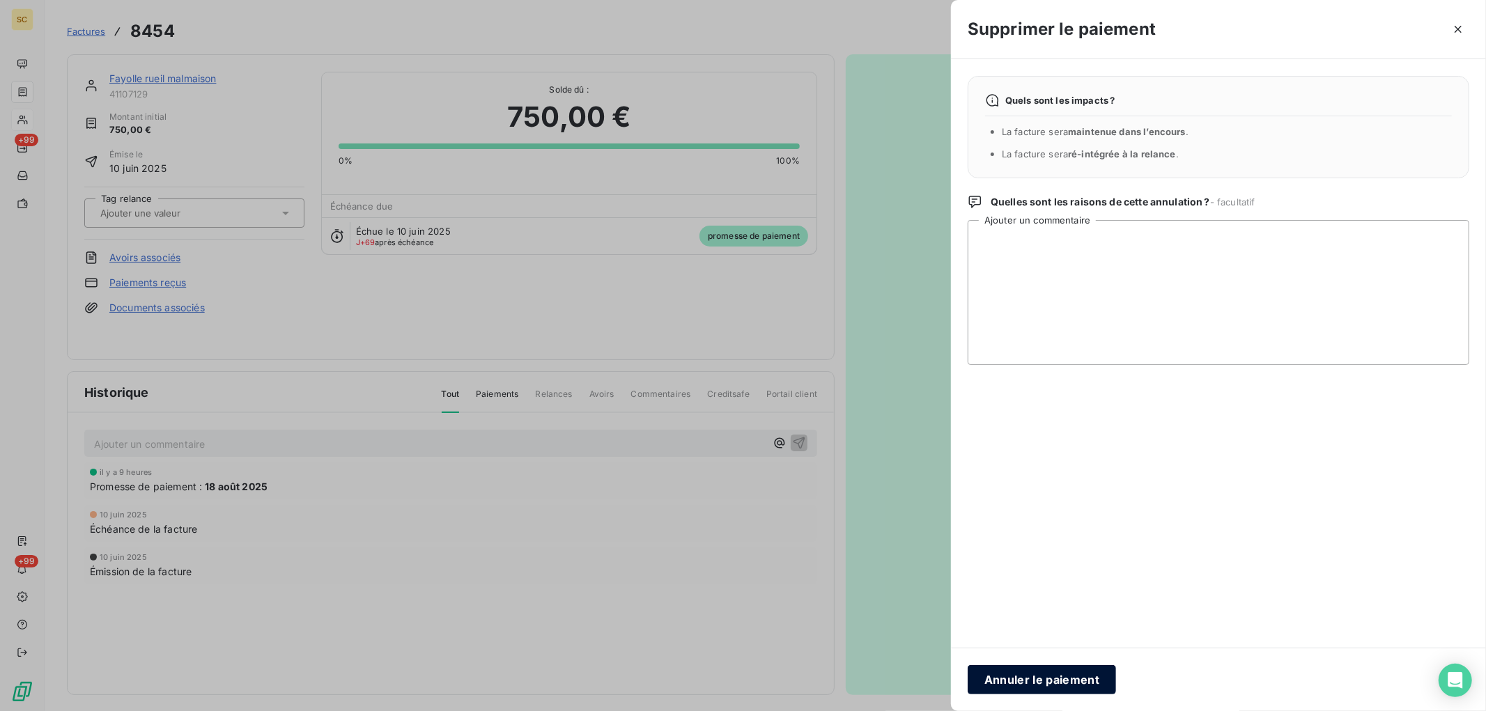
click at [1054, 670] on button "Annuler le paiement" at bounding box center [1042, 679] width 148 height 29
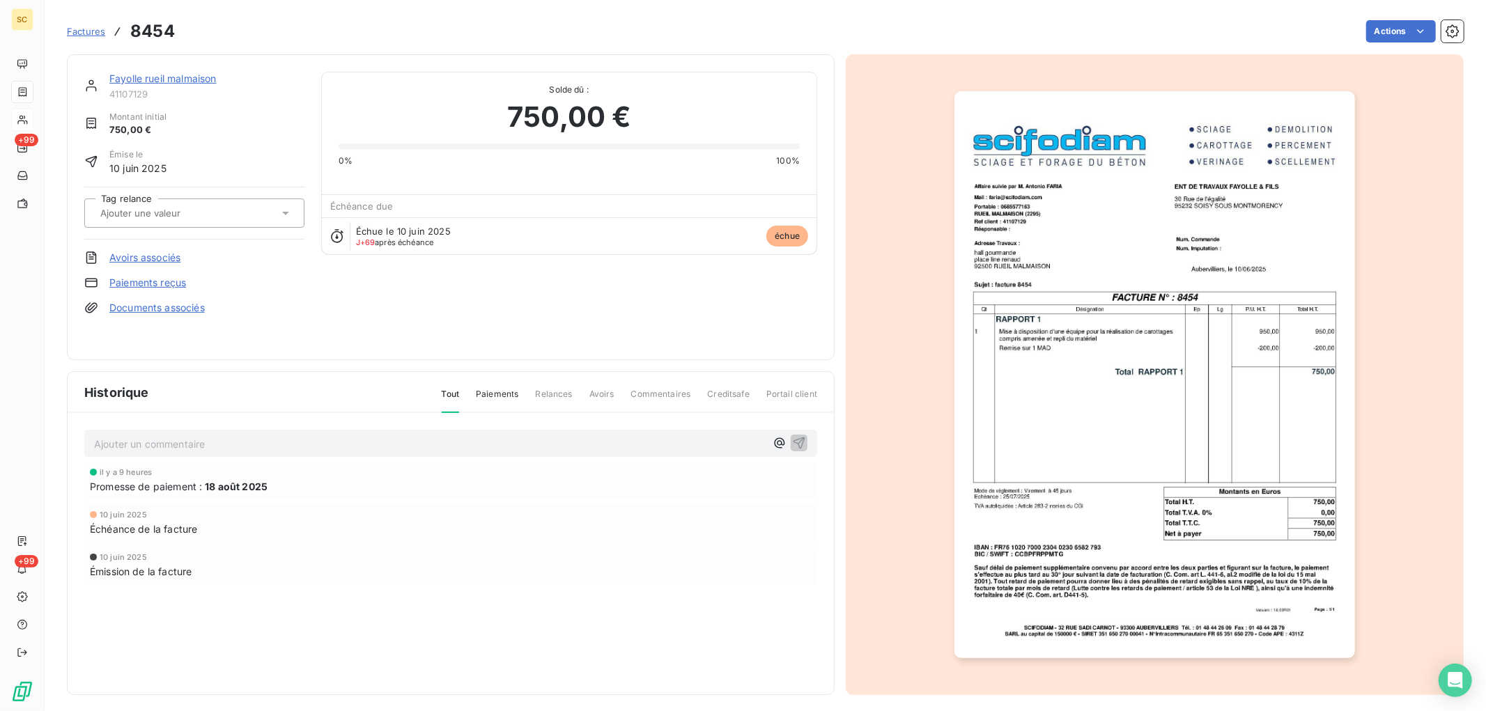
click at [181, 283] on link "Paiements reçus" at bounding box center [147, 283] width 77 height 14
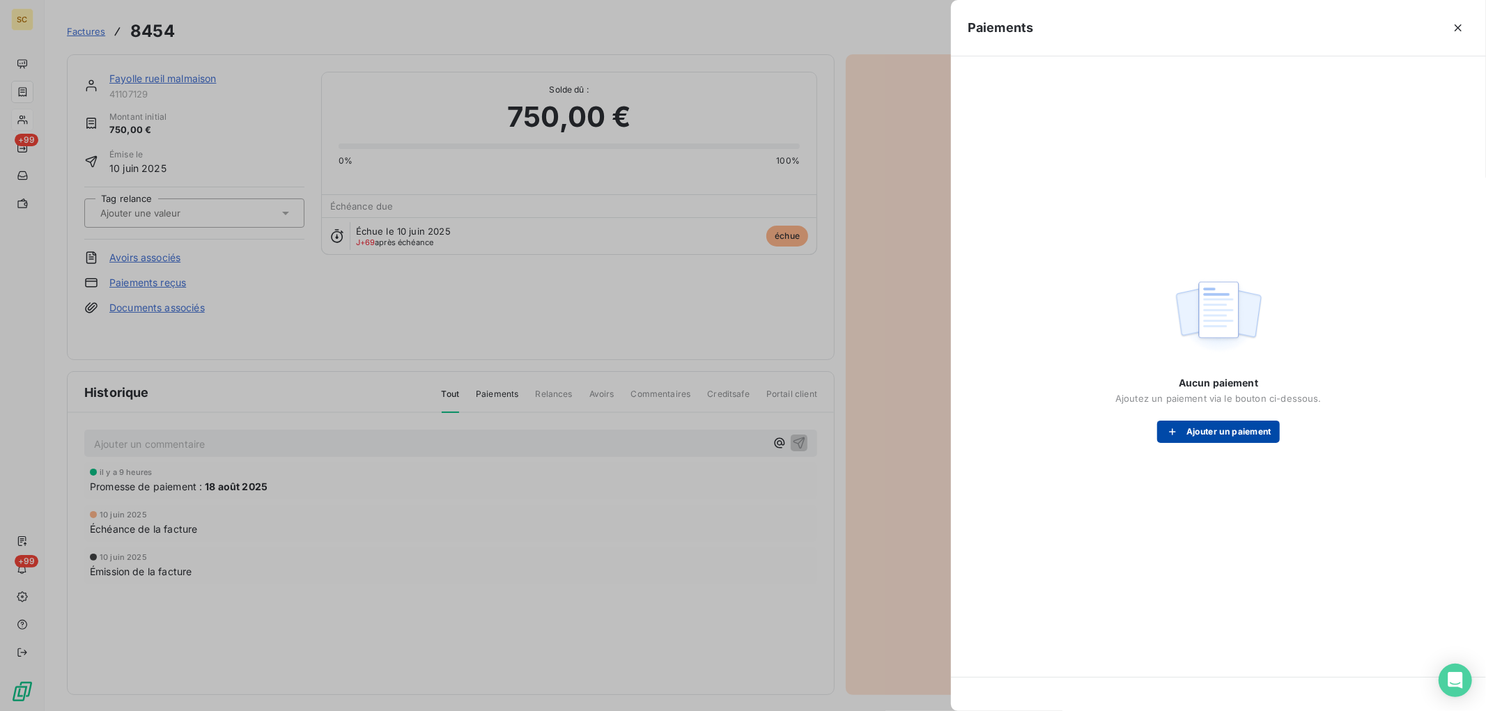
click at [1227, 440] on button "Ajouter un paiement" at bounding box center [1218, 432] width 123 height 22
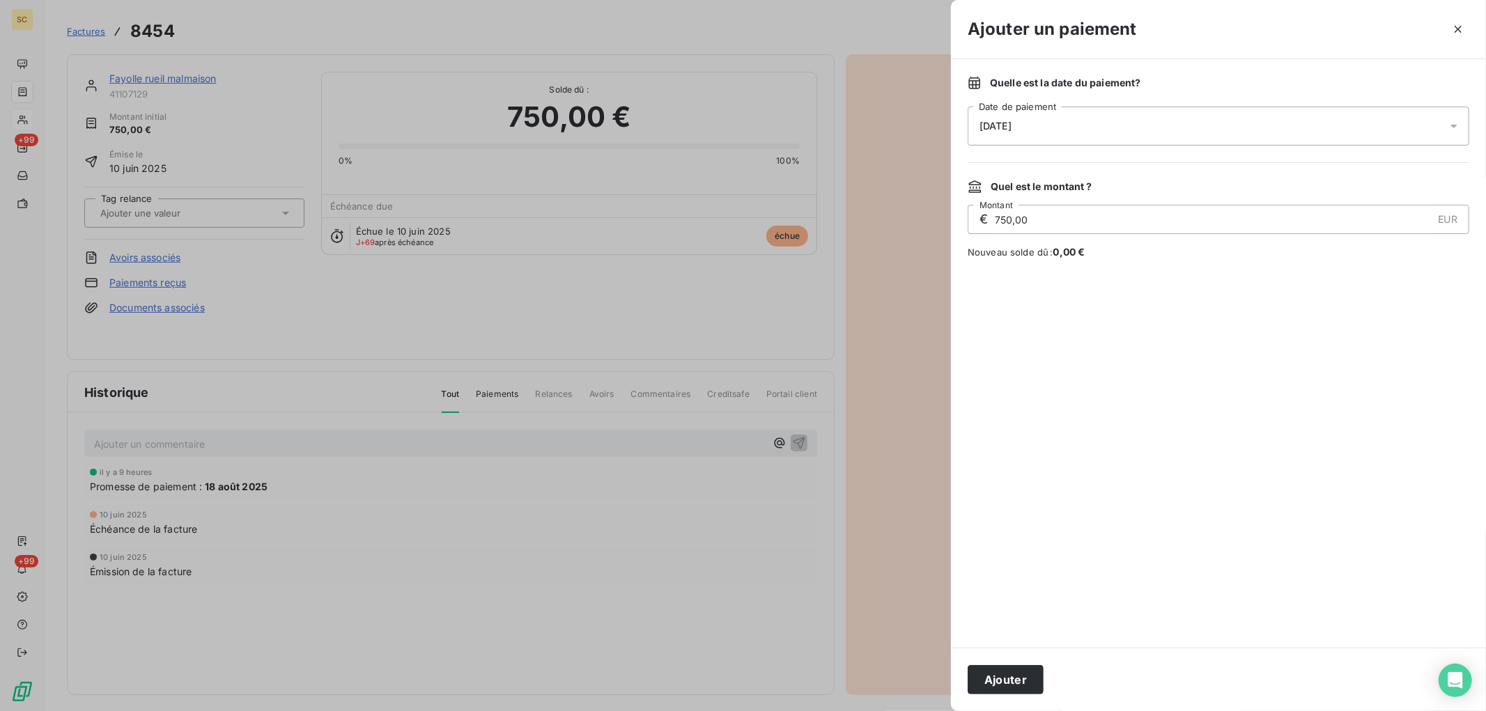
click at [1040, 123] on div "[DATE]" at bounding box center [1219, 126] width 502 height 39
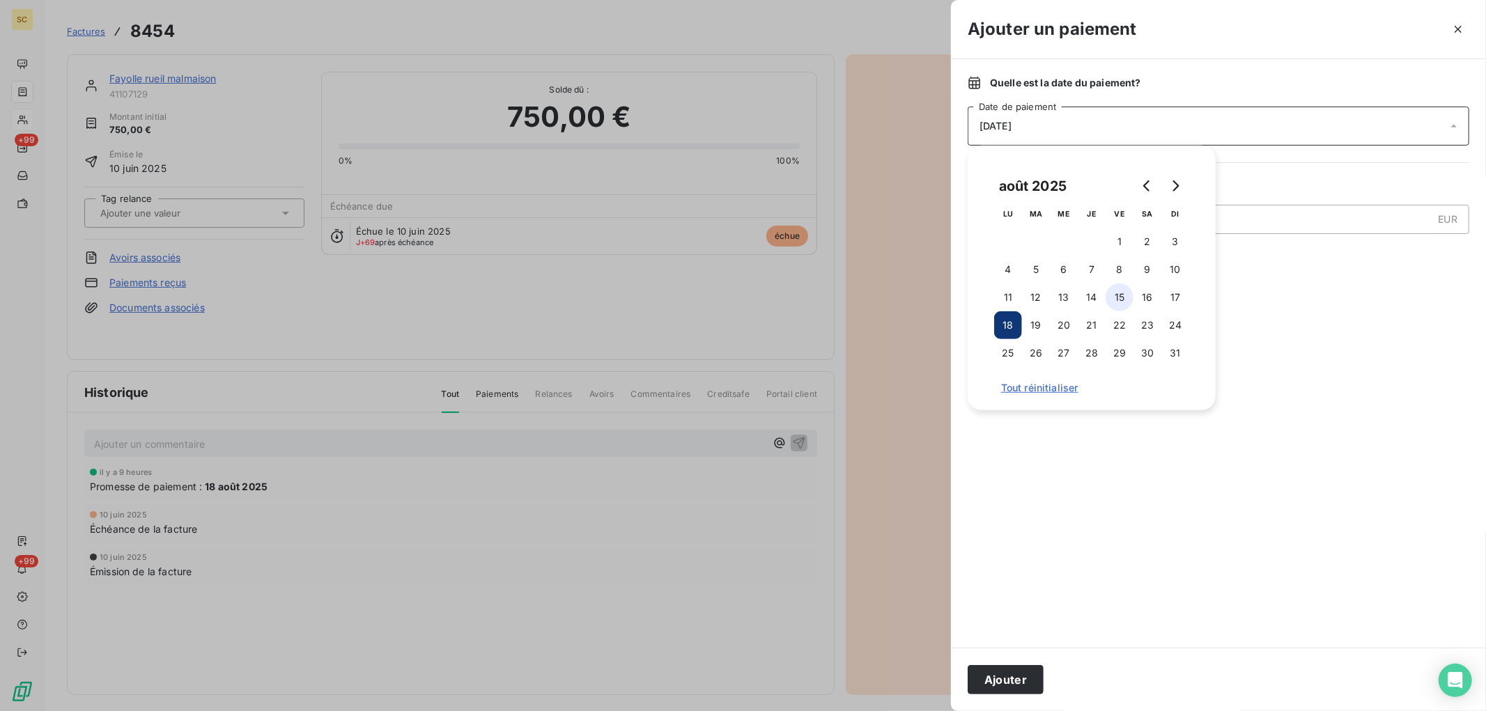
click at [1129, 300] on button "15" at bounding box center [1120, 298] width 28 height 28
click at [1009, 677] on button "Ajouter" at bounding box center [1006, 679] width 76 height 29
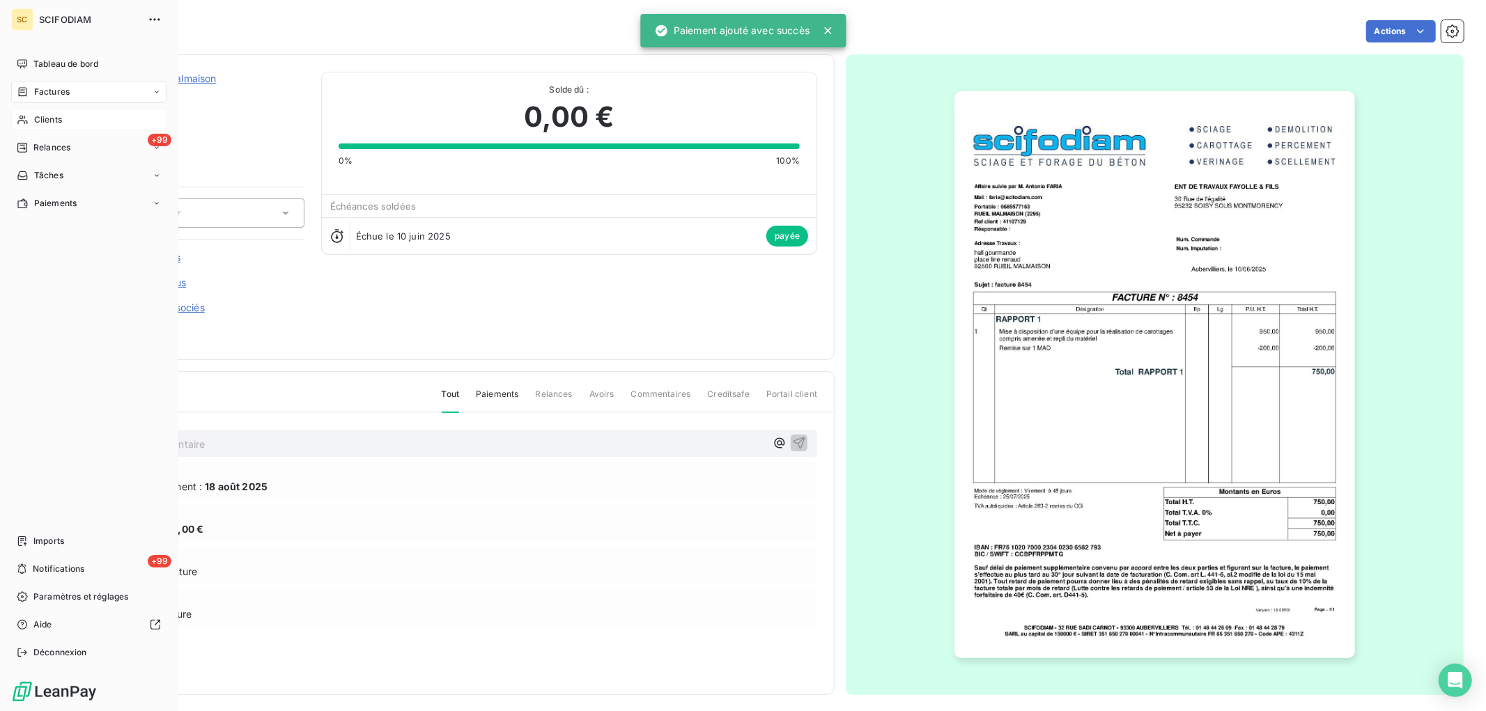
click at [50, 124] on span "Clients" at bounding box center [48, 120] width 28 height 13
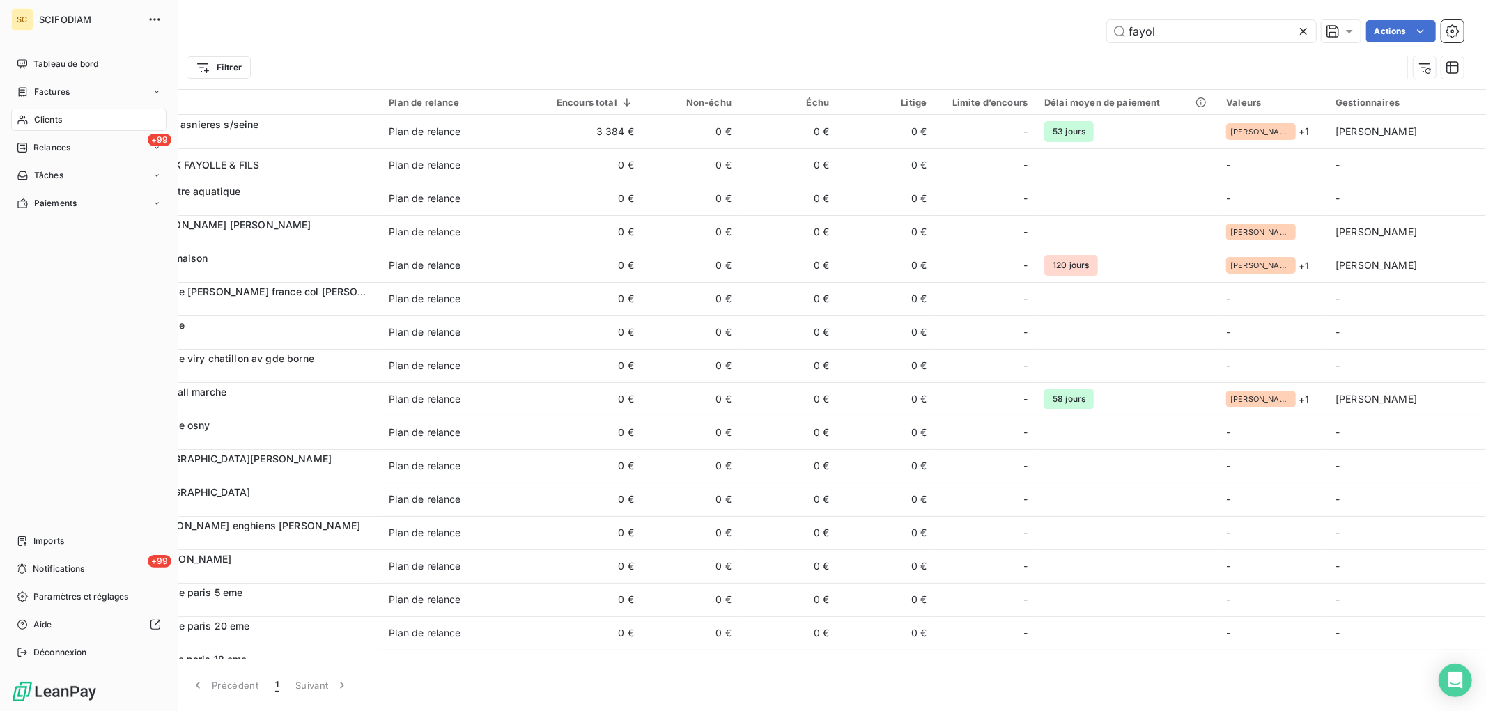
click at [22, 93] on icon at bounding box center [23, 91] width 12 height 11
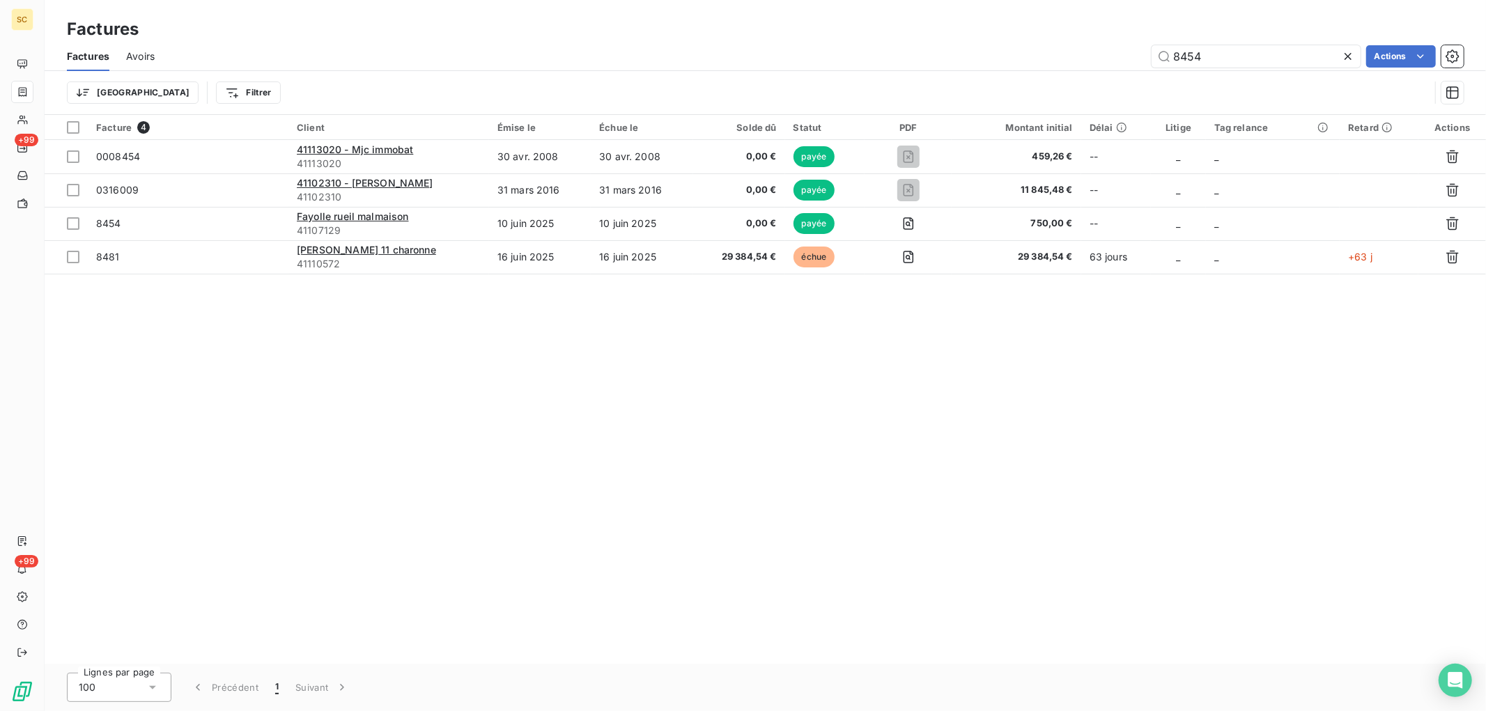
drag, startPoint x: 1282, startPoint y: 52, endPoint x: 914, endPoint y: 56, distance: 367.9
click at [914, 56] on div "8454 Actions" at bounding box center [817, 56] width 1293 height 22
type input "8516"
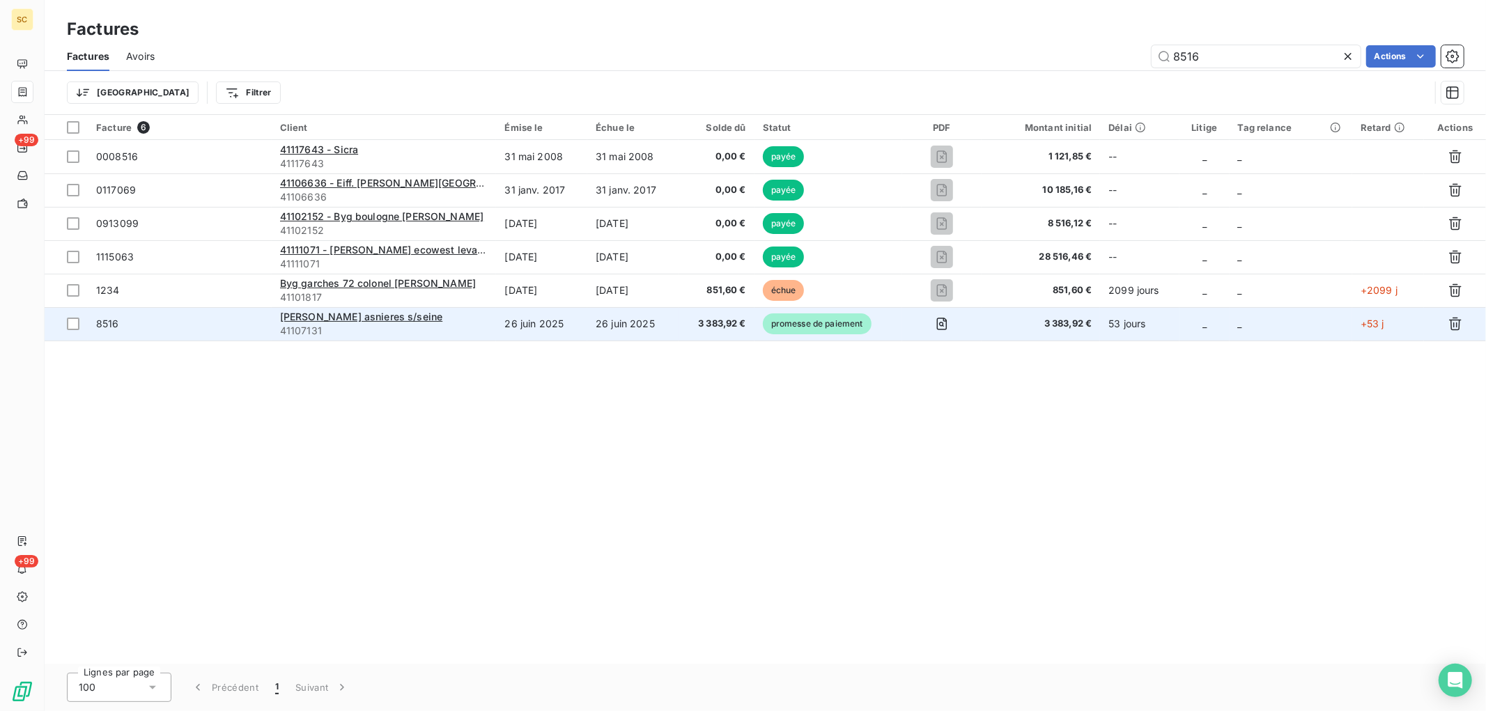
click at [725, 326] on span "3 383,92 €" at bounding box center [716, 324] width 59 height 14
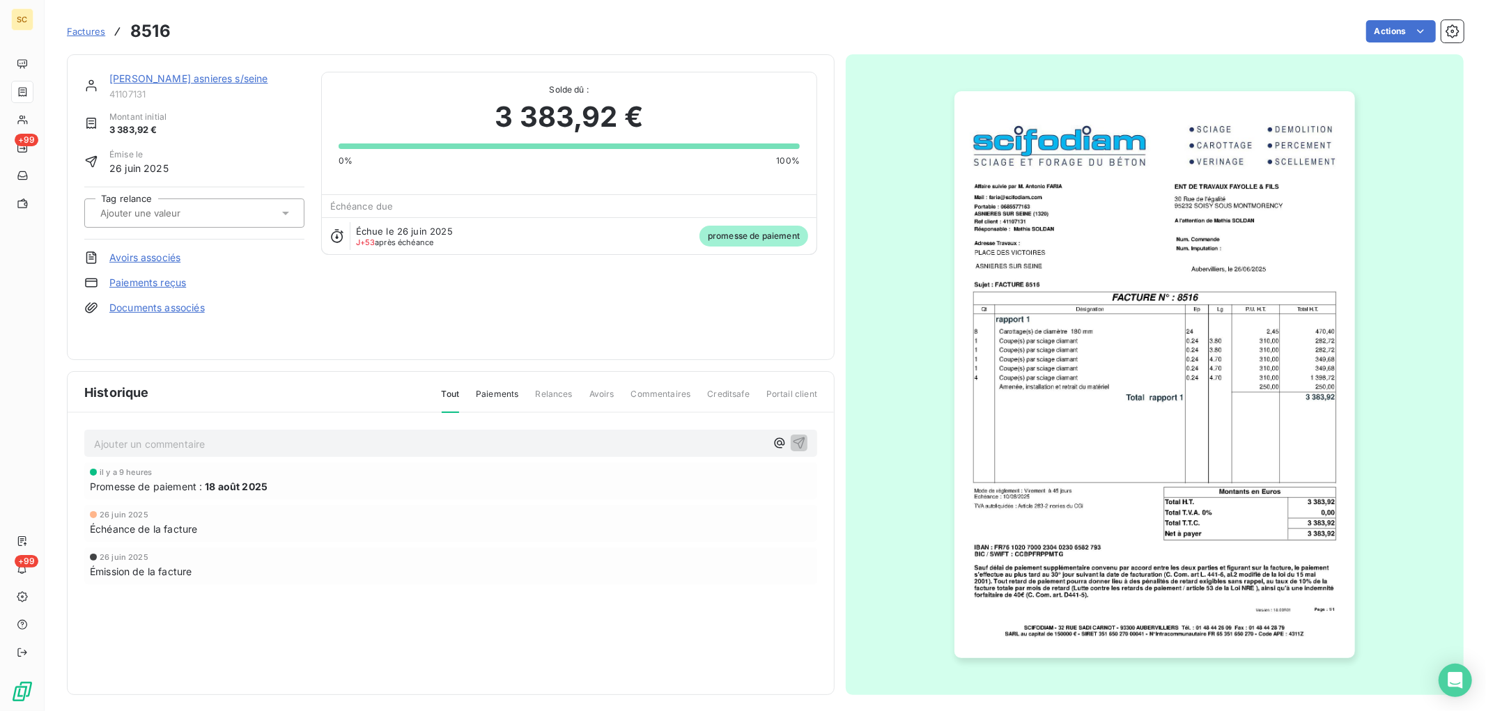
click at [183, 282] on link "Paiements reçus" at bounding box center [147, 283] width 77 height 14
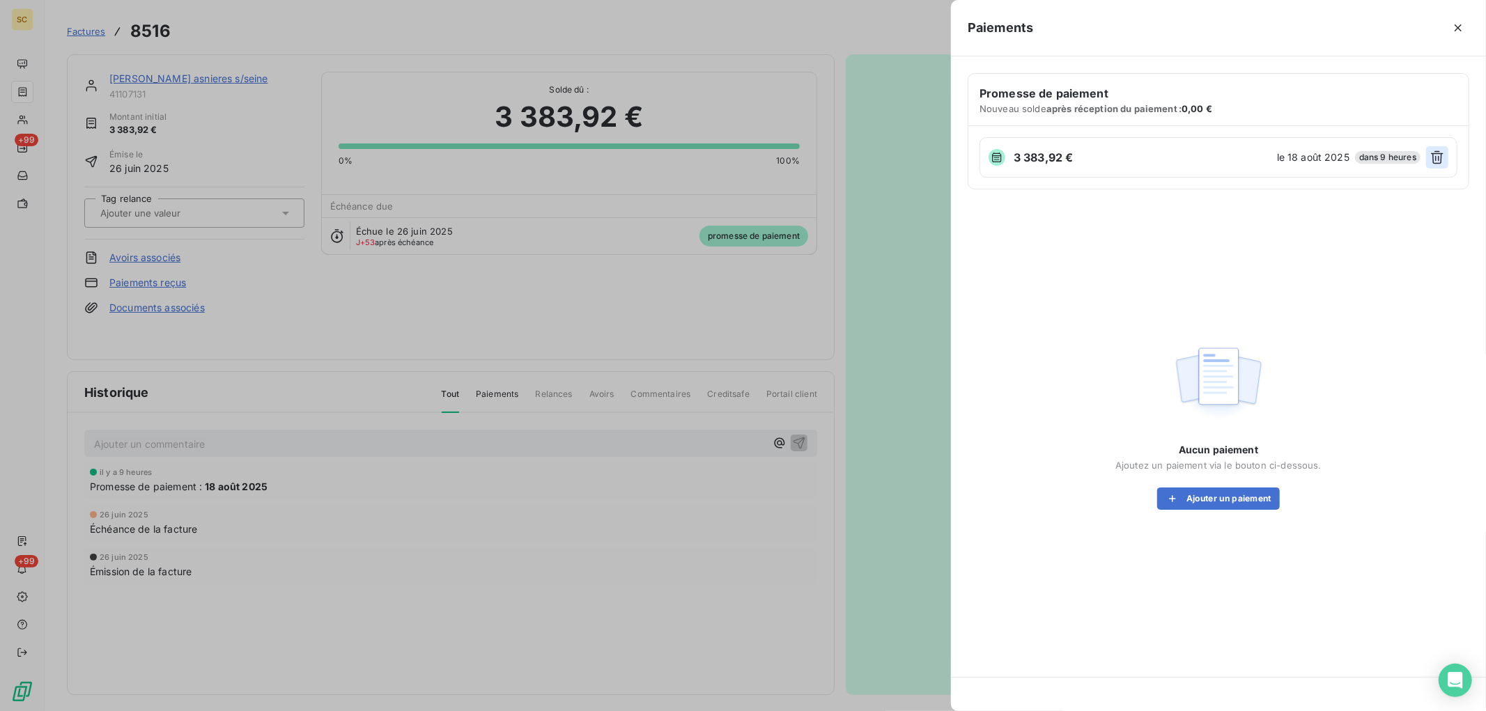
click at [1433, 160] on icon "button" at bounding box center [1437, 158] width 14 height 14
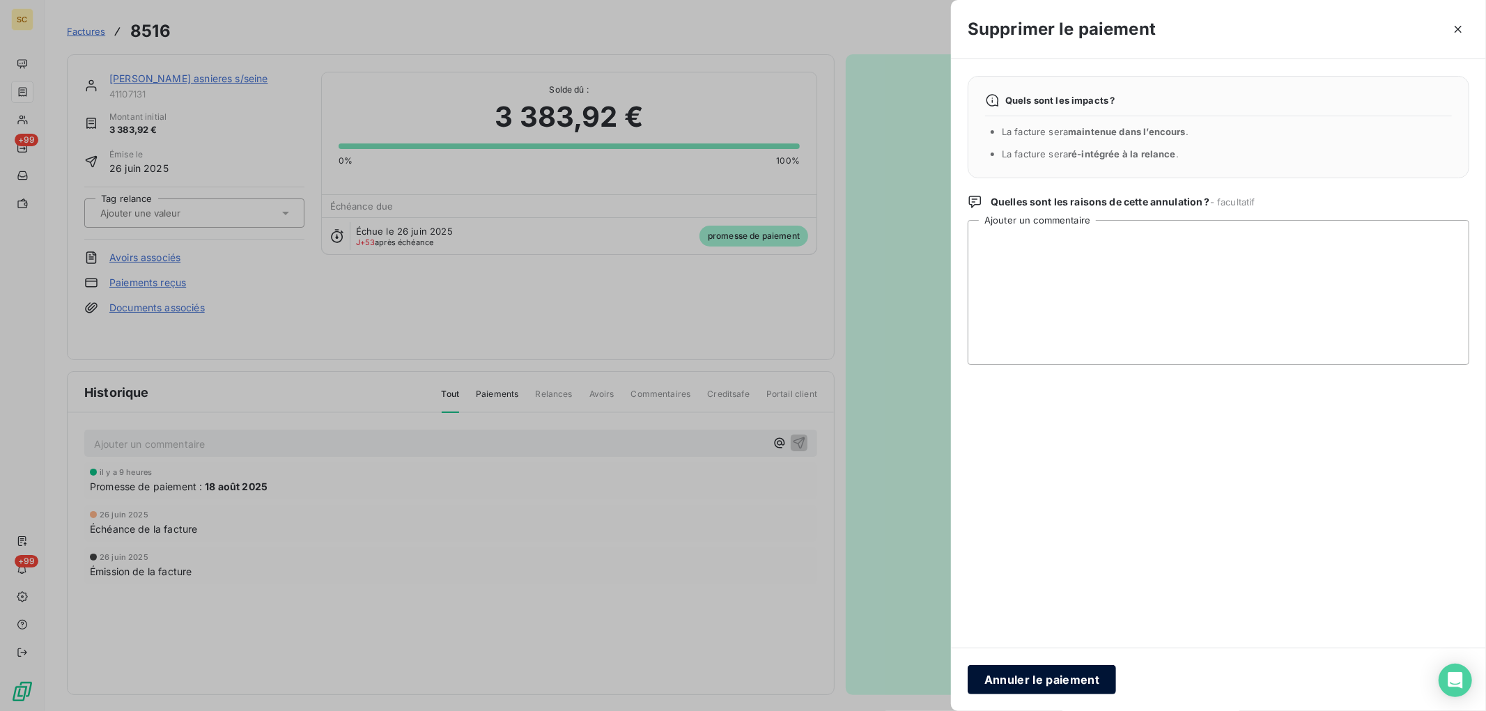
click at [1064, 677] on button "Annuler le paiement" at bounding box center [1042, 679] width 148 height 29
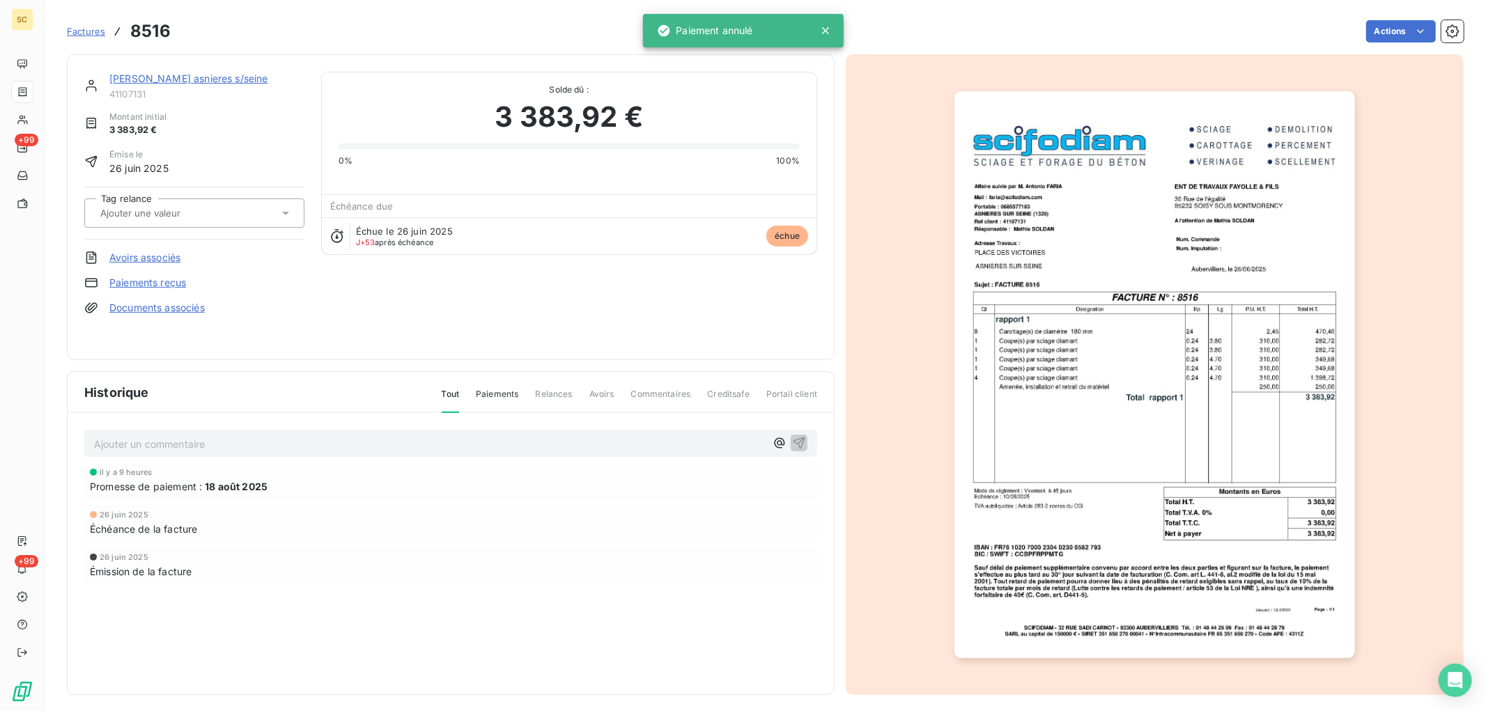
click at [168, 282] on link "Paiements reçus" at bounding box center [147, 283] width 77 height 14
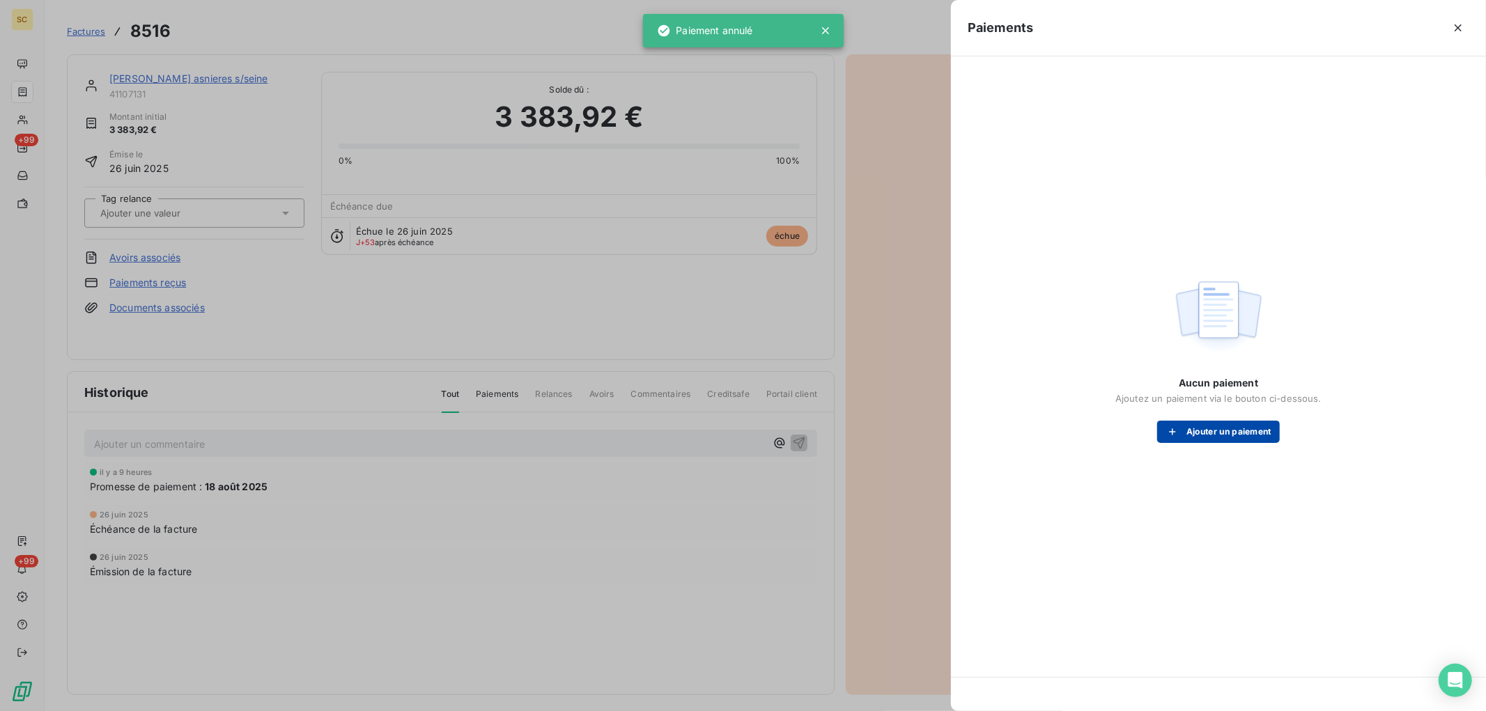
click at [1222, 434] on button "Ajouter un paiement" at bounding box center [1218, 432] width 123 height 22
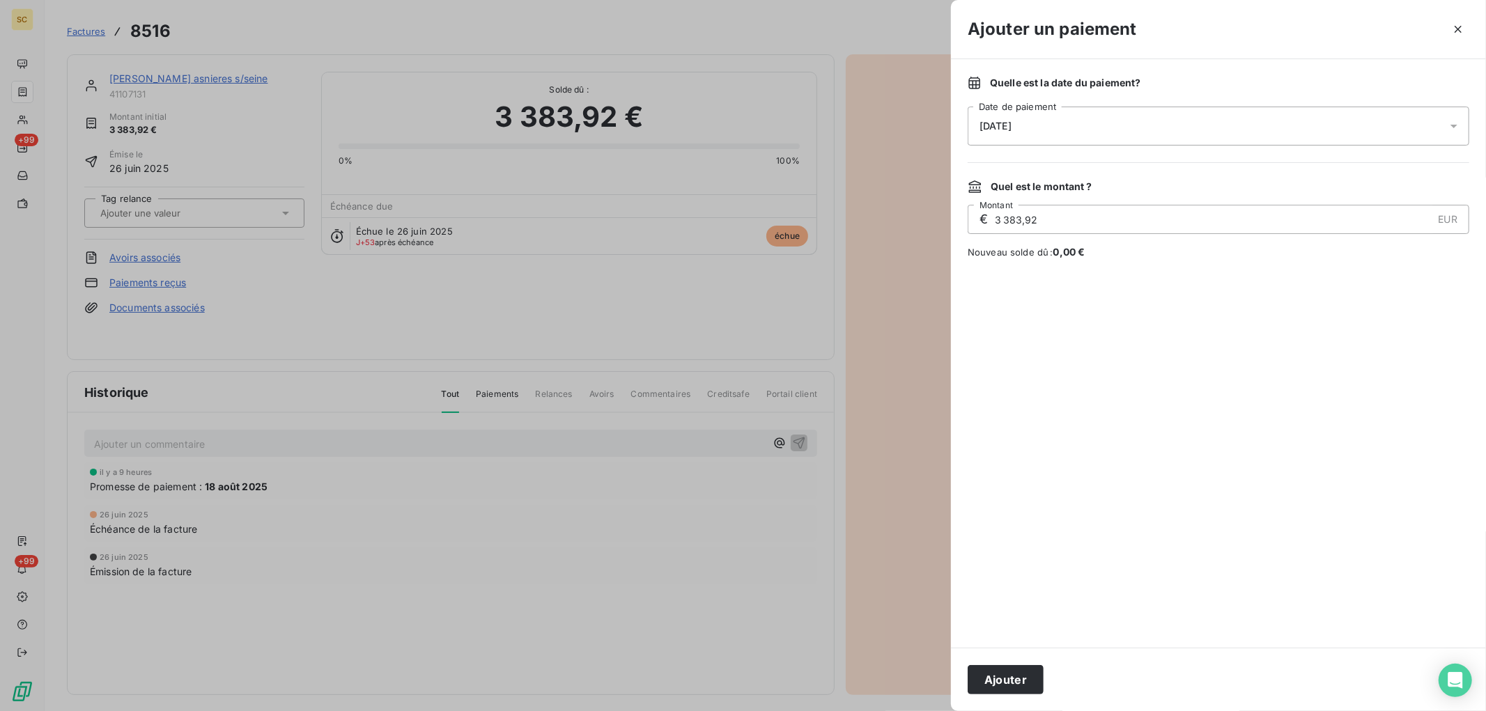
click at [1012, 121] on span "[DATE]" at bounding box center [996, 126] width 32 height 11
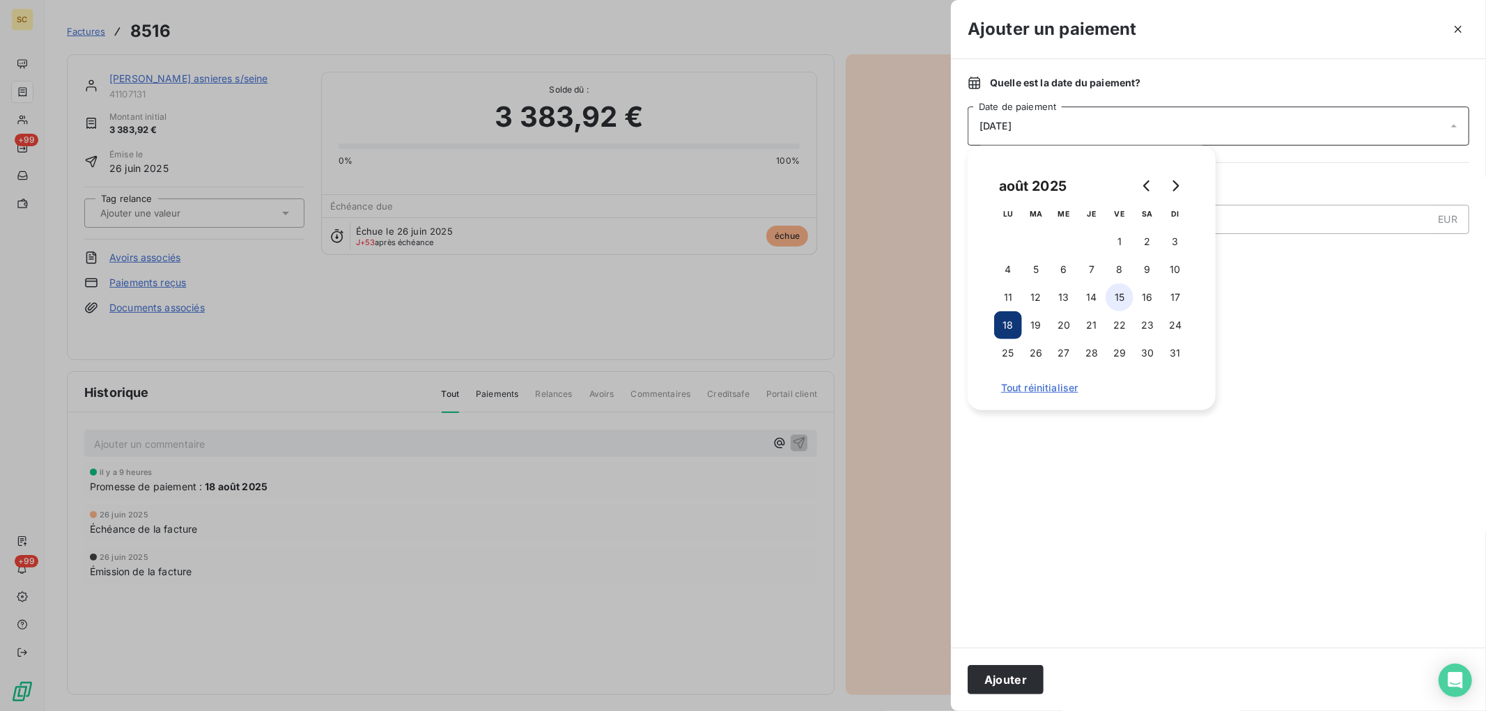
click at [1125, 295] on button "15" at bounding box center [1120, 298] width 28 height 28
click at [1016, 674] on button "Ajouter" at bounding box center [1006, 679] width 76 height 29
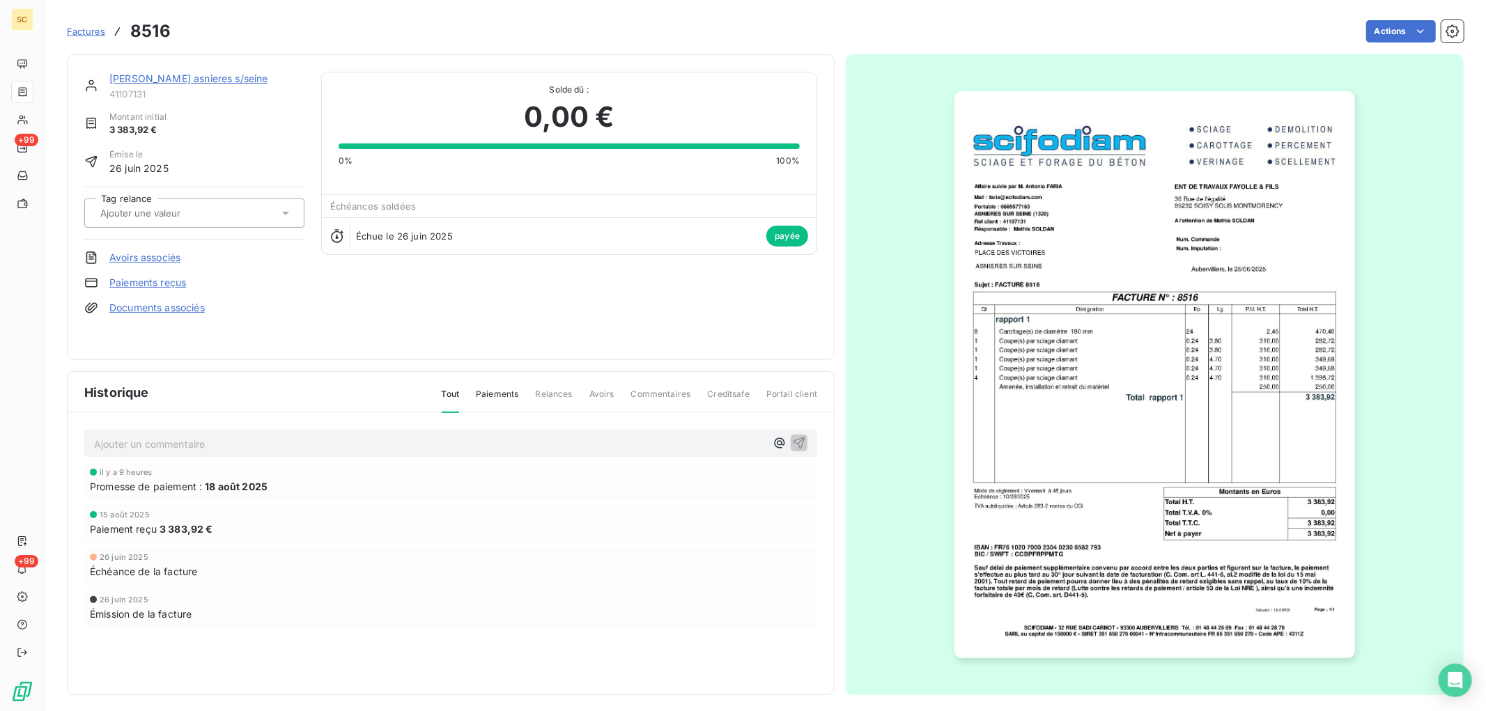
click at [161, 283] on link "Paiements reçus" at bounding box center [147, 283] width 77 height 14
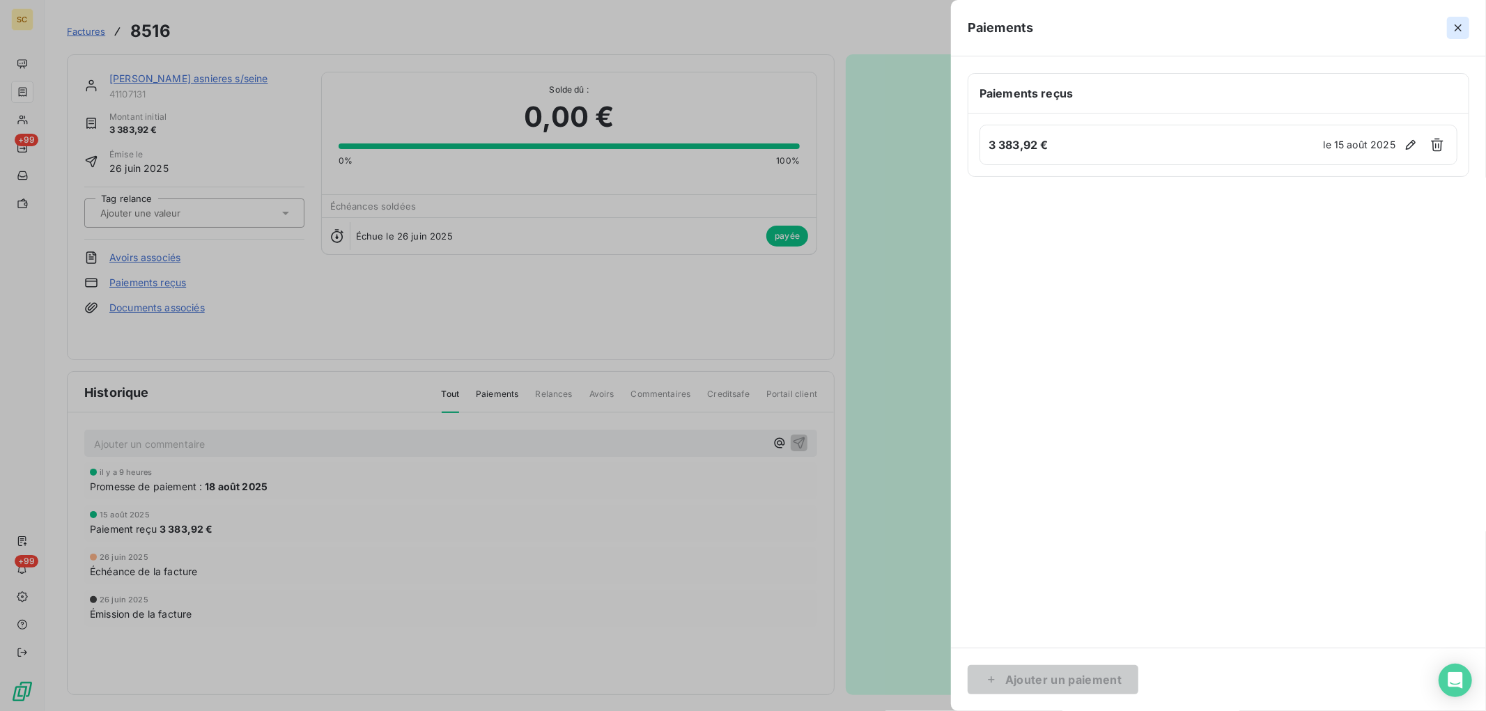
click at [1459, 26] on icon "button" at bounding box center [1458, 28] width 14 height 14
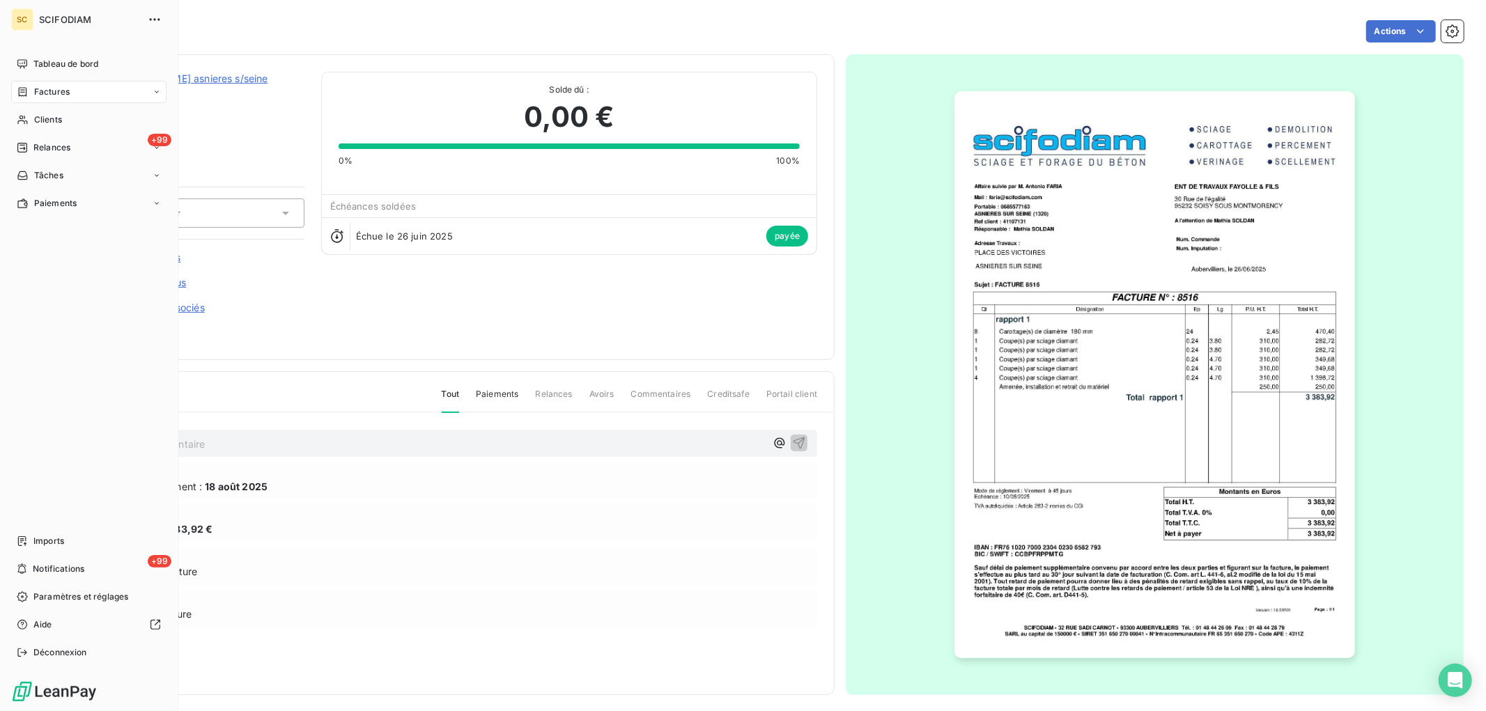
click at [25, 93] on icon at bounding box center [23, 91] width 12 height 11
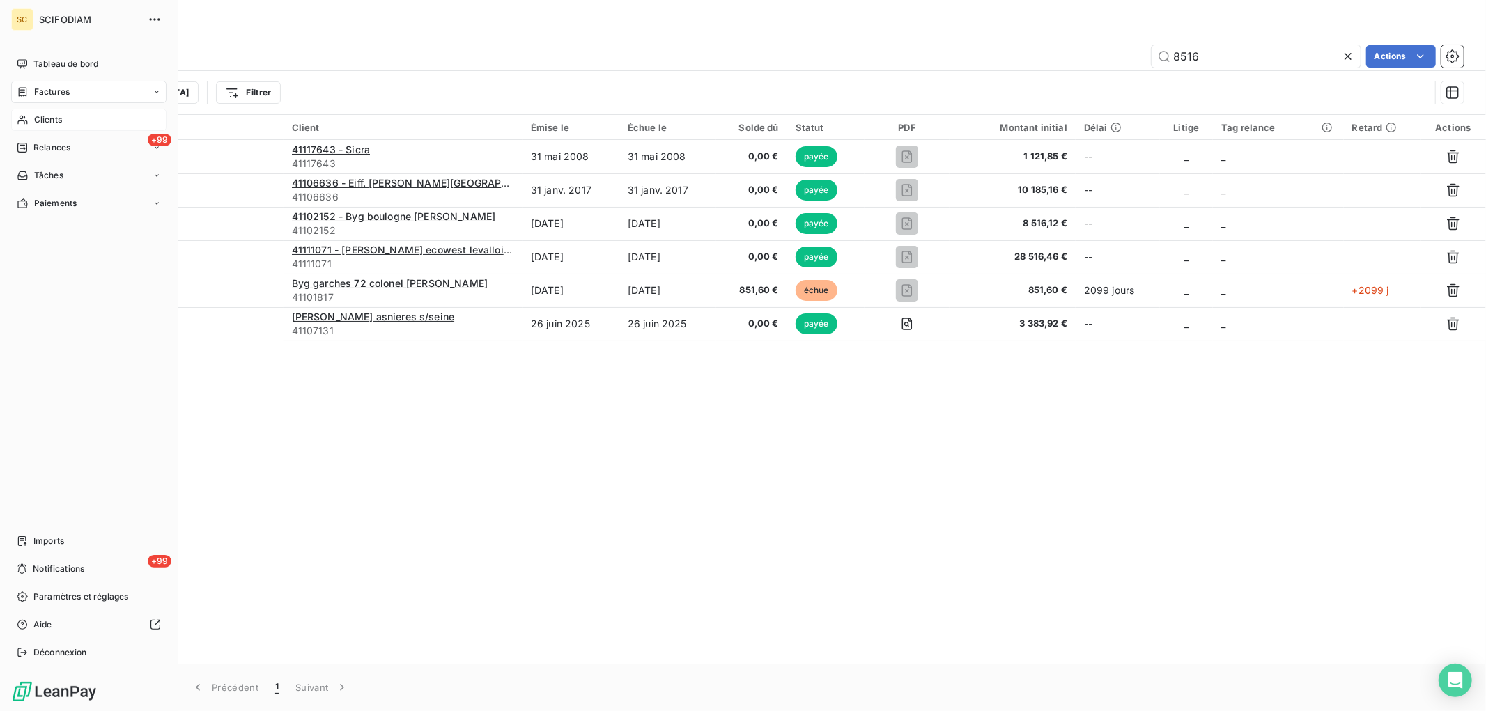
click at [52, 109] on div "Clients" at bounding box center [88, 120] width 155 height 22
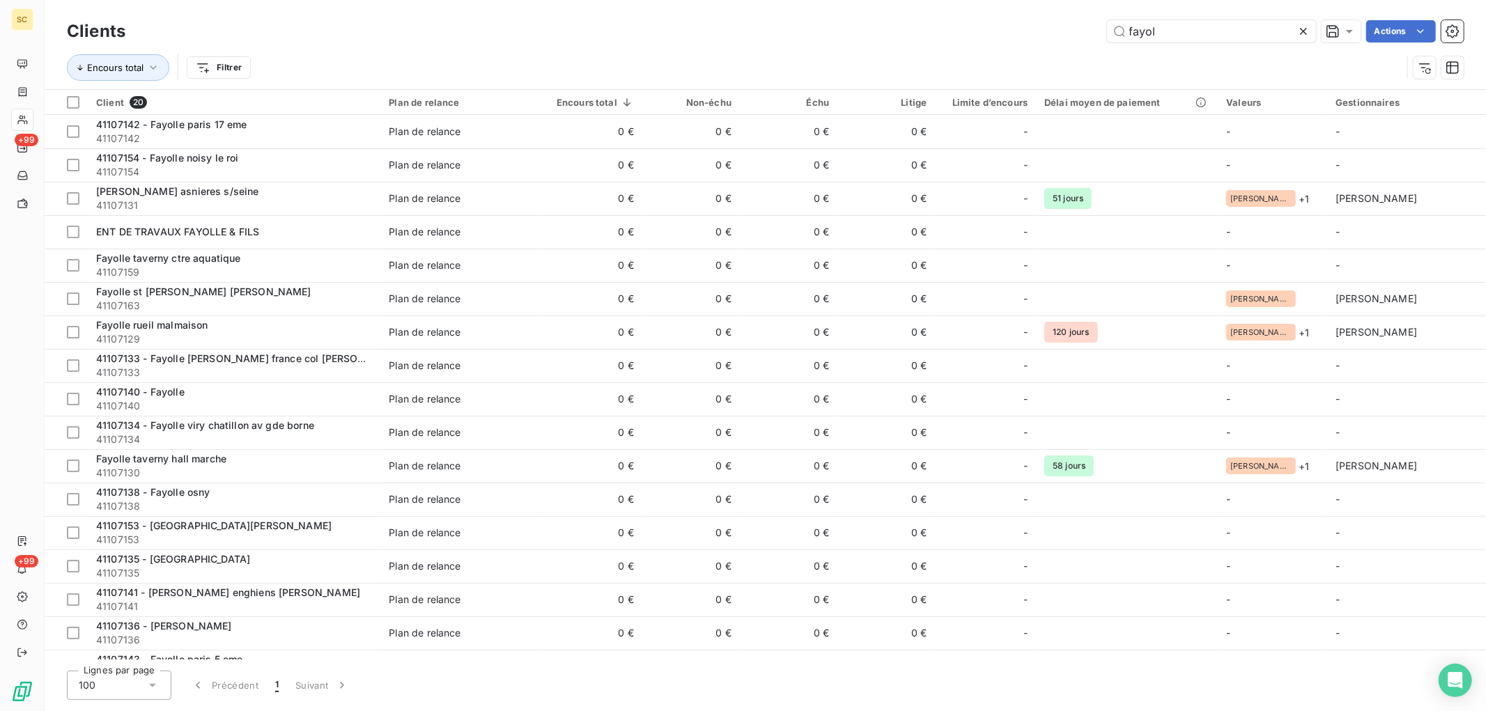
drag, startPoint x: 1175, startPoint y: 31, endPoint x: 976, endPoint y: 53, distance: 199.8
click at [976, 53] on div "Clients fayol Actions Encours total Filtrer" at bounding box center [765, 53] width 1397 height 72
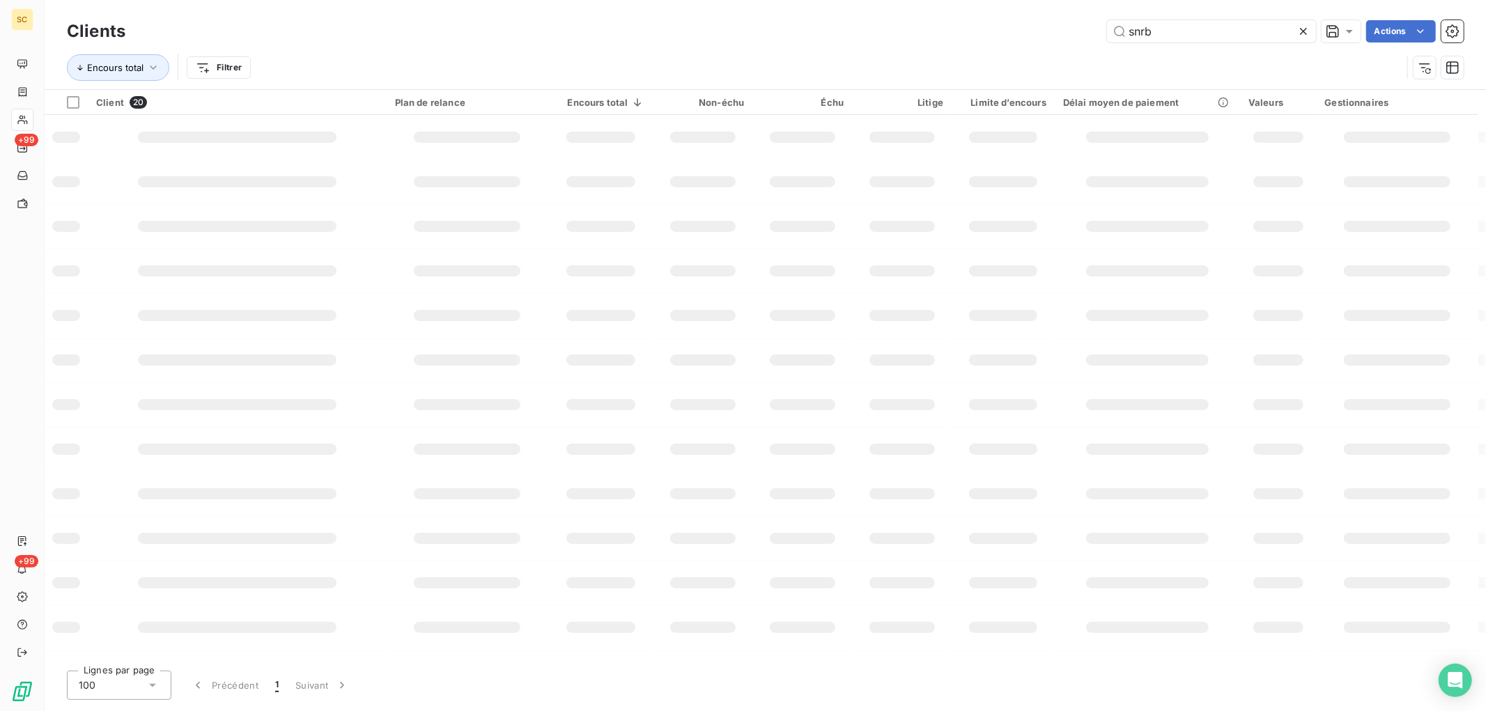
type input "snrb"
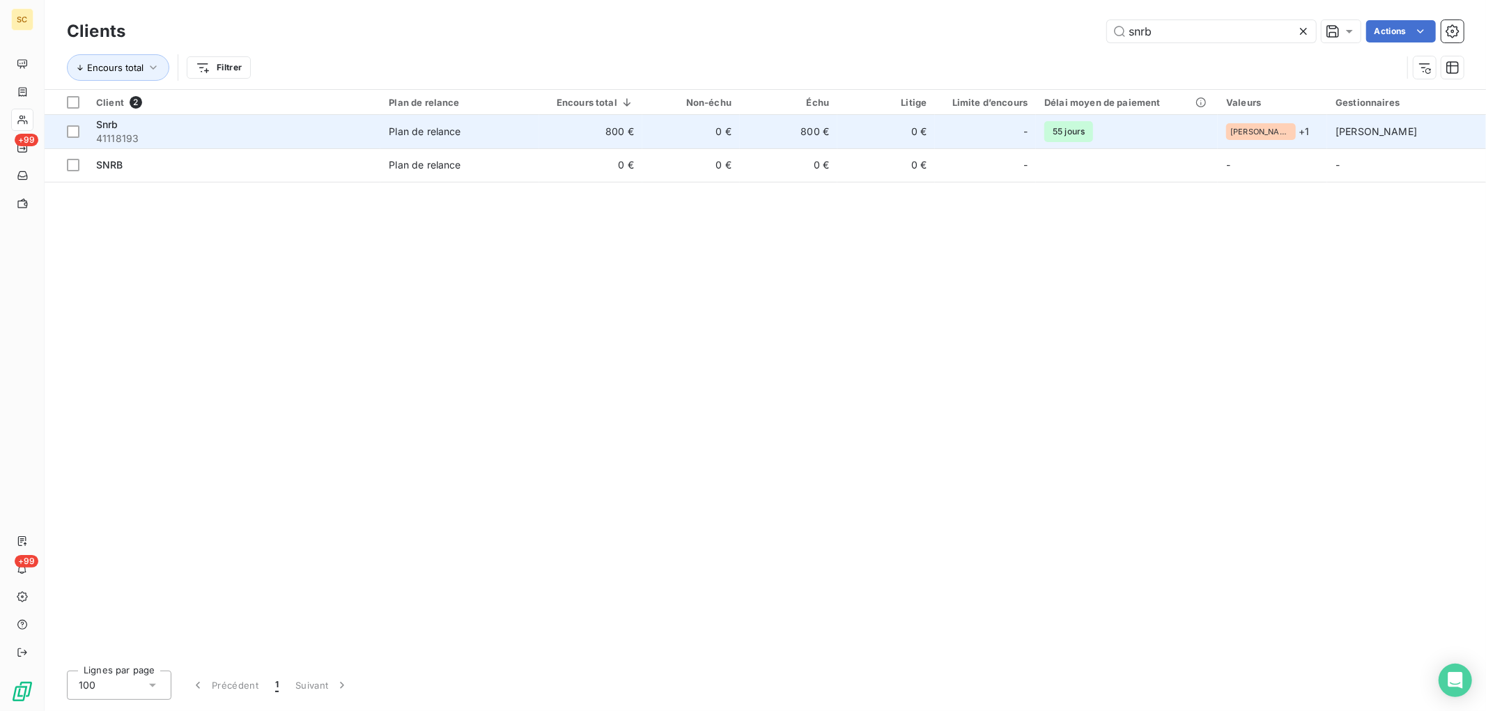
click at [621, 124] on td "800 €" at bounding box center [590, 131] width 103 height 33
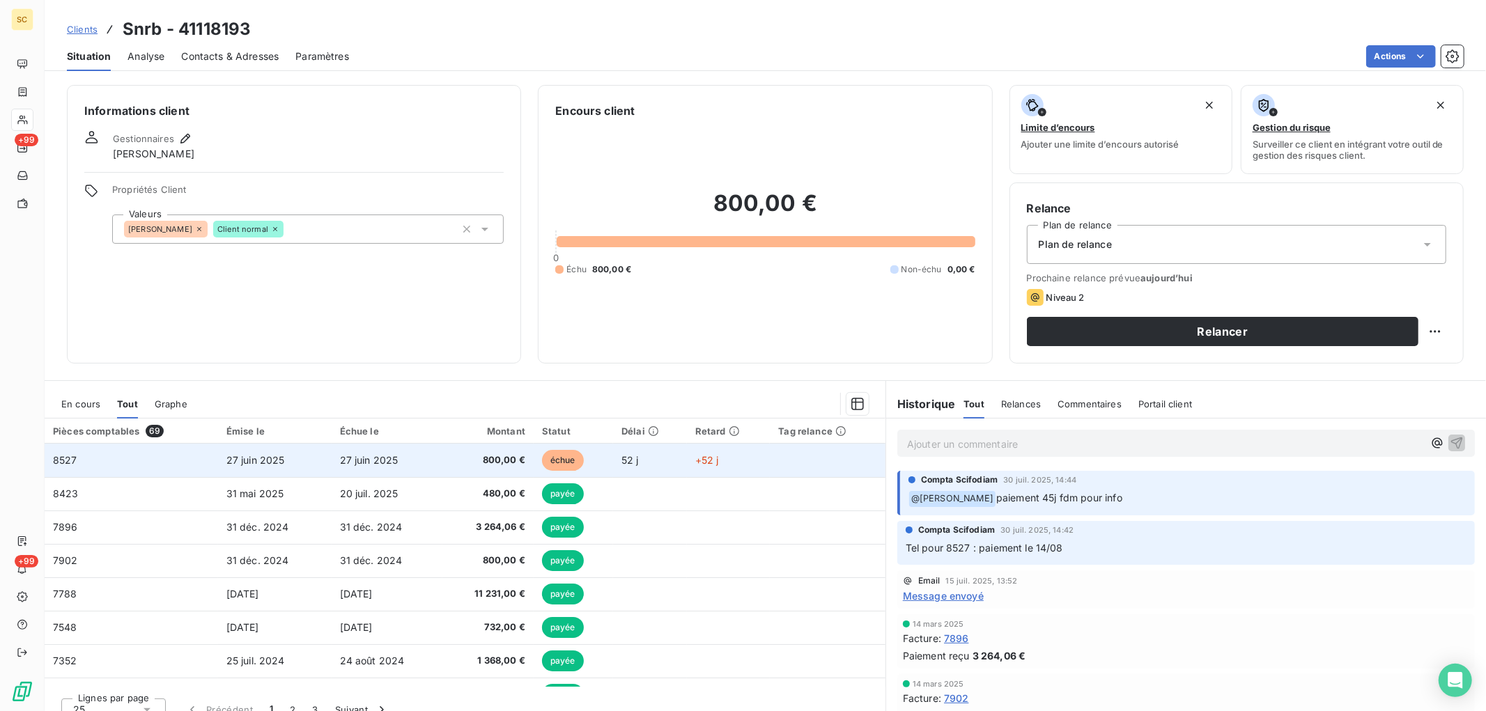
click at [475, 456] on span "800,00 €" at bounding box center [488, 461] width 75 height 14
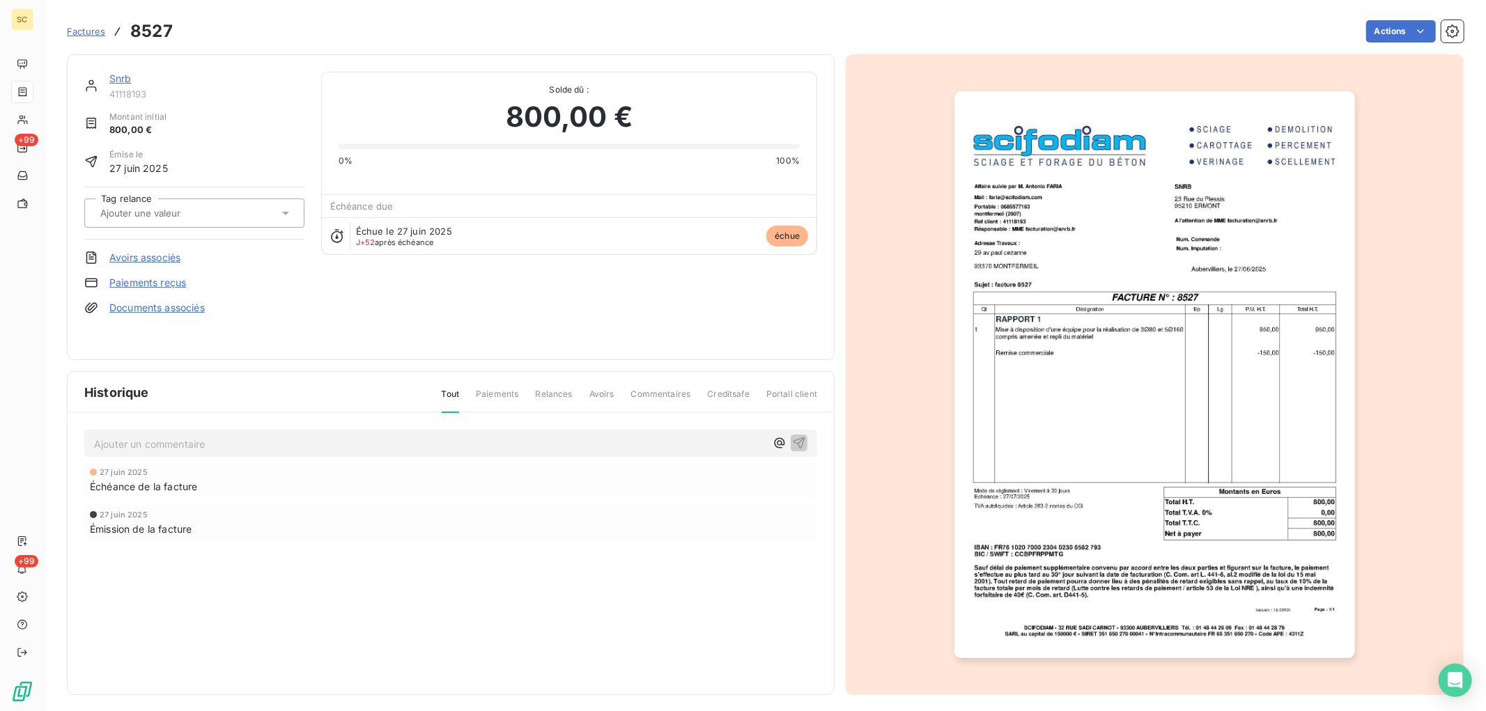
click at [170, 281] on link "Paiements reçus" at bounding box center [147, 283] width 77 height 14
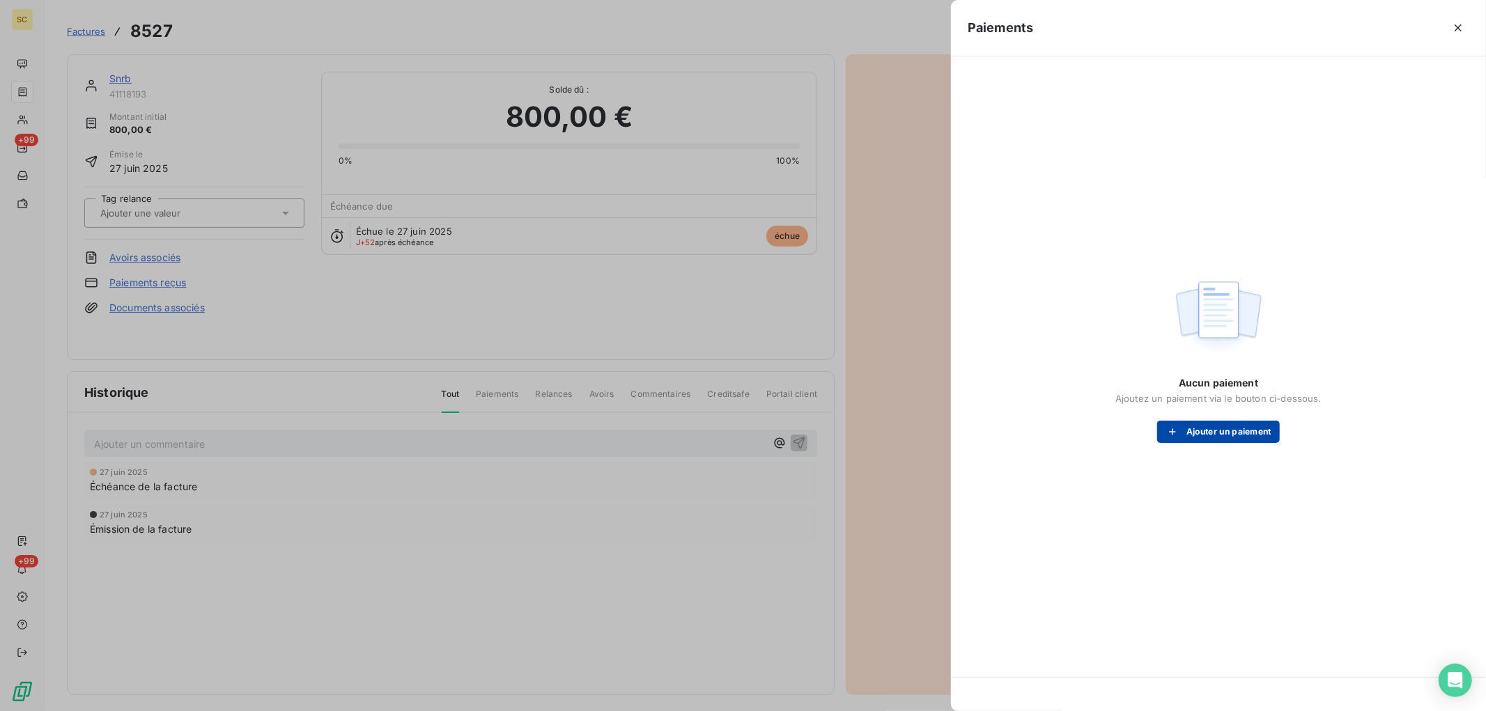
click at [1263, 426] on button "Ajouter un paiement" at bounding box center [1218, 432] width 123 height 22
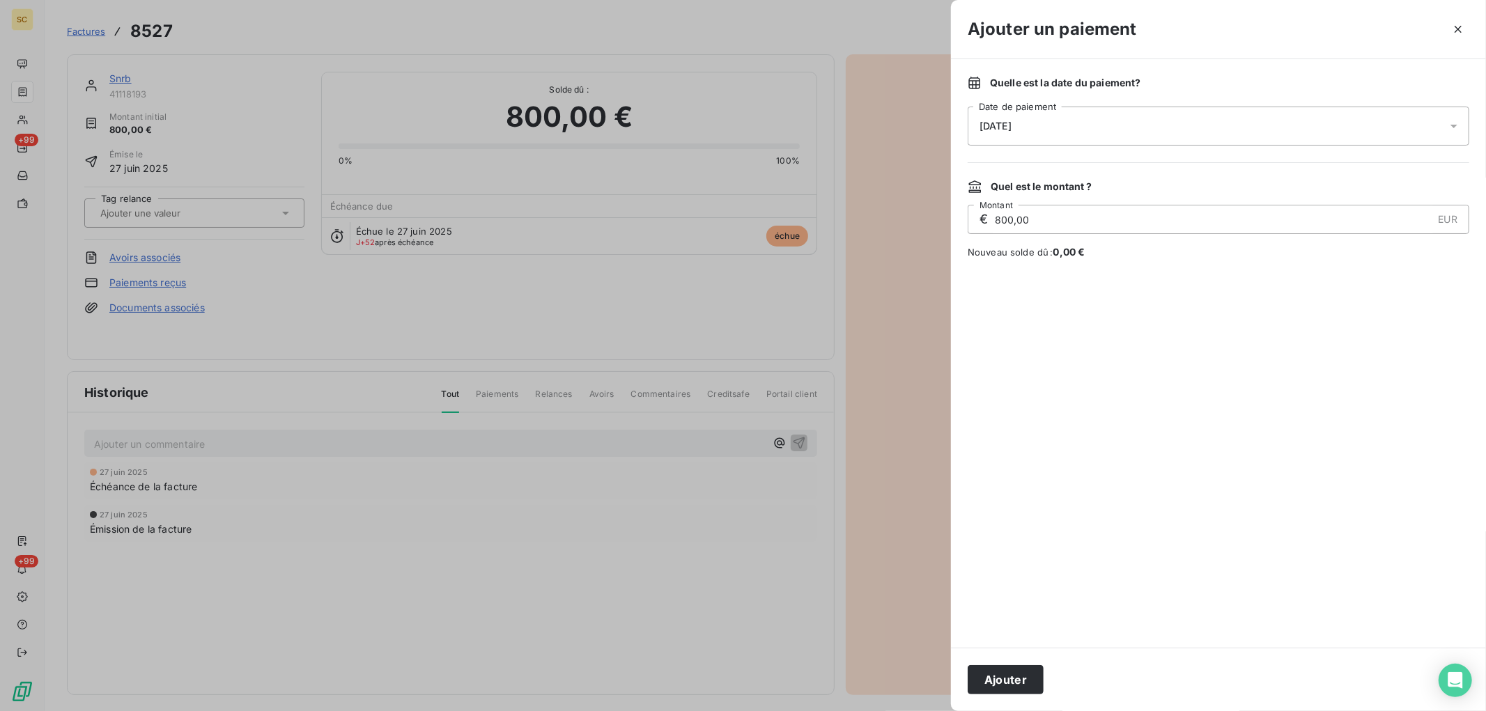
click at [1045, 140] on div "[DATE]" at bounding box center [1219, 126] width 502 height 39
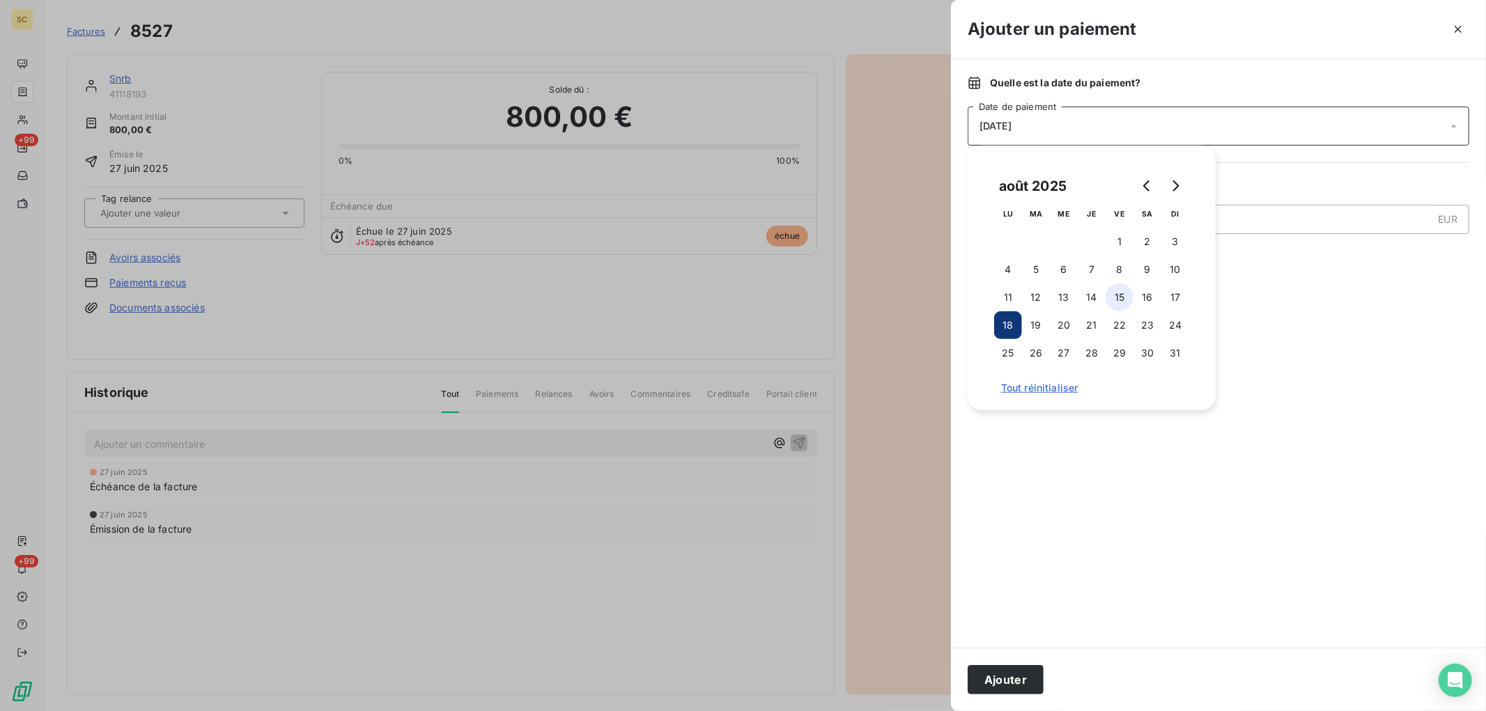
click at [1127, 298] on button "15" at bounding box center [1120, 298] width 28 height 28
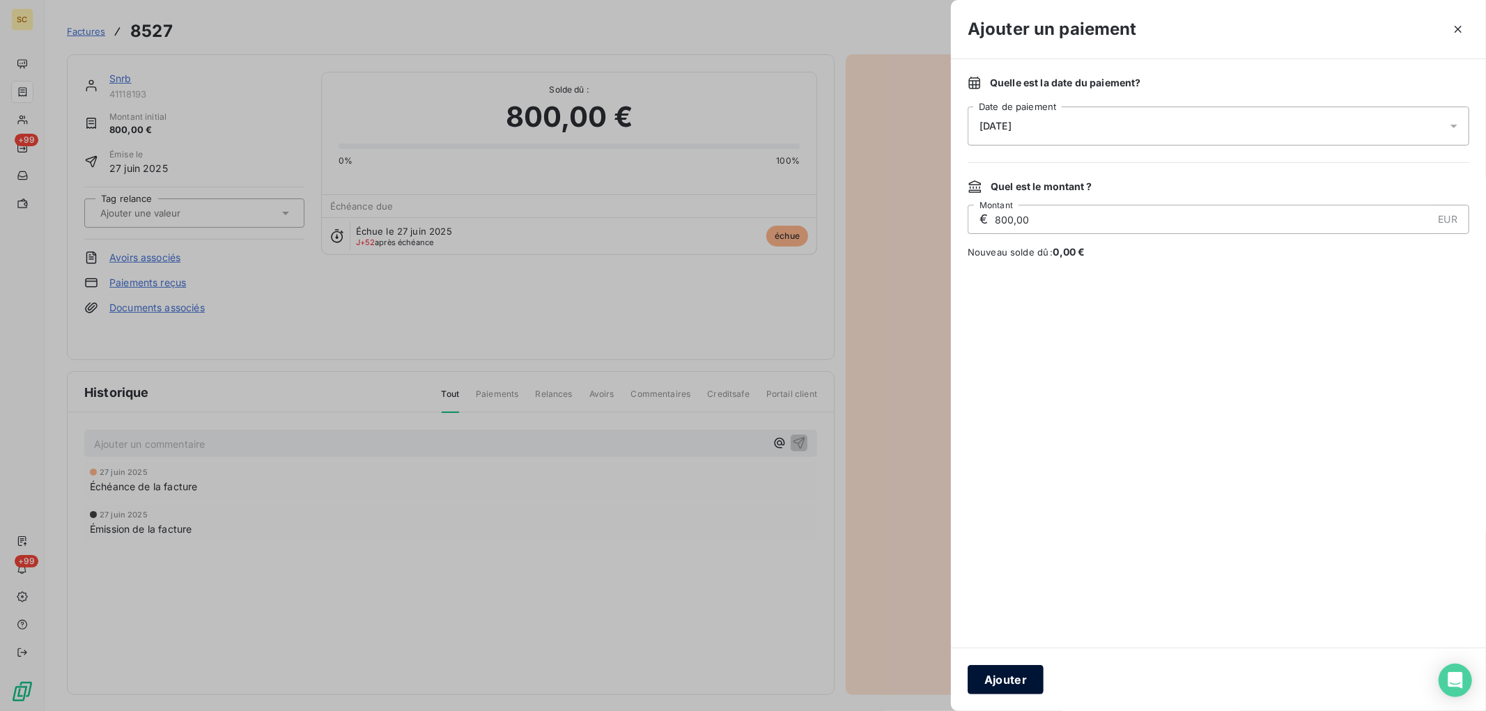
click at [1000, 676] on button "Ajouter" at bounding box center [1006, 679] width 76 height 29
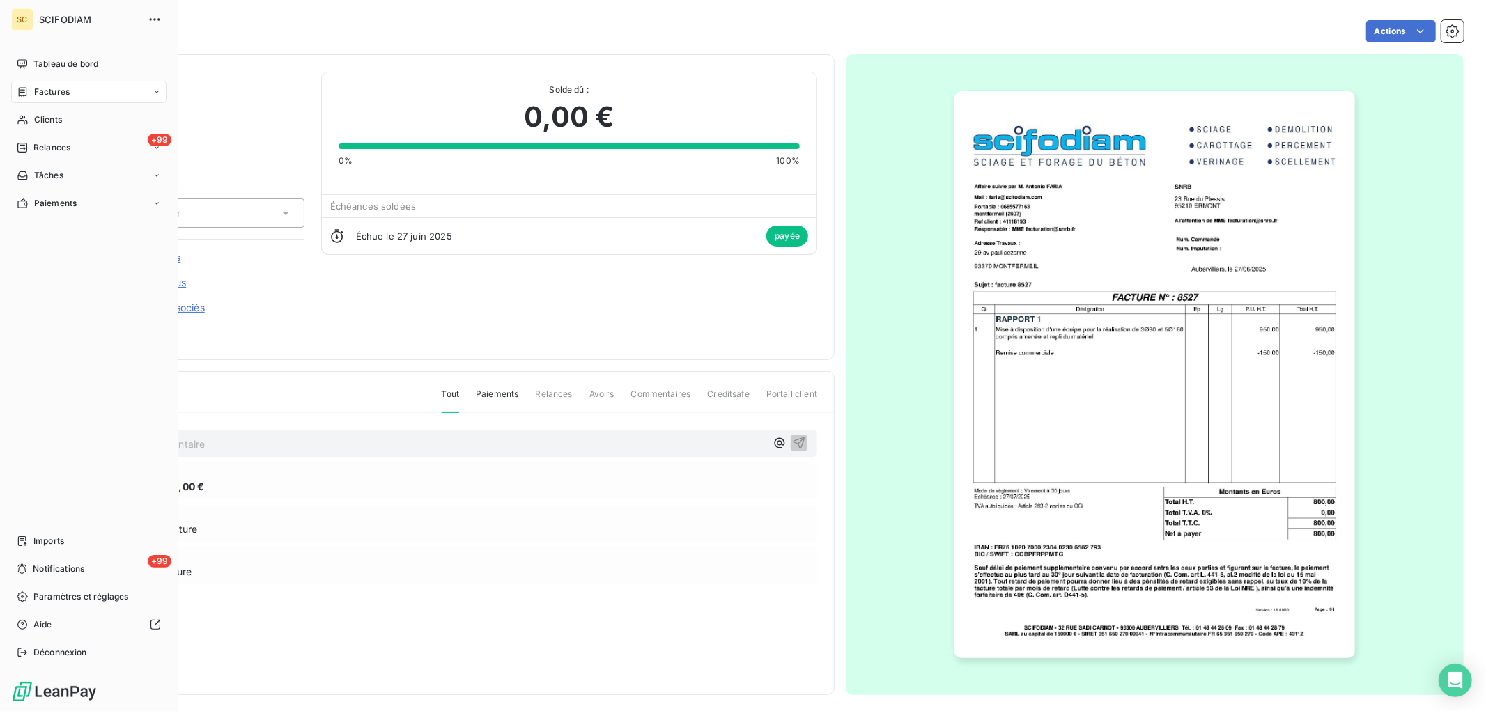
click at [31, 91] on div "Factures" at bounding box center [43, 92] width 53 height 13
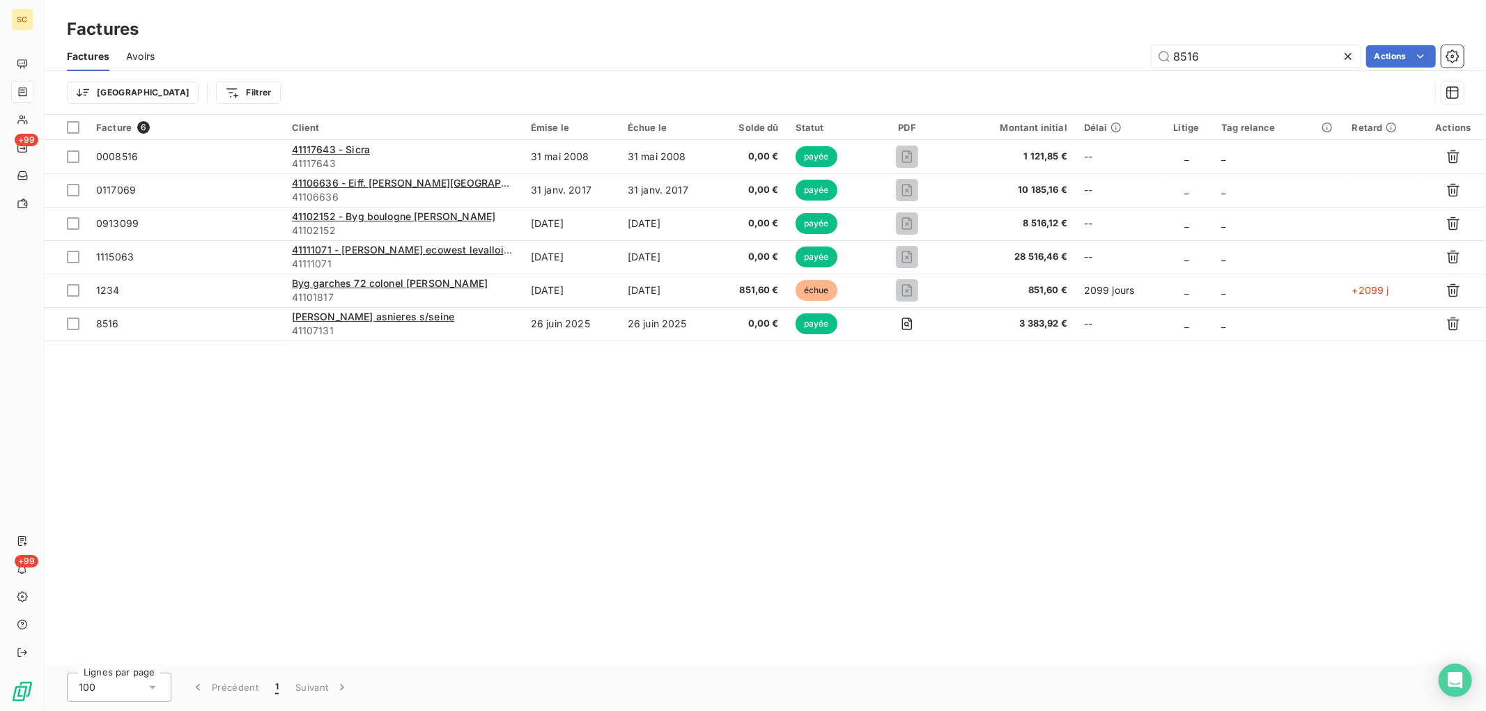
click at [885, 63] on div "8516 Actions" at bounding box center [817, 56] width 1293 height 22
type input "8509"
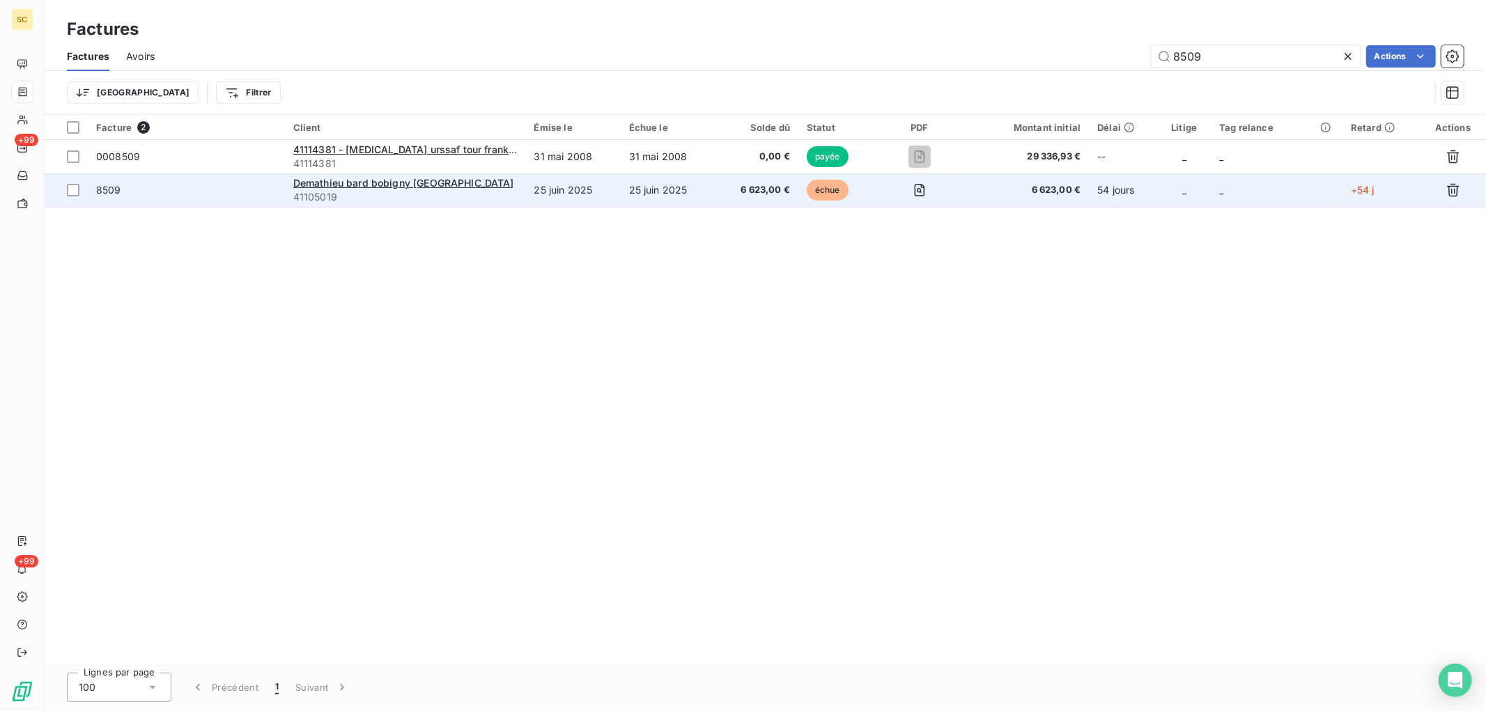
click at [603, 194] on td "25 juin 2025" at bounding box center [573, 189] width 95 height 33
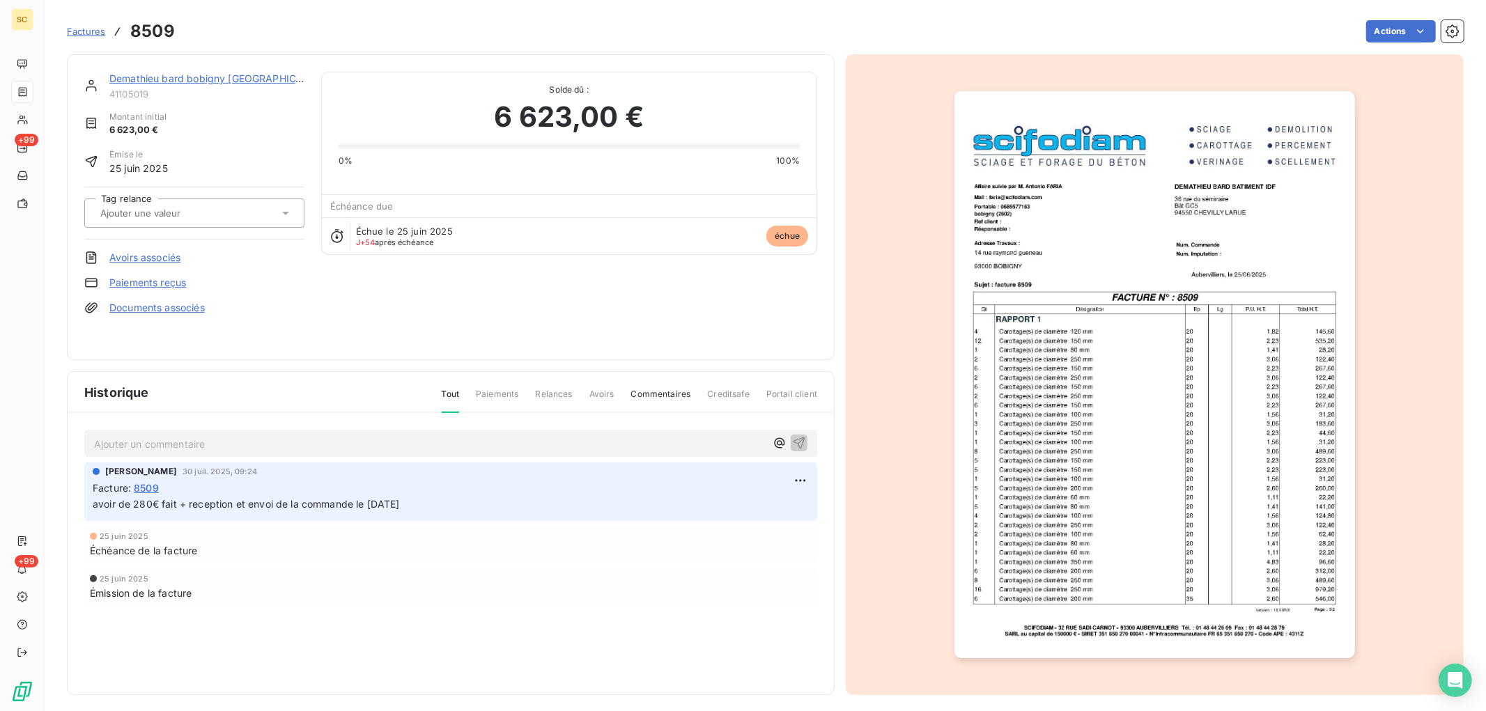
click at [182, 284] on link "Paiements reçus" at bounding box center [147, 283] width 77 height 14
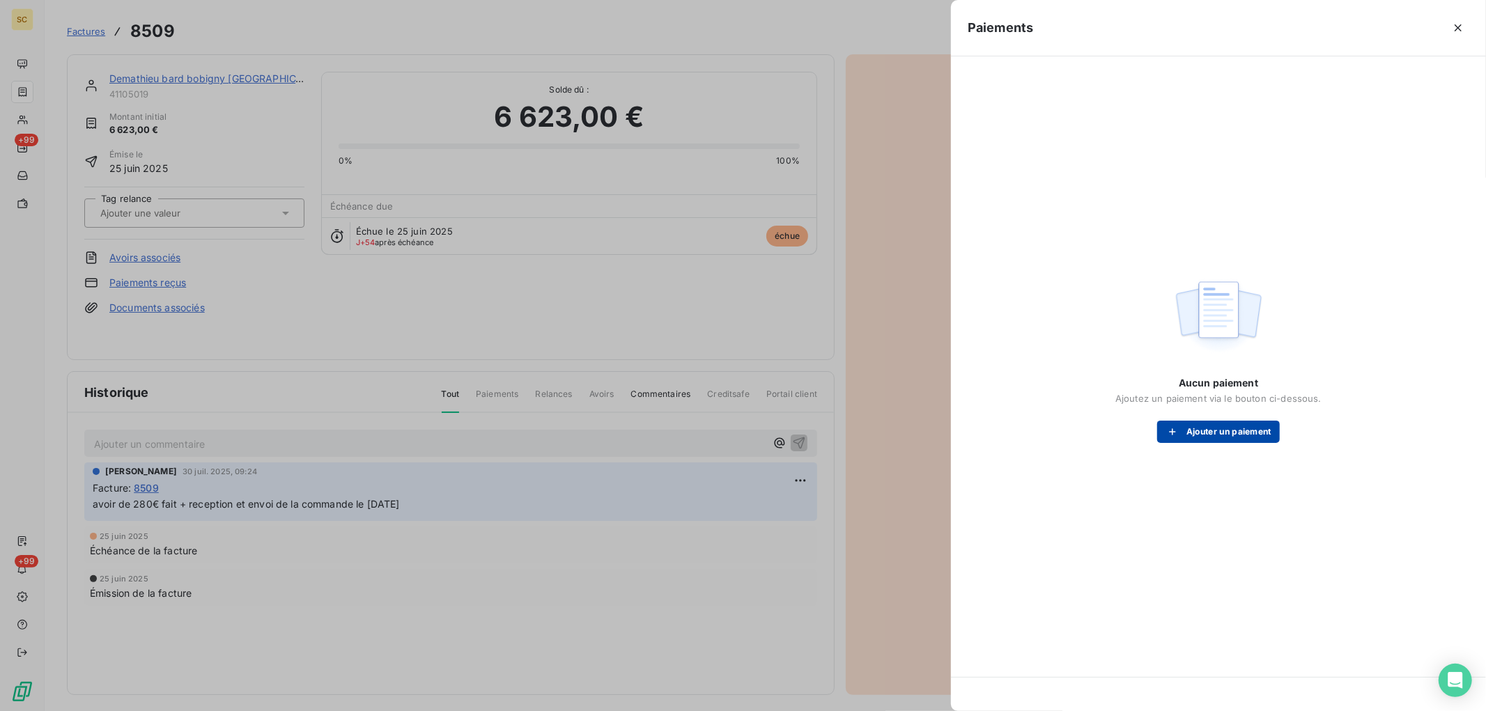
click at [1212, 438] on button "Ajouter un paiement" at bounding box center [1218, 432] width 123 height 22
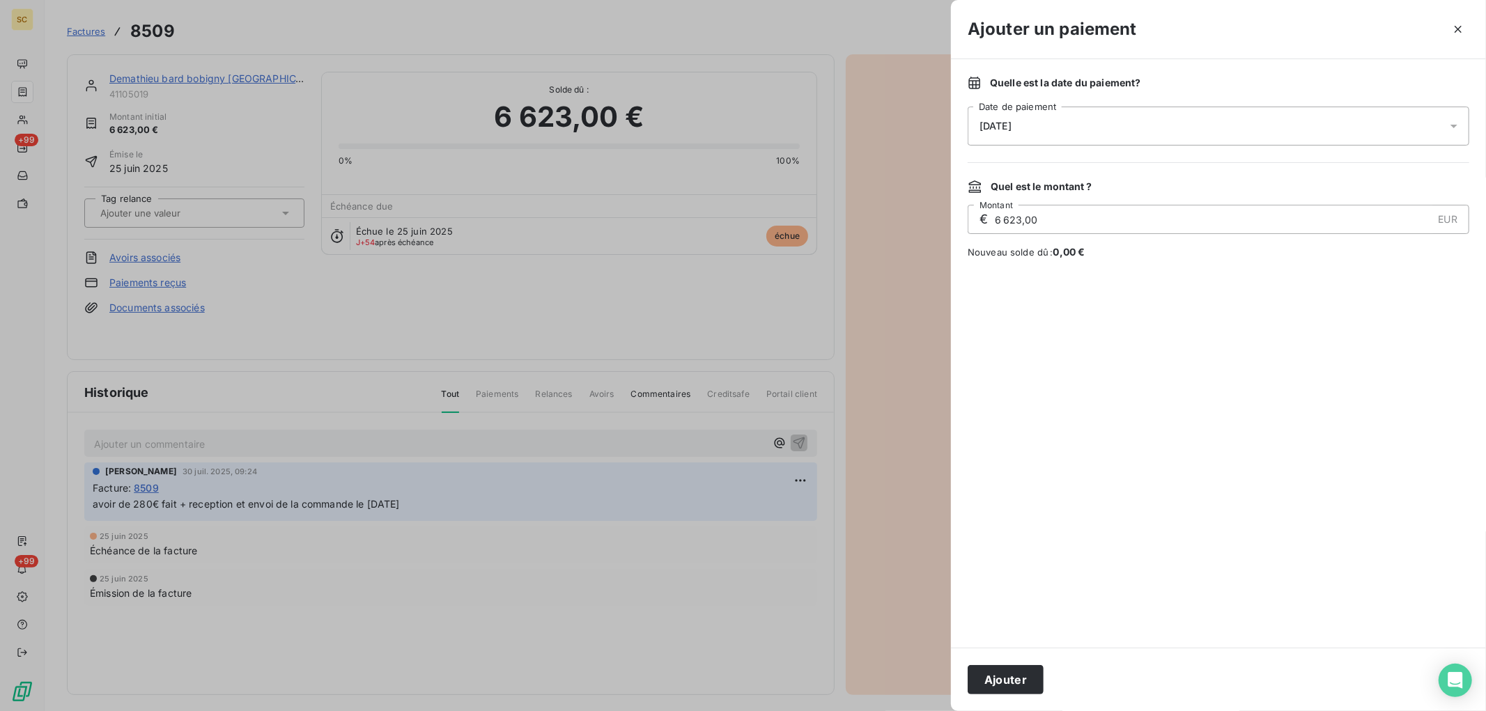
click at [1071, 128] on div "[DATE]" at bounding box center [1219, 126] width 502 height 39
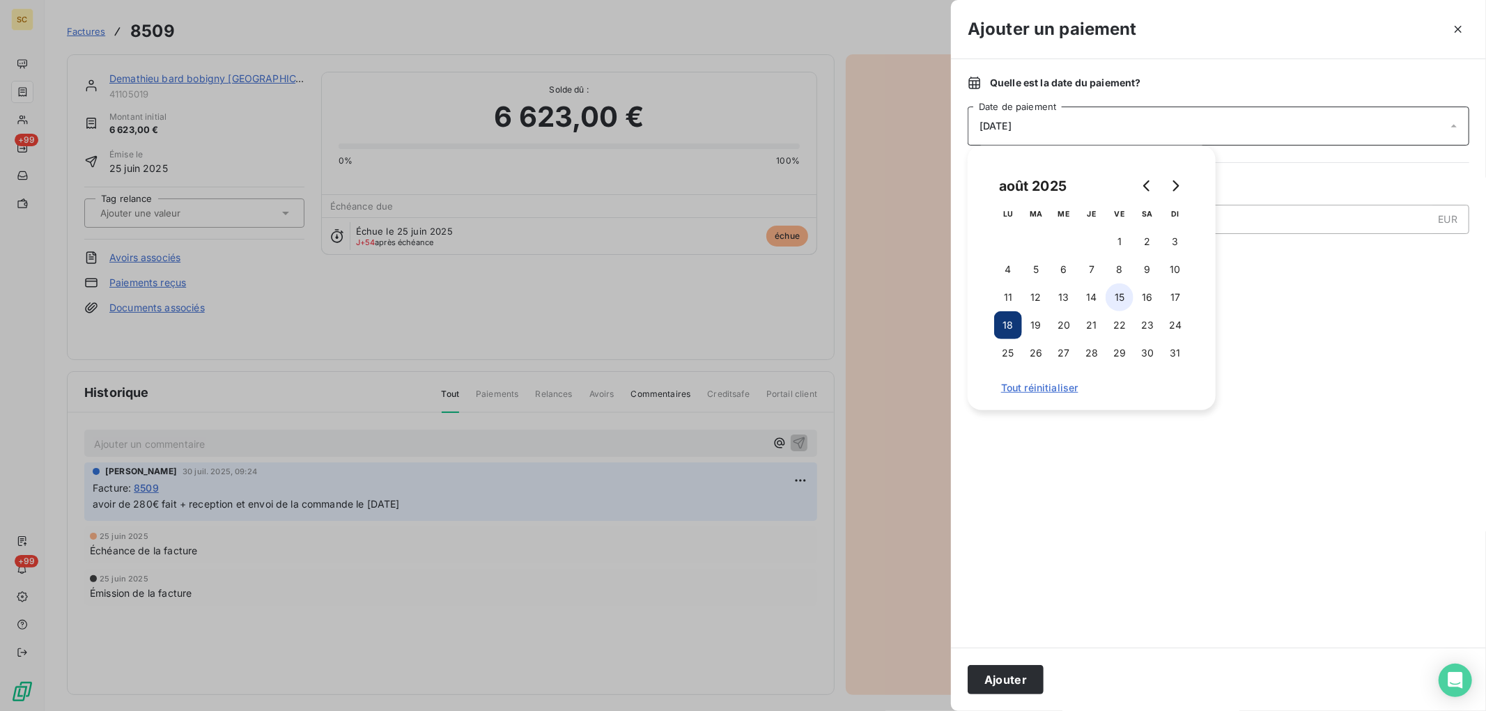
click at [1109, 298] on button "15" at bounding box center [1120, 298] width 28 height 28
click at [1009, 677] on button "Ajouter" at bounding box center [1006, 679] width 76 height 29
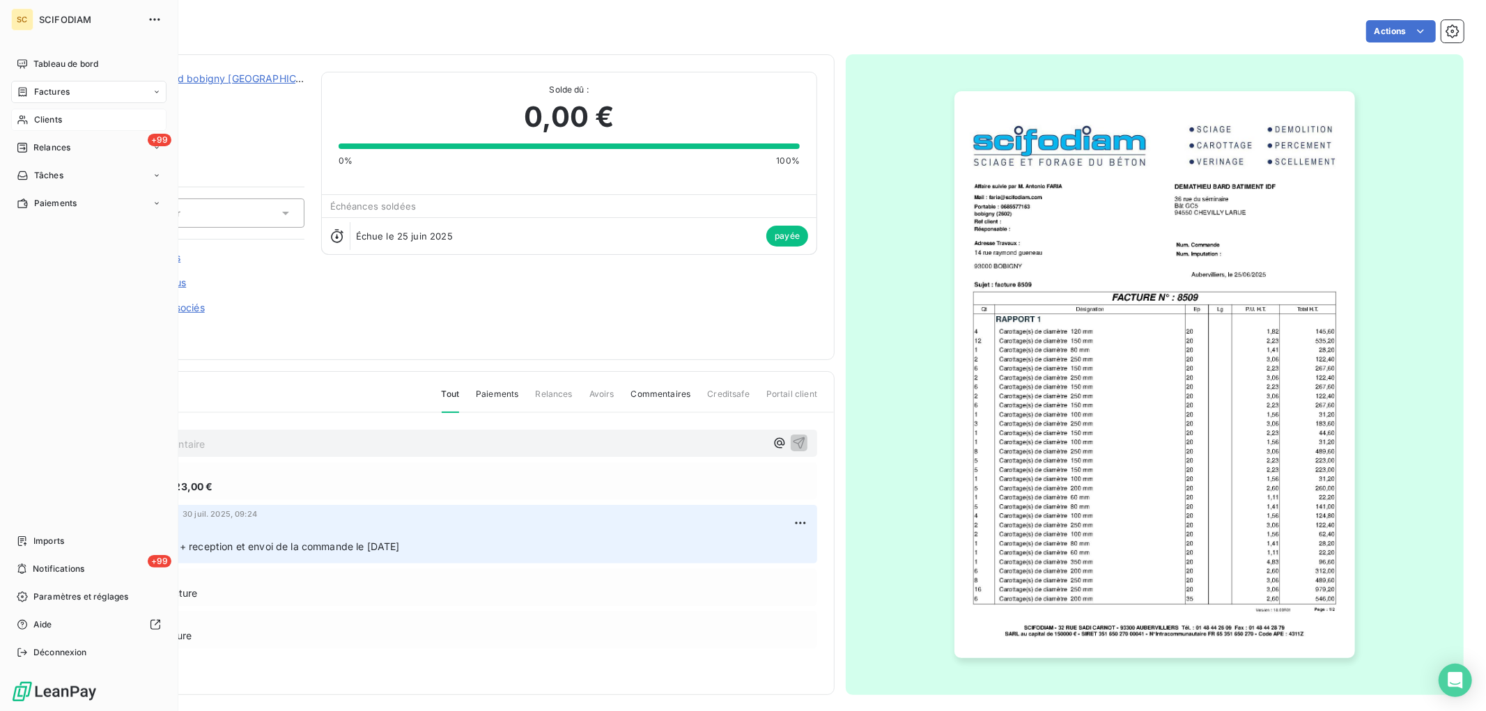
click at [36, 122] on span "Clients" at bounding box center [48, 120] width 28 height 13
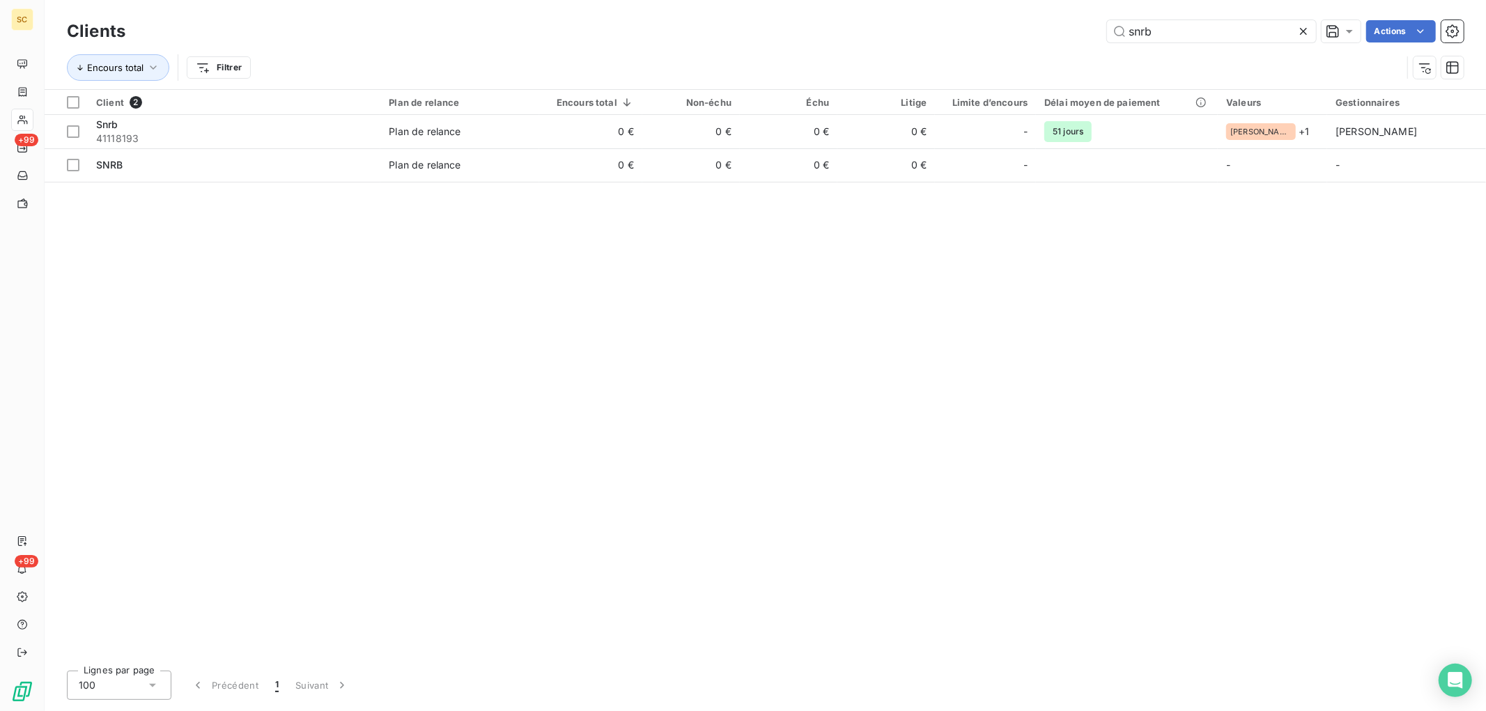
drag, startPoint x: 1225, startPoint y: 33, endPoint x: 916, endPoint y: 56, distance: 309.5
click at [917, 56] on div "Clients snrb Actions Encours total Filtrer" at bounding box center [765, 53] width 1397 height 72
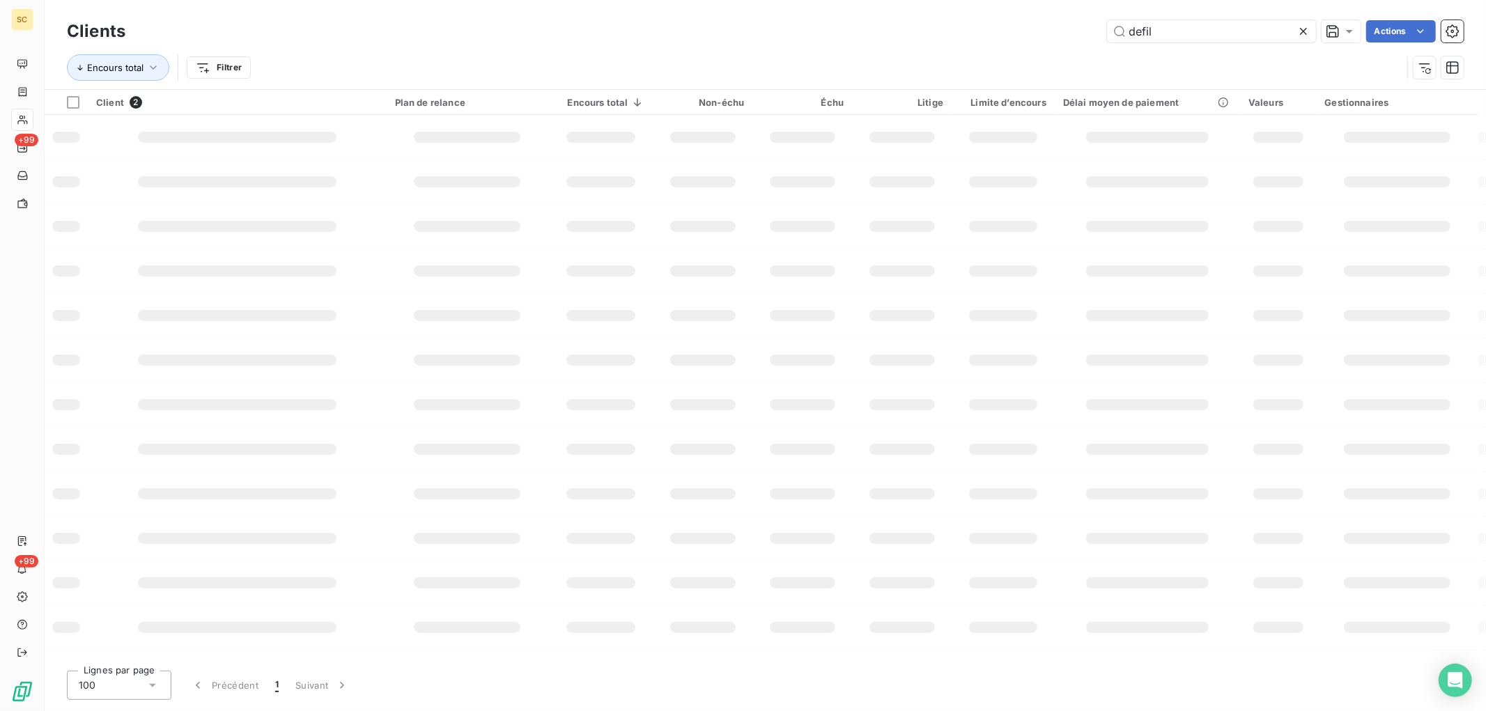
type input "defil"
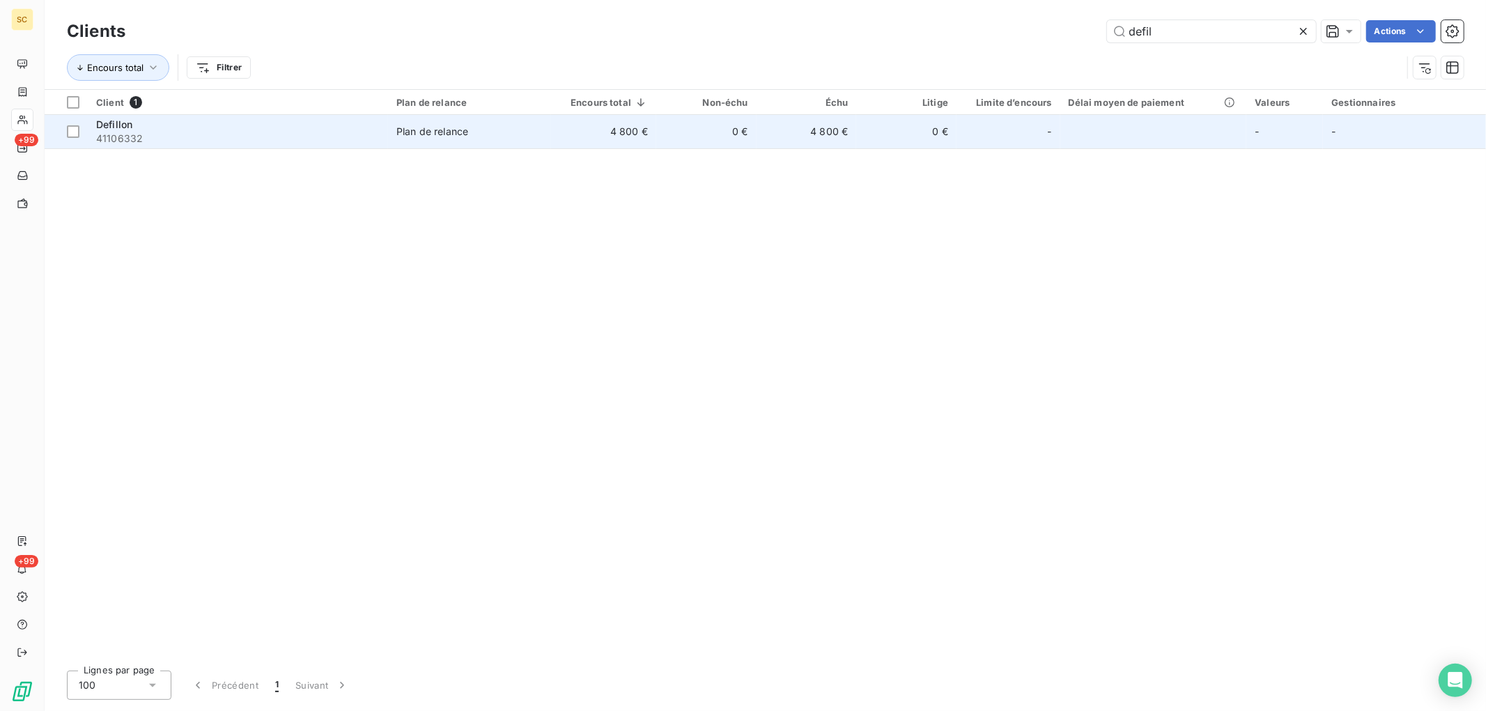
click at [723, 134] on td "0 €" at bounding box center [706, 131] width 100 height 33
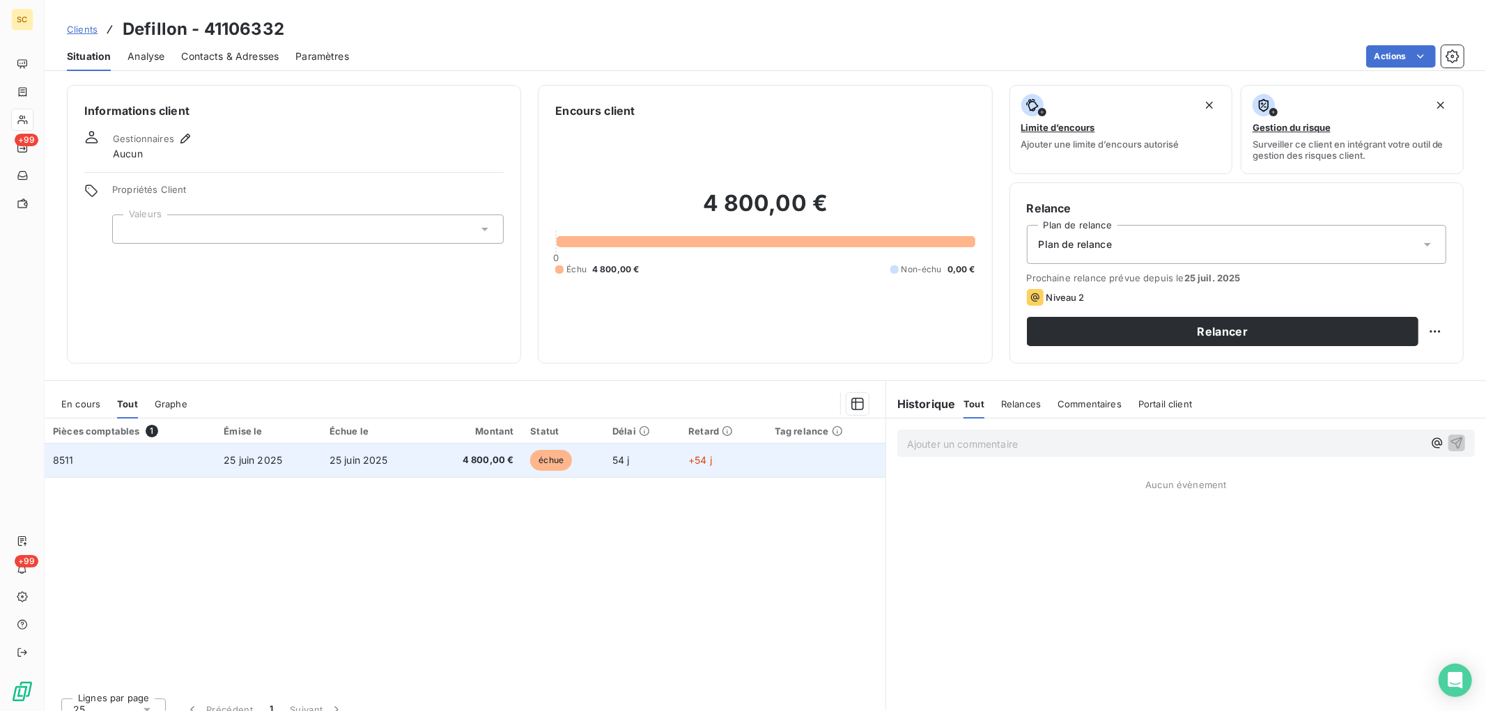
click at [481, 467] on span "4 800,00 €" at bounding box center [474, 461] width 79 height 14
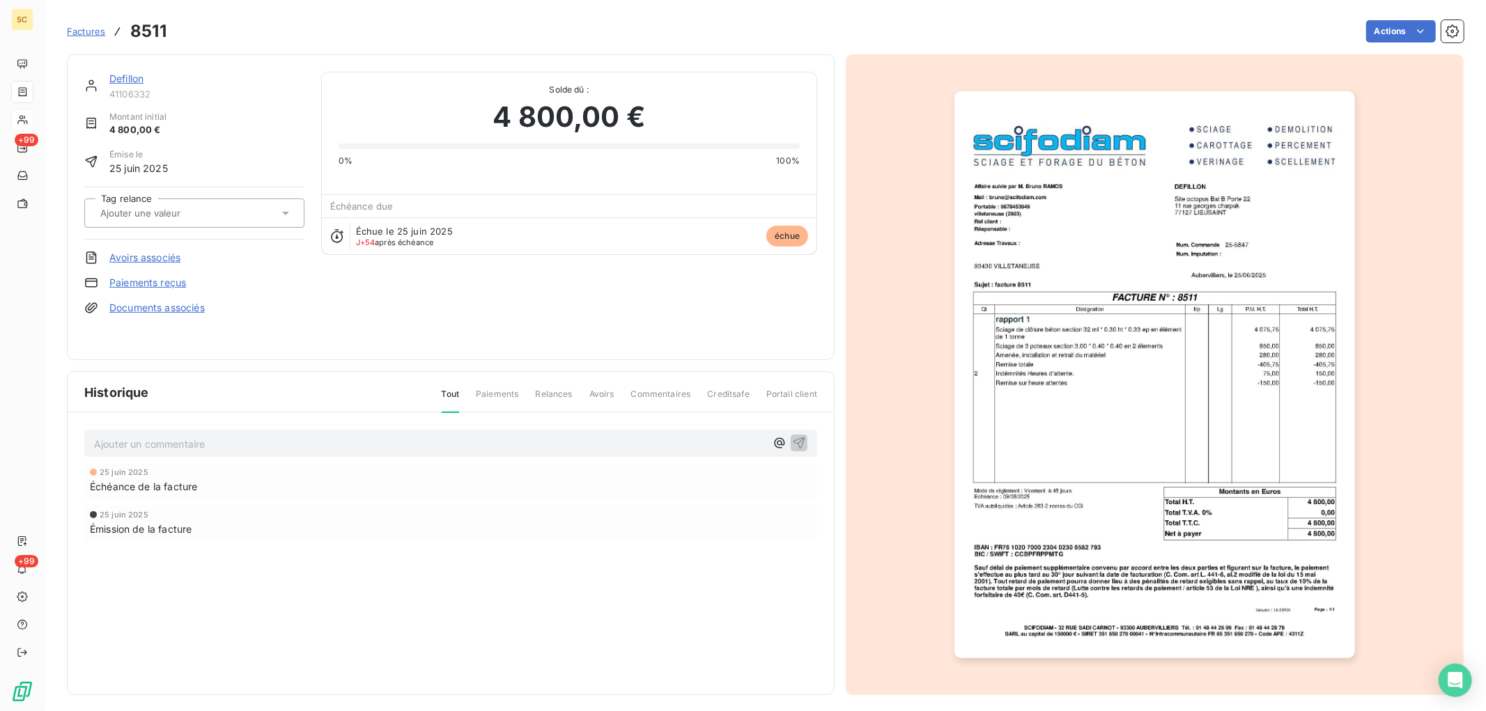
click at [152, 284] on link "Paiements reçus" at bounding box center [147, 283] width 77 height 14
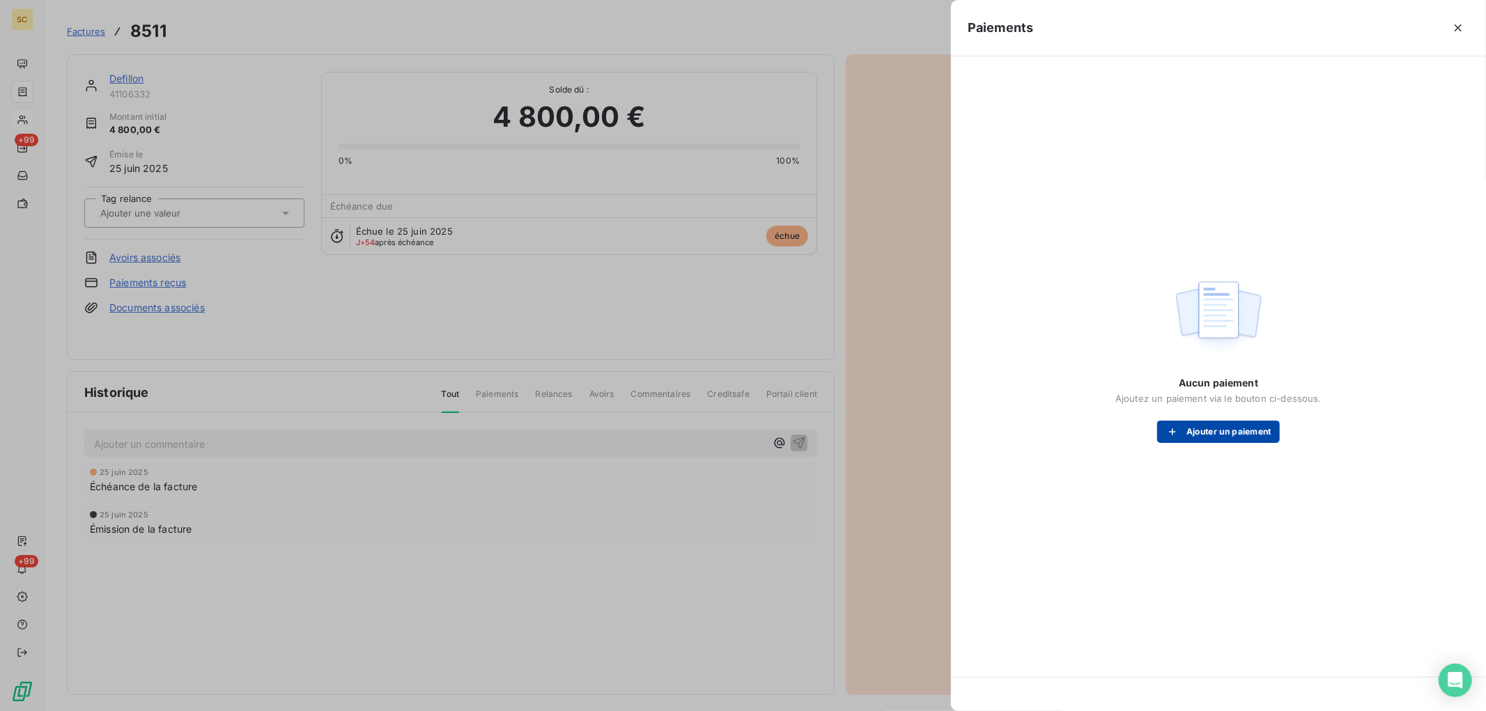
click at [1206, 439] on button "Ajouter un paiement" at bounding box center [1218, 432] width 123 height 22
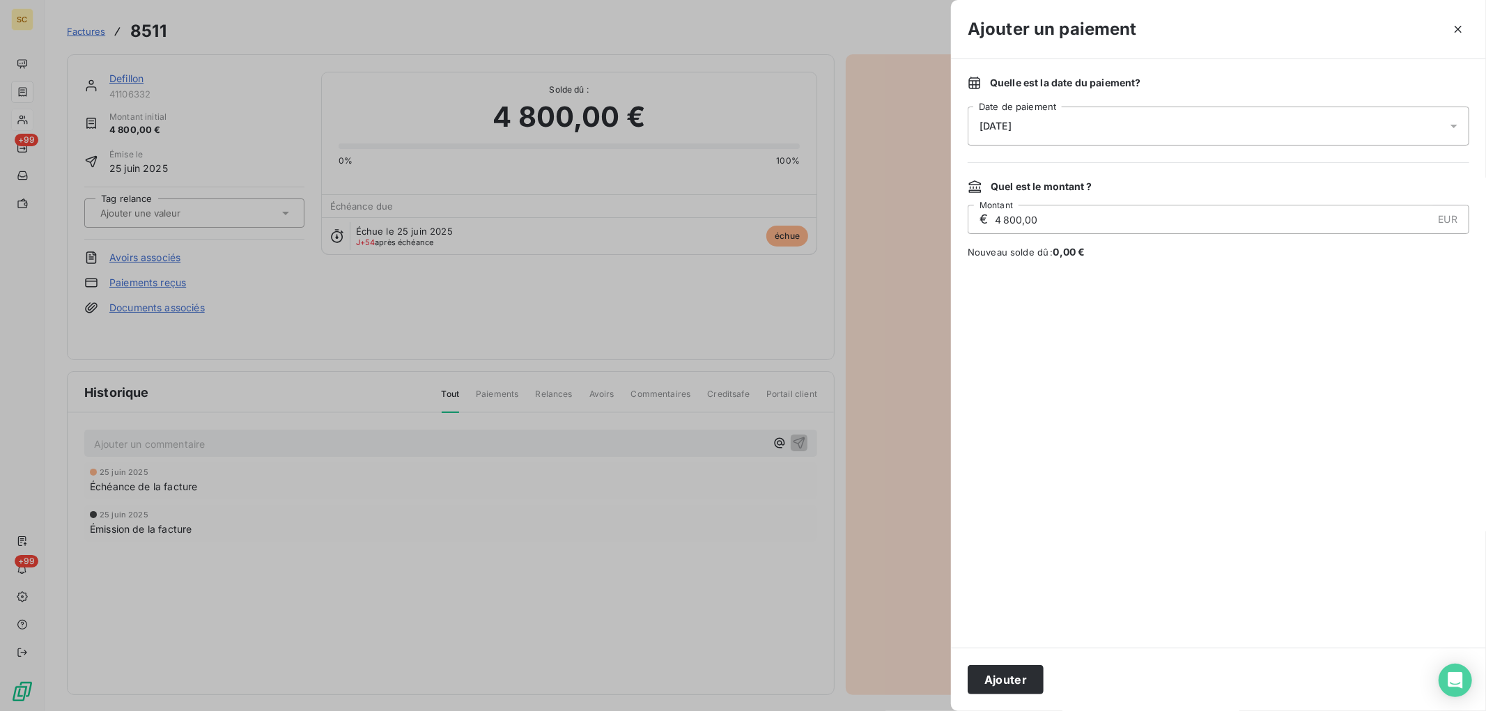
click at [1046, 114] on div "[DATE]" at bounding box center [1219, 126] width 502 height 39
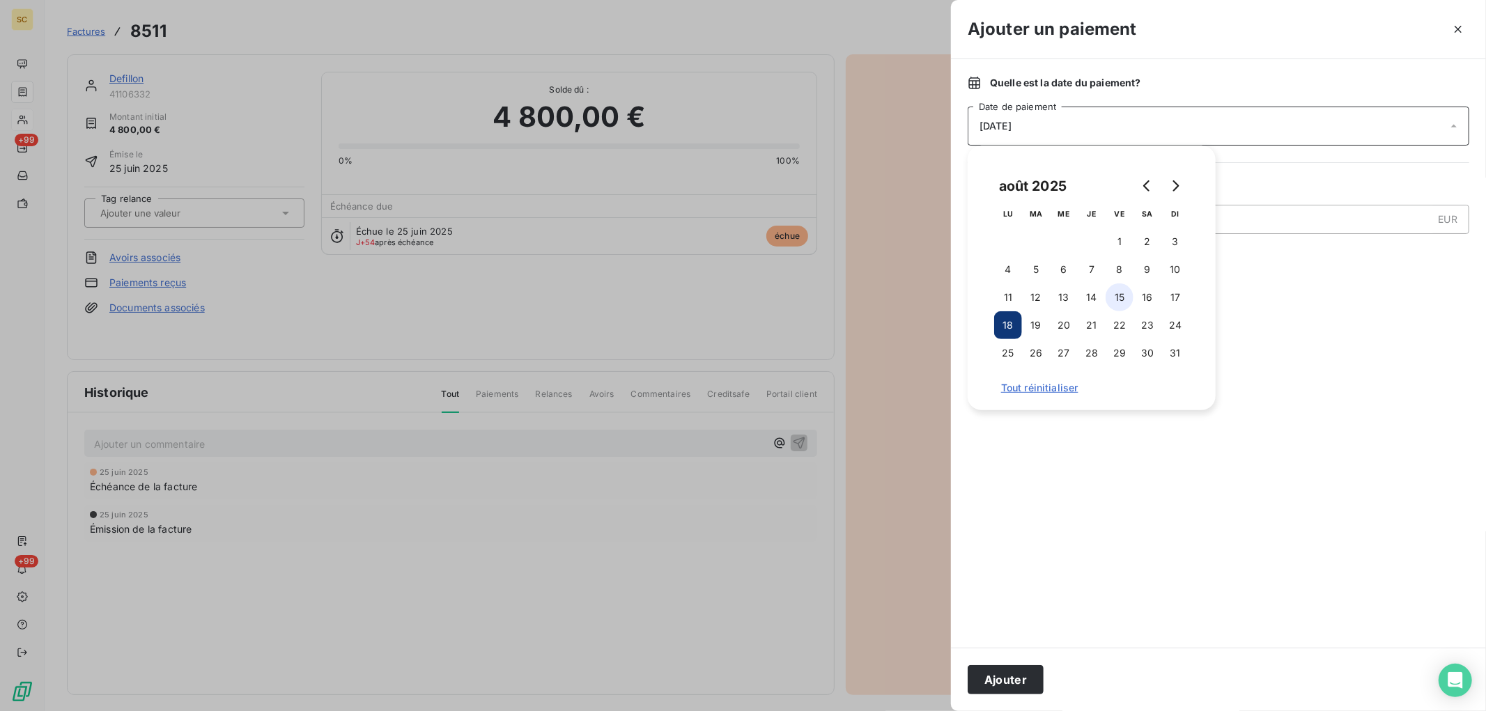
click at [1123, 293] on button "15" at bounding box center [1120, 298] width 28 height 28
click at [1012, 684] on button "Ajouter" at bounding box center [1006, 679] width 76 height 29
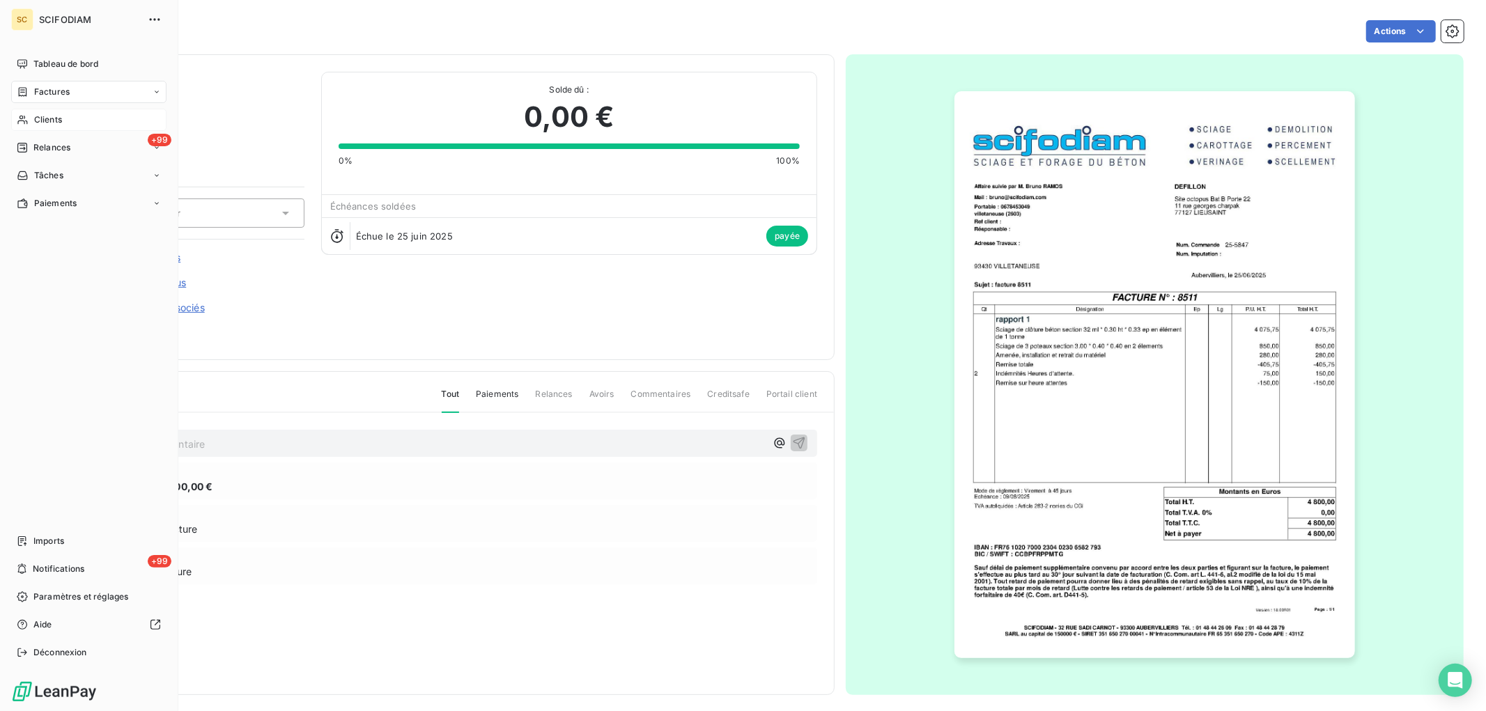
click at [49, 112] on div "Clients" at bounding box center [88, 120] width 155 height 22
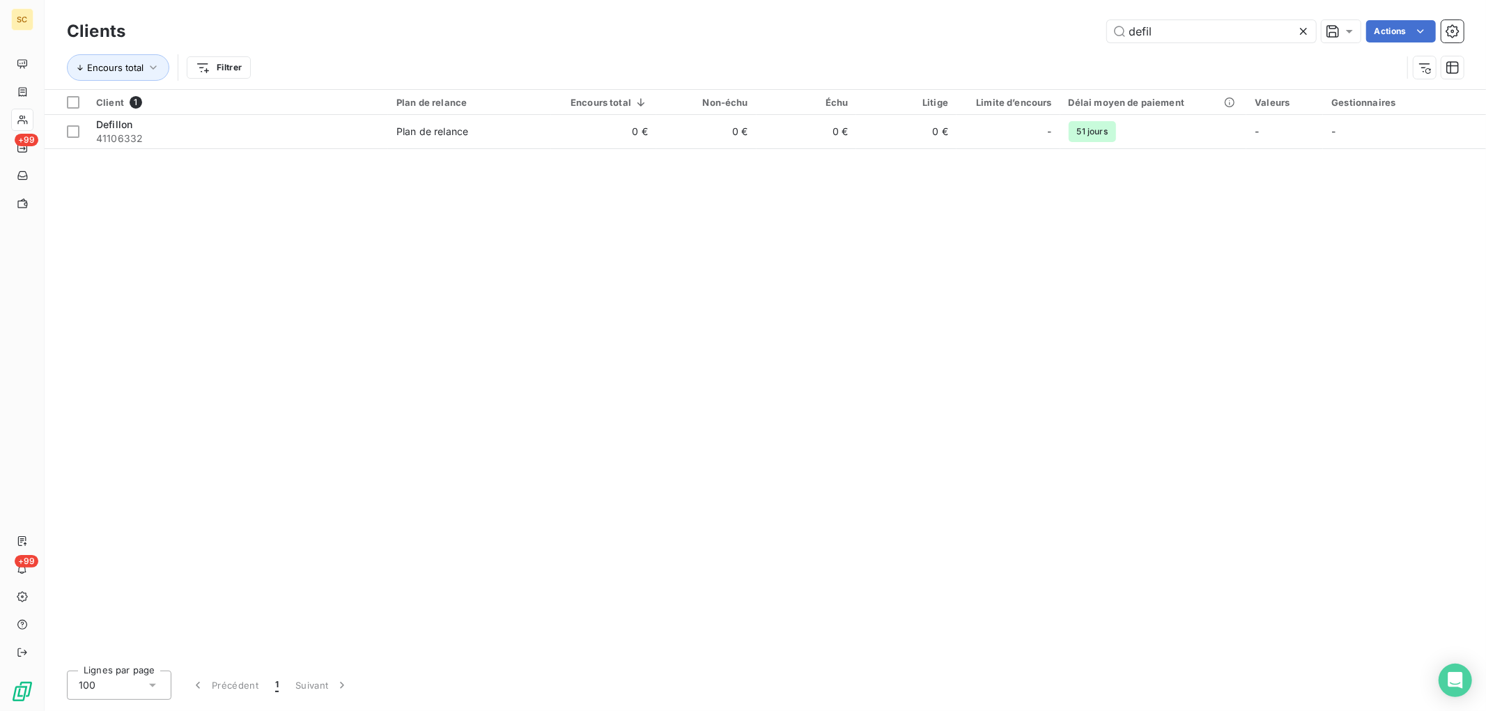
drag, startPoint x: 1213, startPoint y: 31, endPoint x: 762, endPoint y: 39, distance: 451.6
click at [778, 52] on div "Clients defil Actions Encours total Filtrer" at bounding box center [765, 53] width 1397 height 72
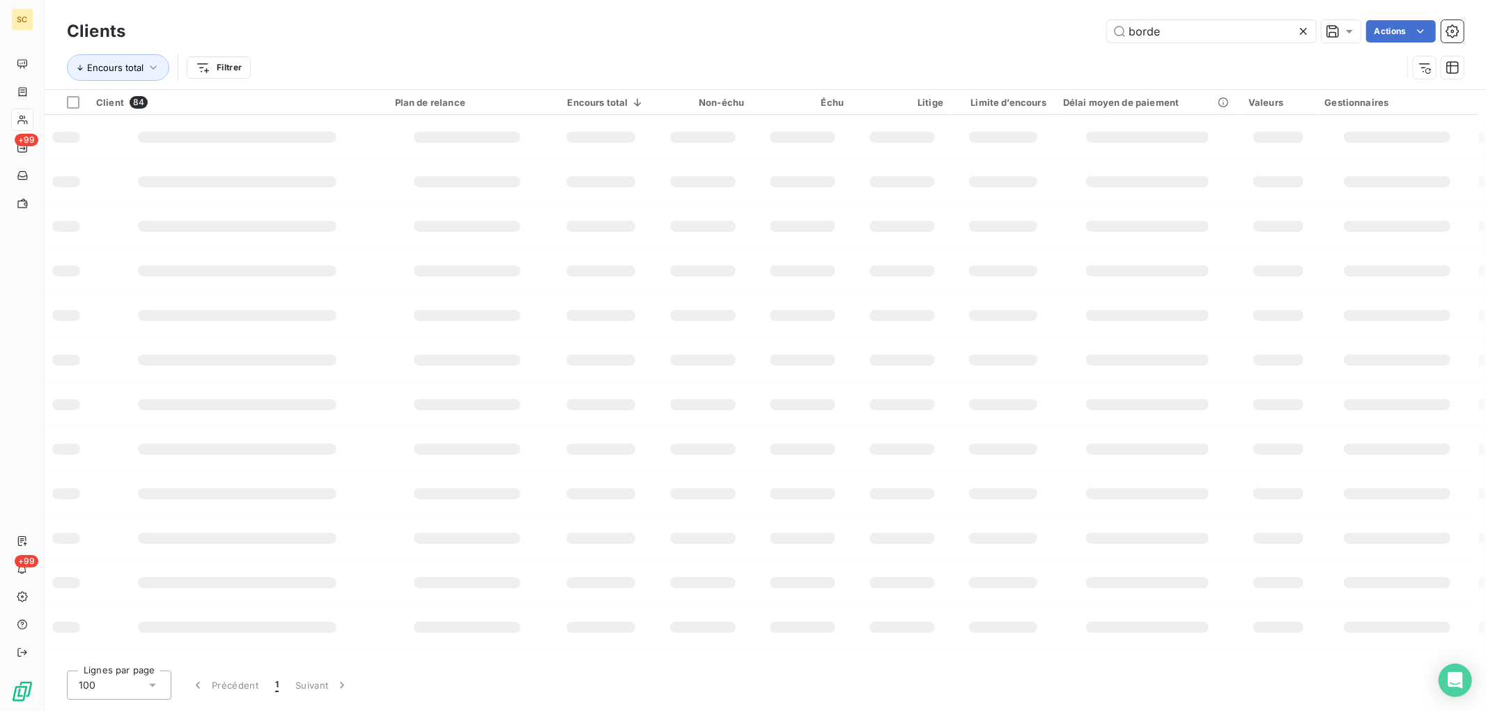
type input "borde"
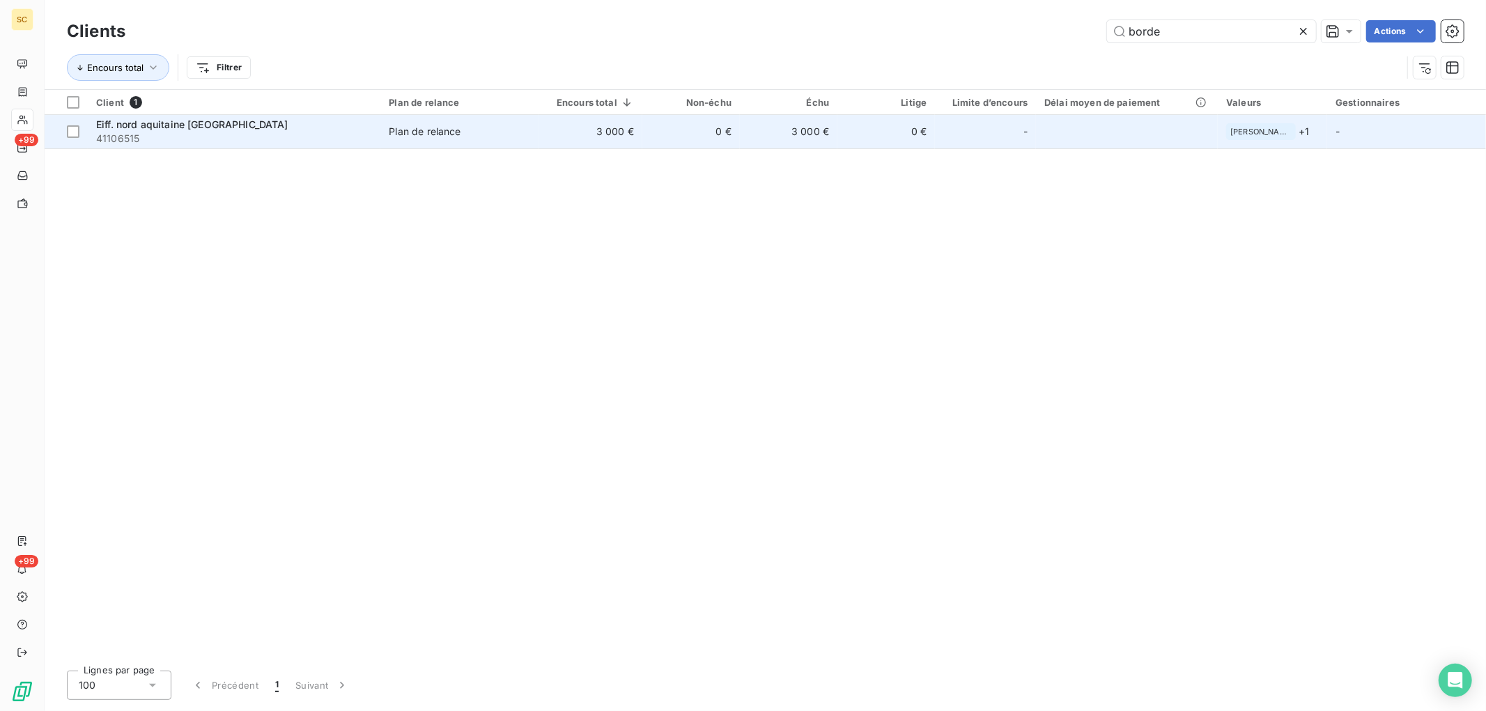
click at [564, 144] on td "3 000 €" at bounding box center [590, 131] width 103 height 33
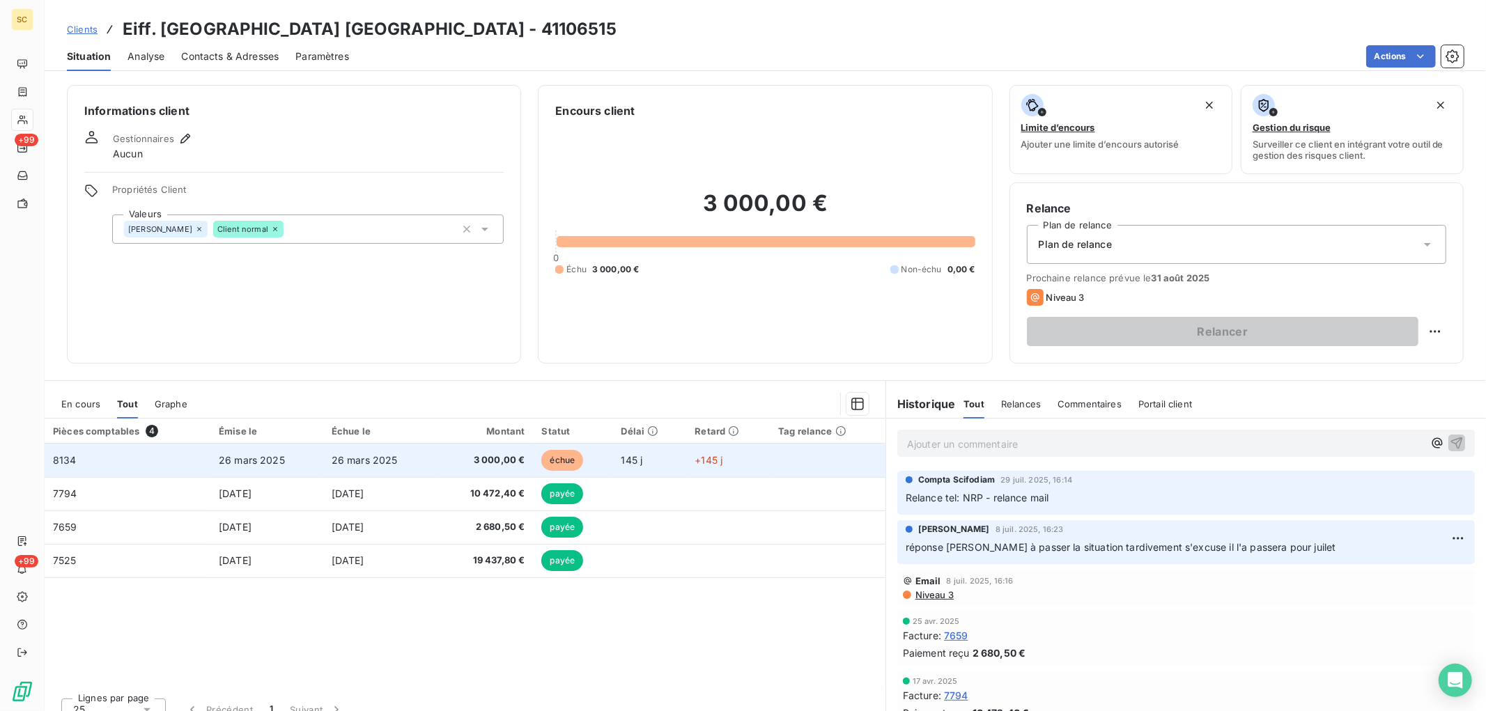
click at [429, 461] on td "26 mars 2025" at bounding box center [379, 460] width 113 height 33
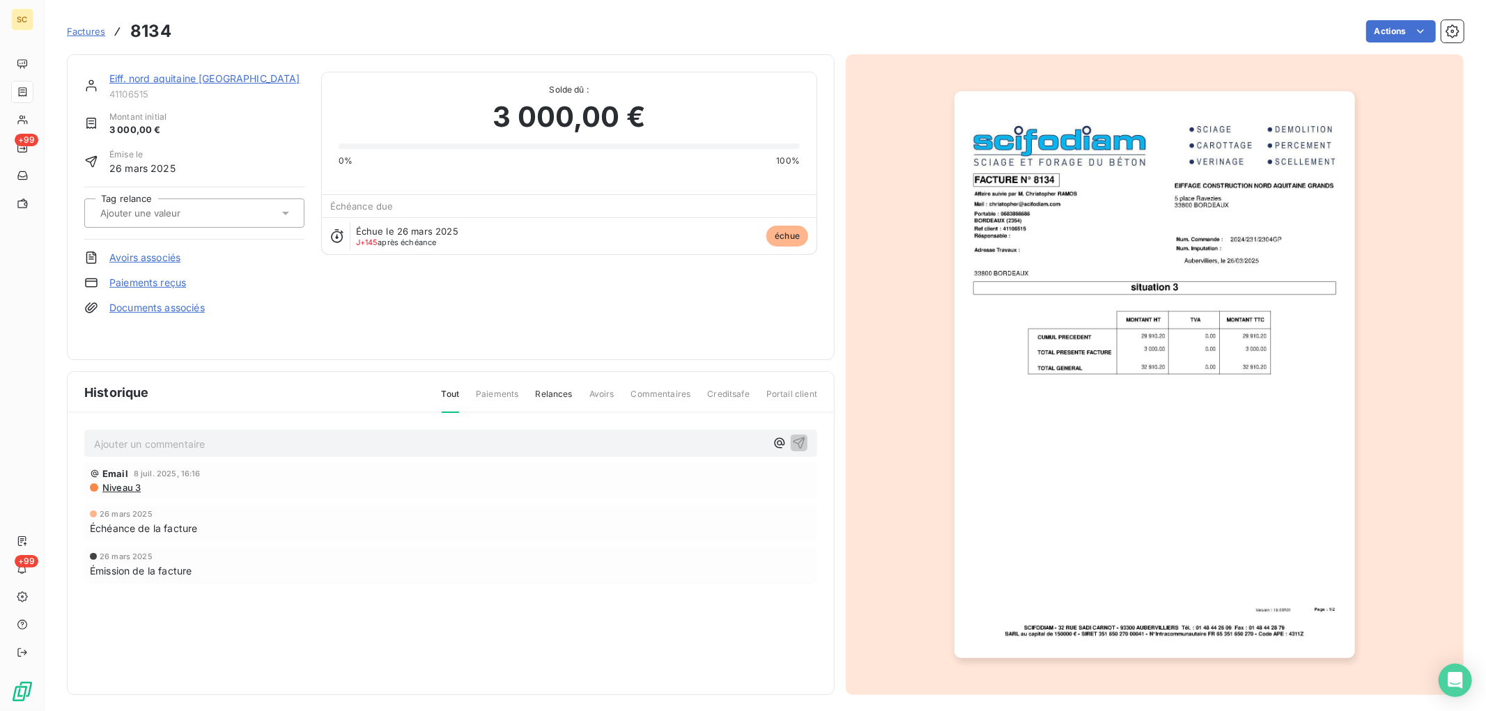
click at [161, 280] on link "Paiements reçus" at bounding box center [147, 283] width 77 height 14
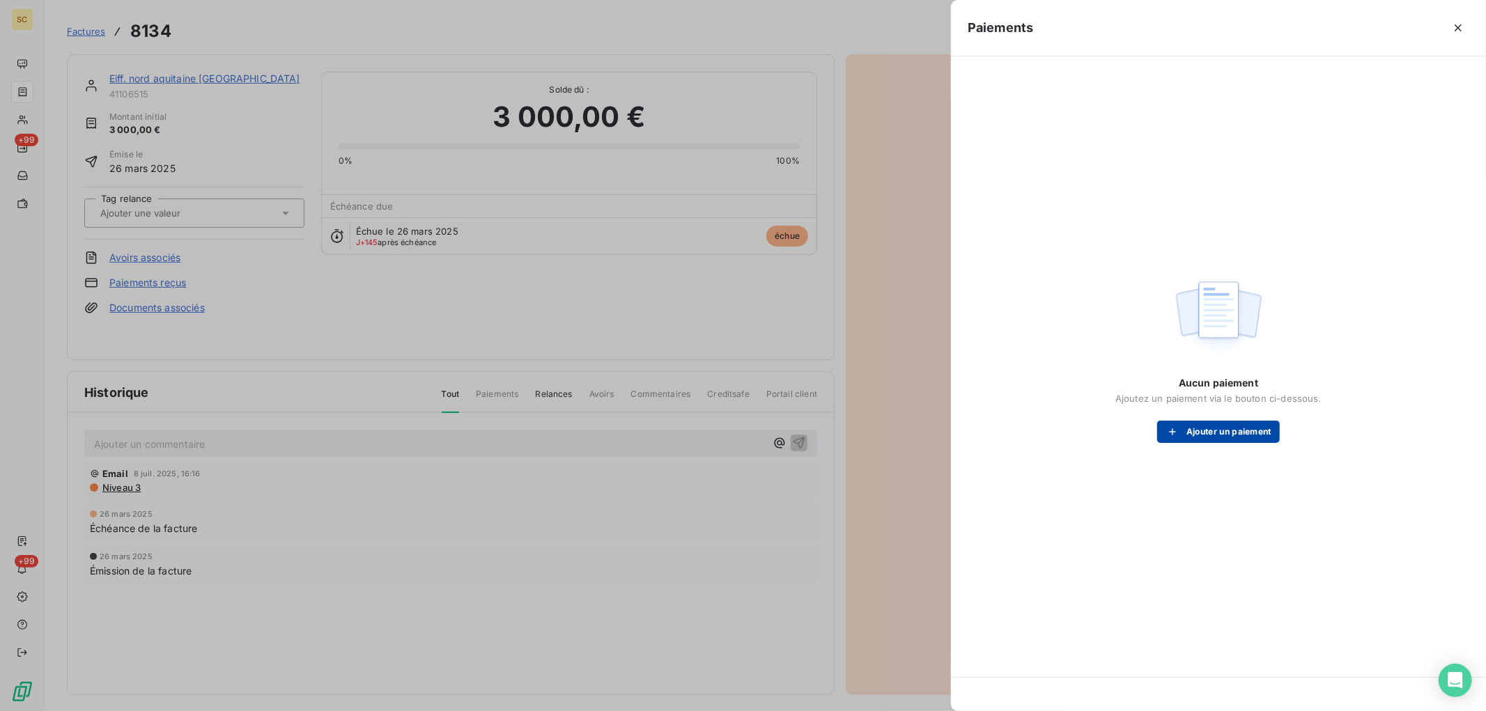
click at [1201, 436] on button "Ajouter un paiement" at bounding box center [1218, 432] width 123 height 22
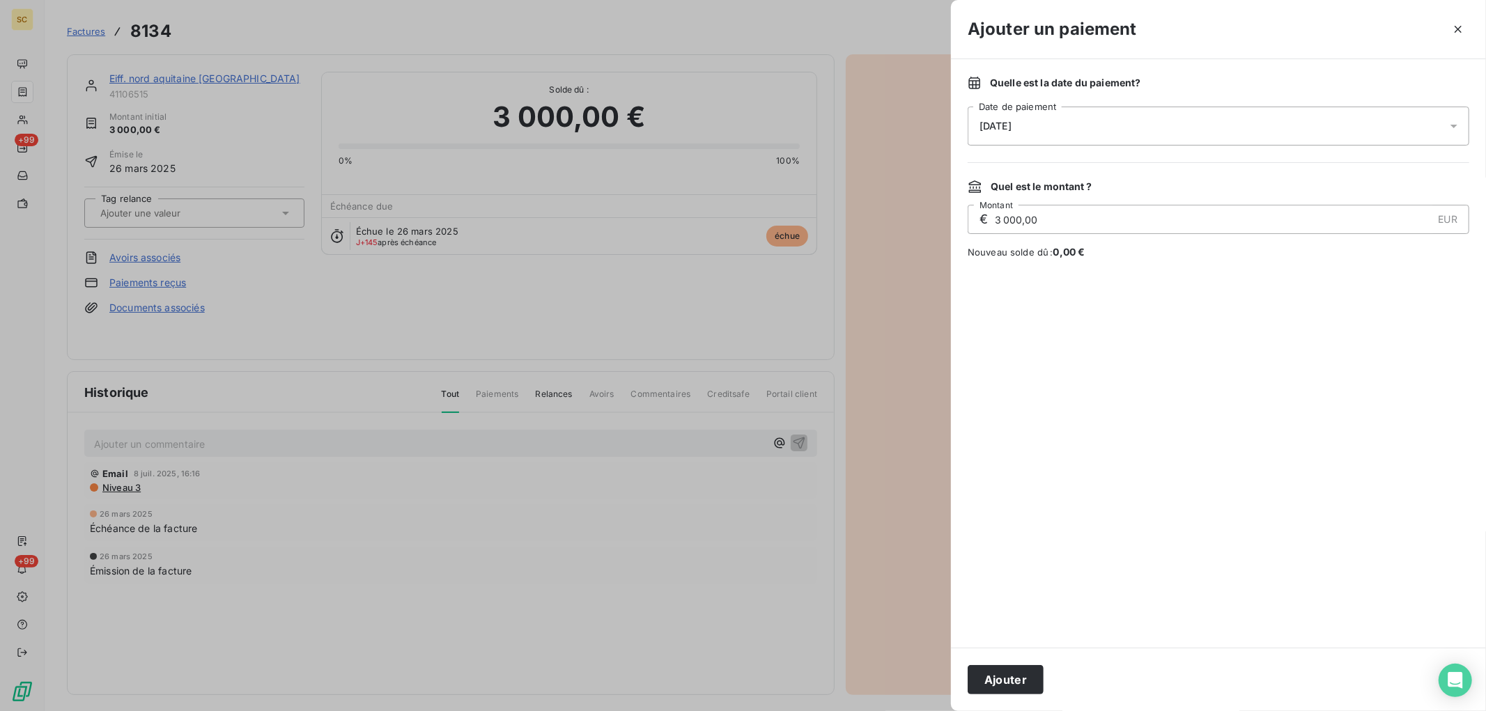
click at [1065, 128] on div "[DATE]" at bounding box center [1219, 126] width 502 height 39
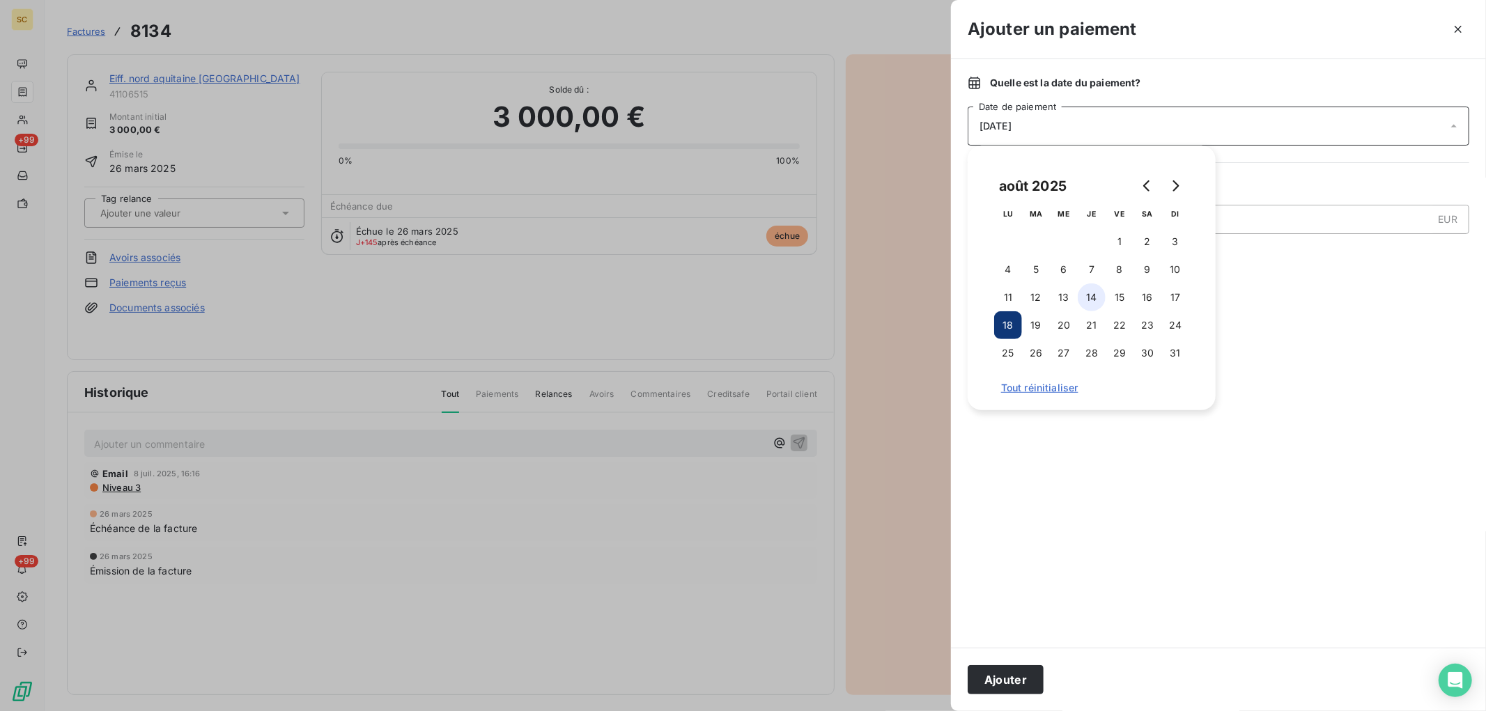
click at [1088, 296] on button "14" at bounding box center [1092, 298] width 28 height 28
click at [992, 678] on button "Ajouter" at bounding box center [1006, 679] width 76 height 29
